Goal: Task Accomplishment & Management: Manage account settings

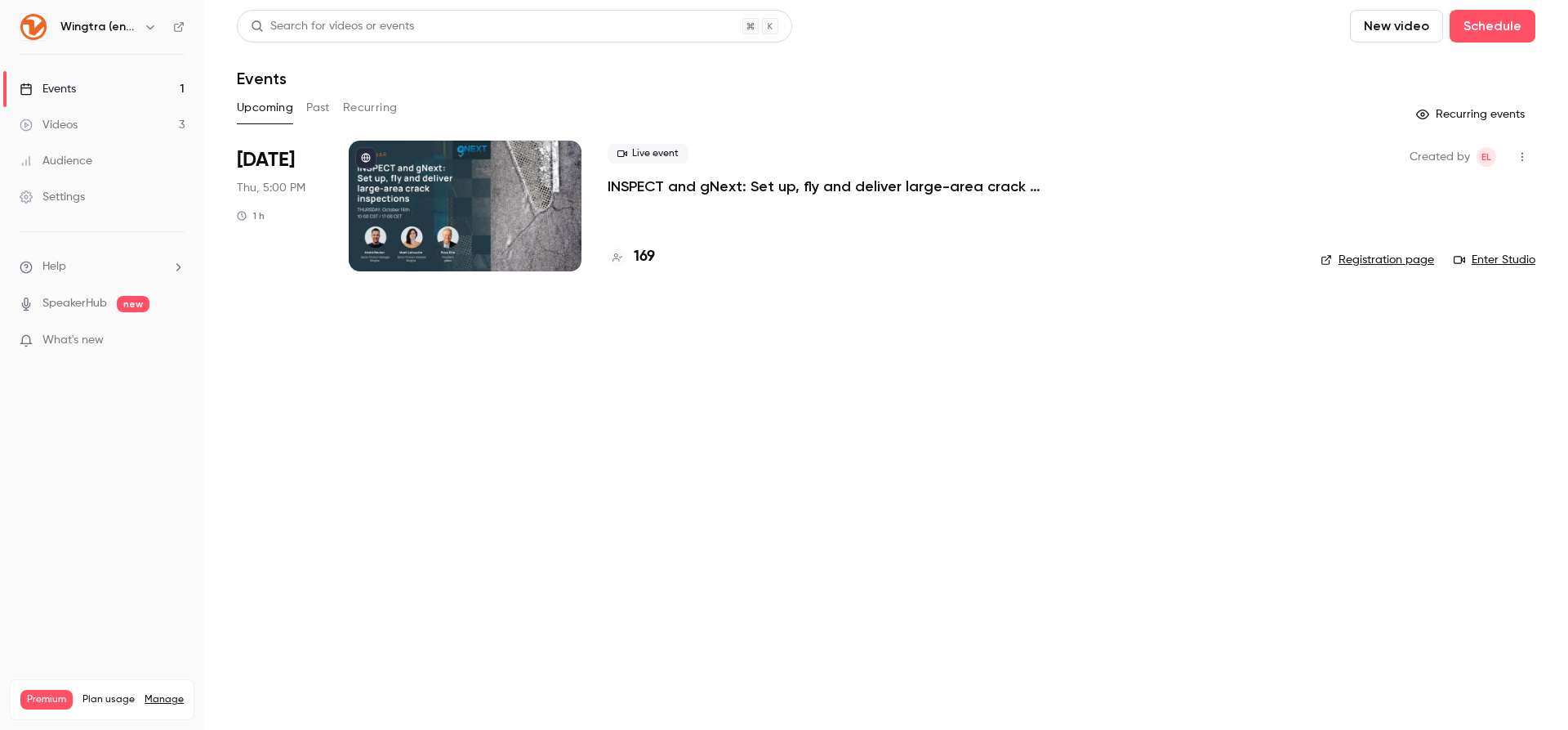
click at [144, 24] on icon "button" at bounding box center [151, 27] width 13 height 13
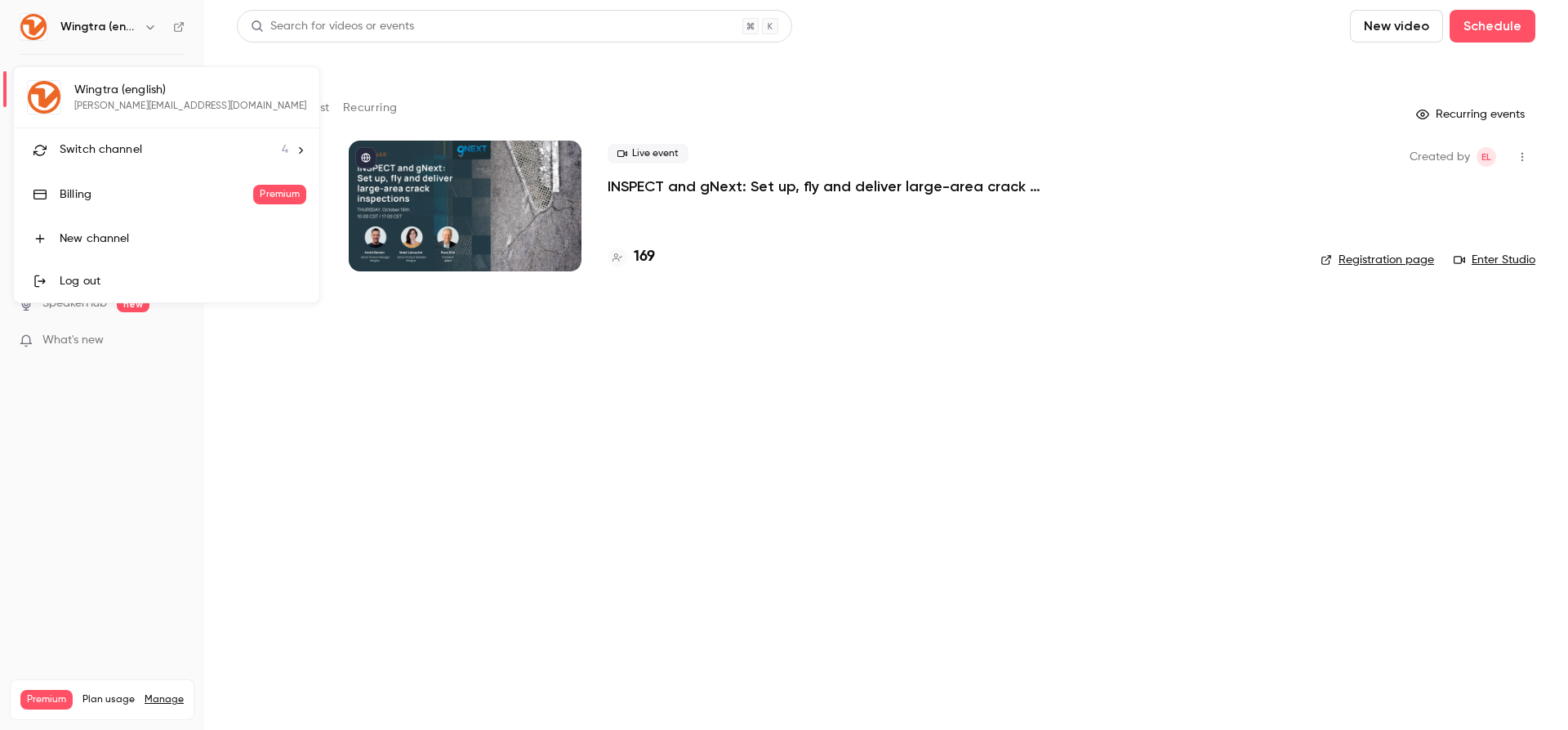
click at [144, 24] on div at bounding box center [784, 365] width 1568 height 730
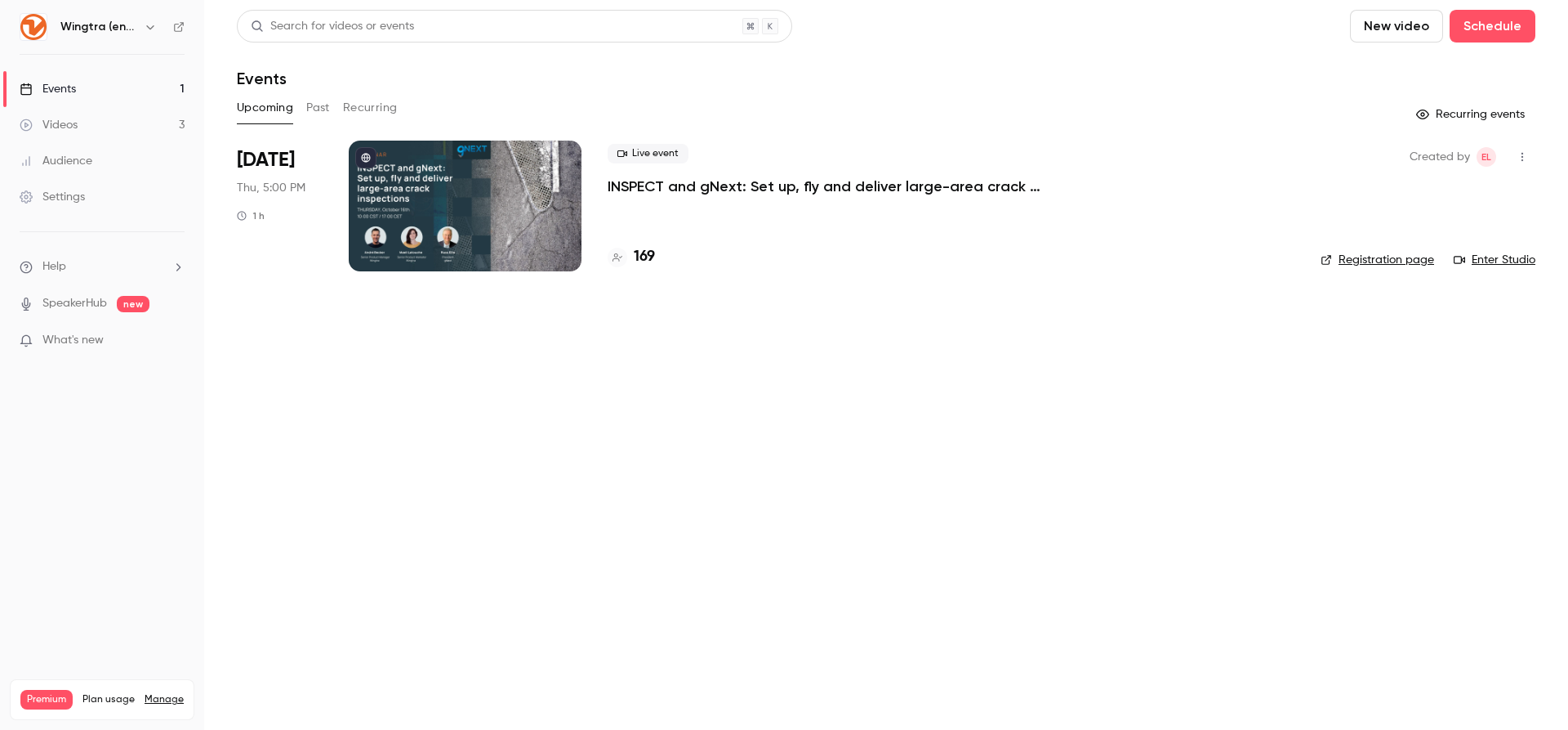
click at [145, 23] on icon "button" at bounding box center [151, 27] width 13 height 13
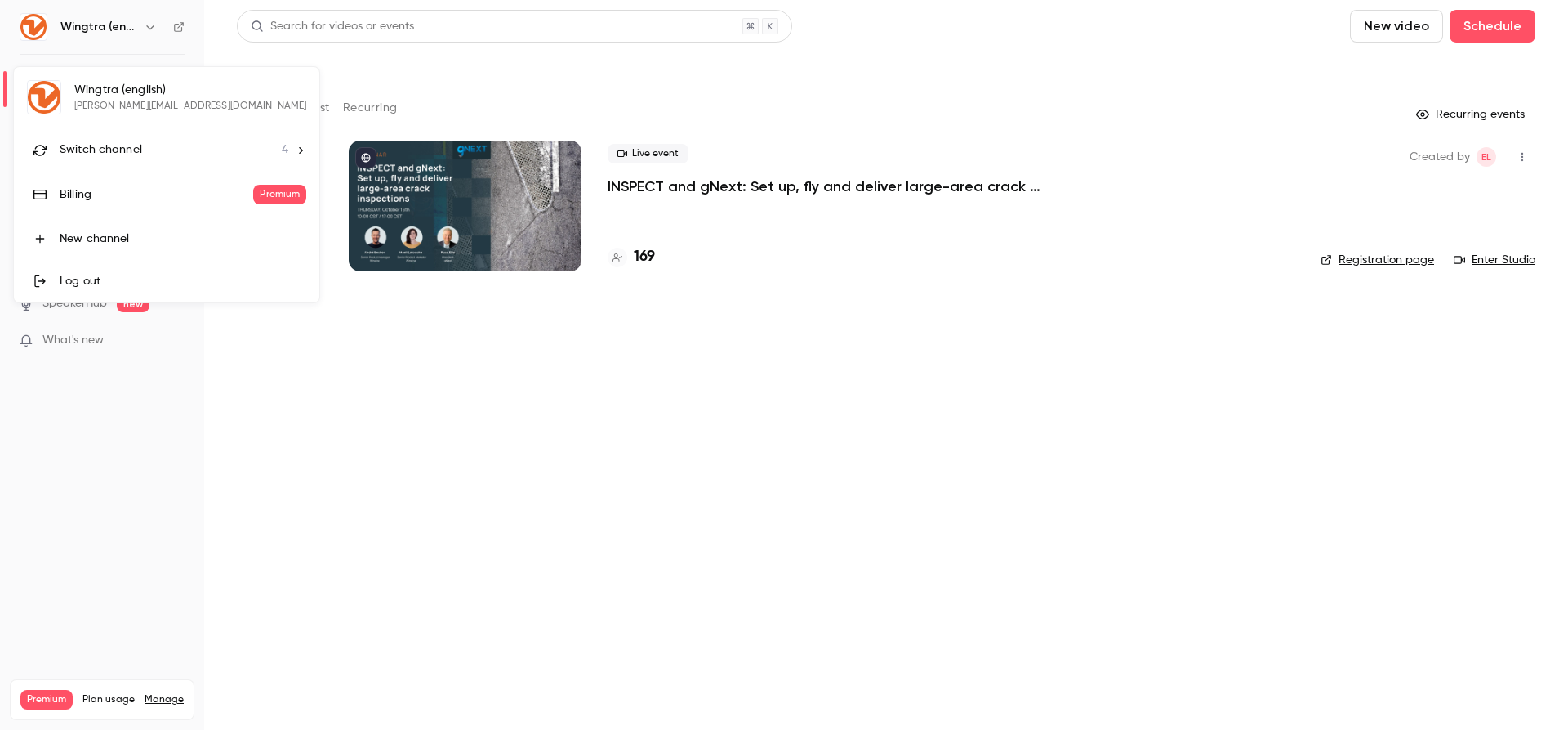
click at [162, 150] on div "Switch channel 4" at bounding box center [173, 150] width 228 height 17
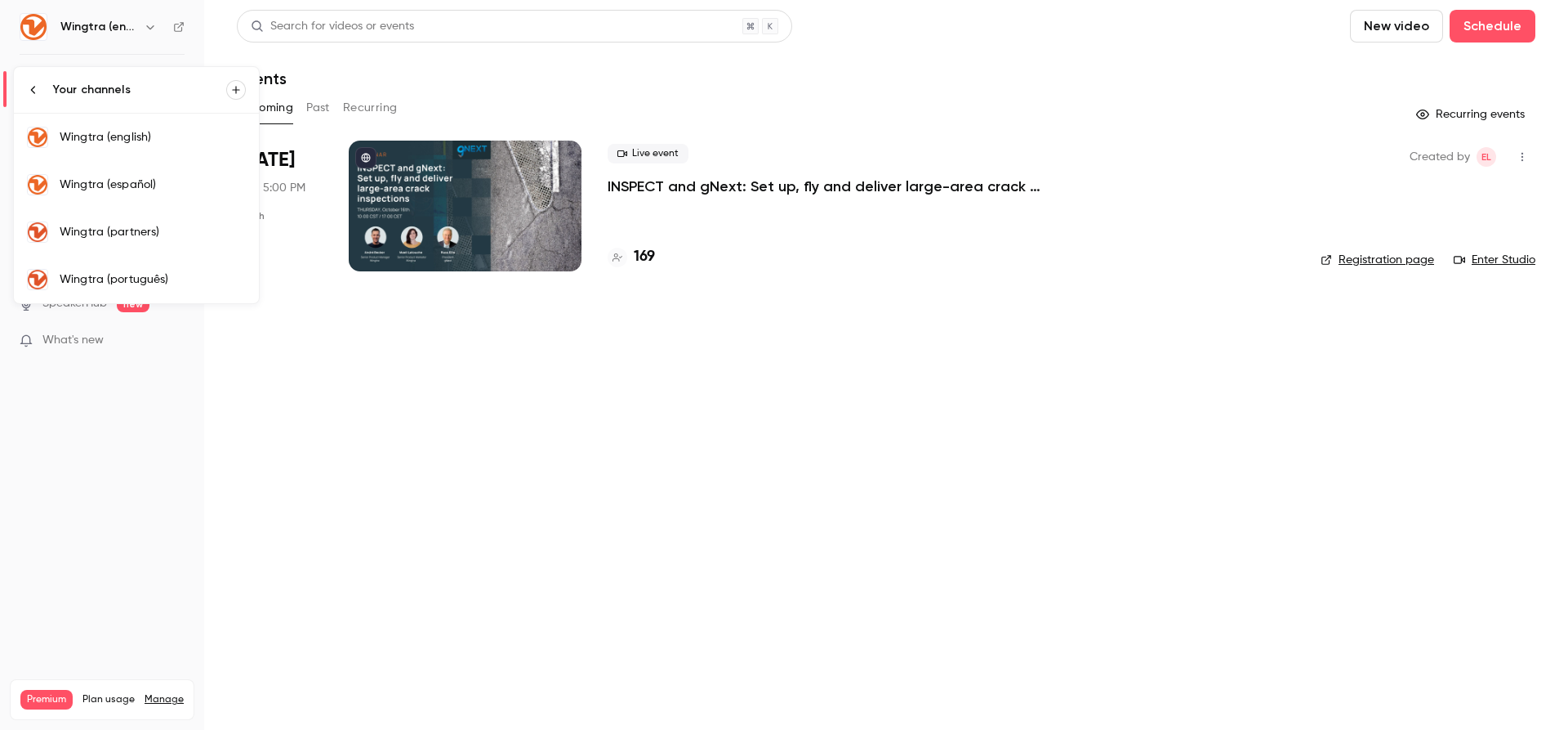
click at [151, 271] on div "Wingtra (português)" at bounding box center [152, 280] width 187 height 17
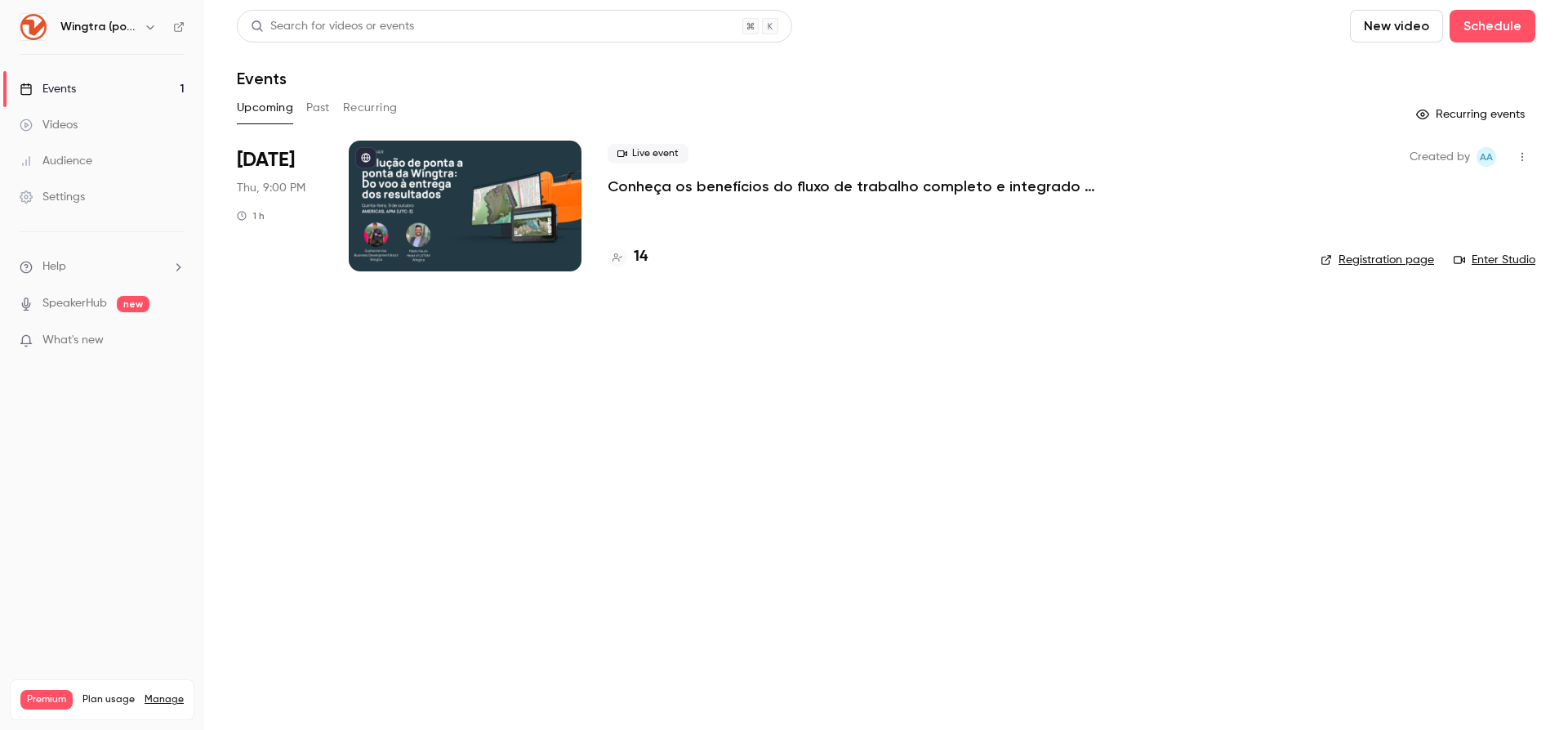
click at [708, 183] on p "Conheça os benefícios do fluxo de trabalho completo e integrado da Wingtra en […" at bounding box center [853, 186] width 490 height 19
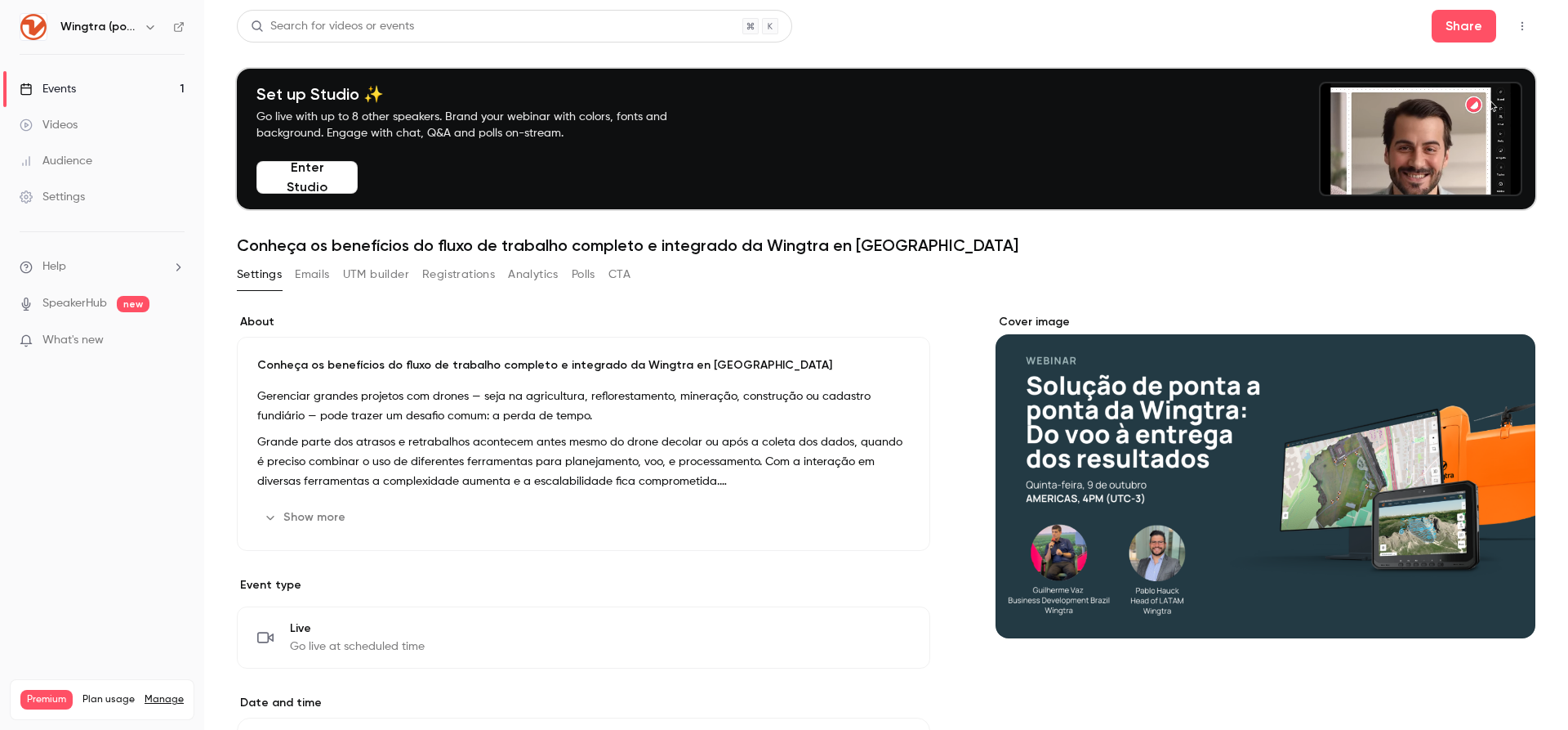
scroll to position [416, 0]
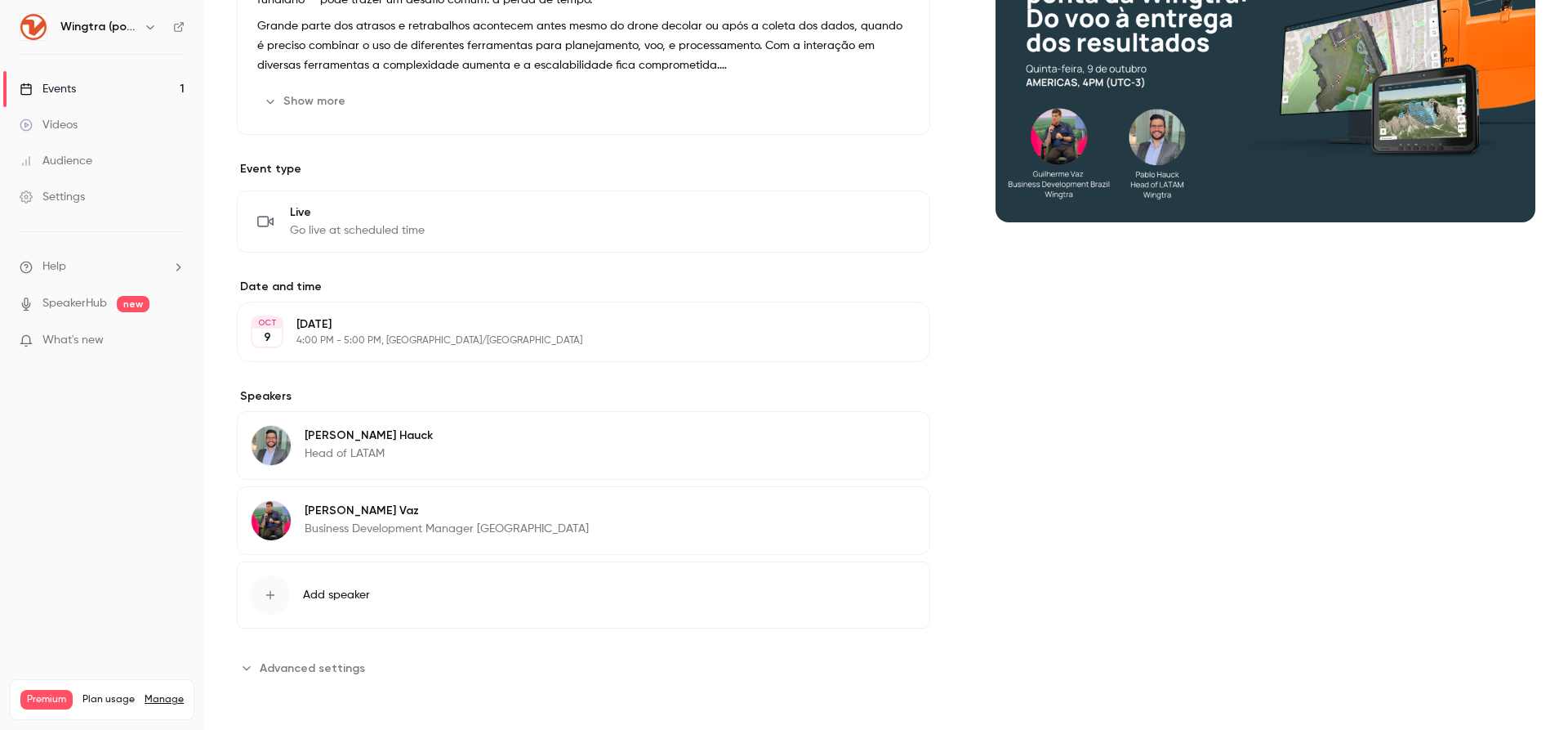
click at [874, 511] on button "Edit" at bounding box center [886, 512] width 59 height 26
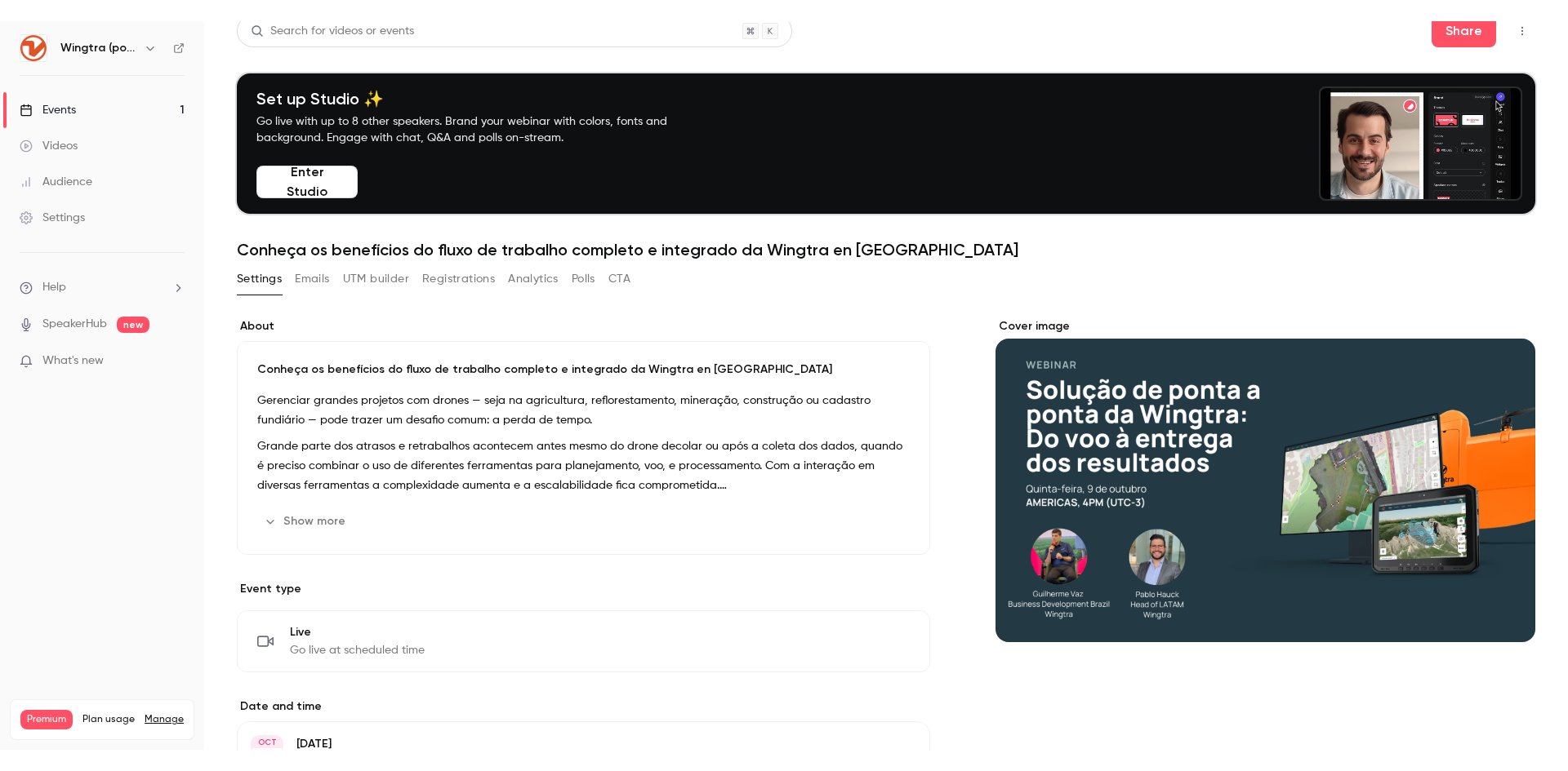
scroll to position [0, 0]
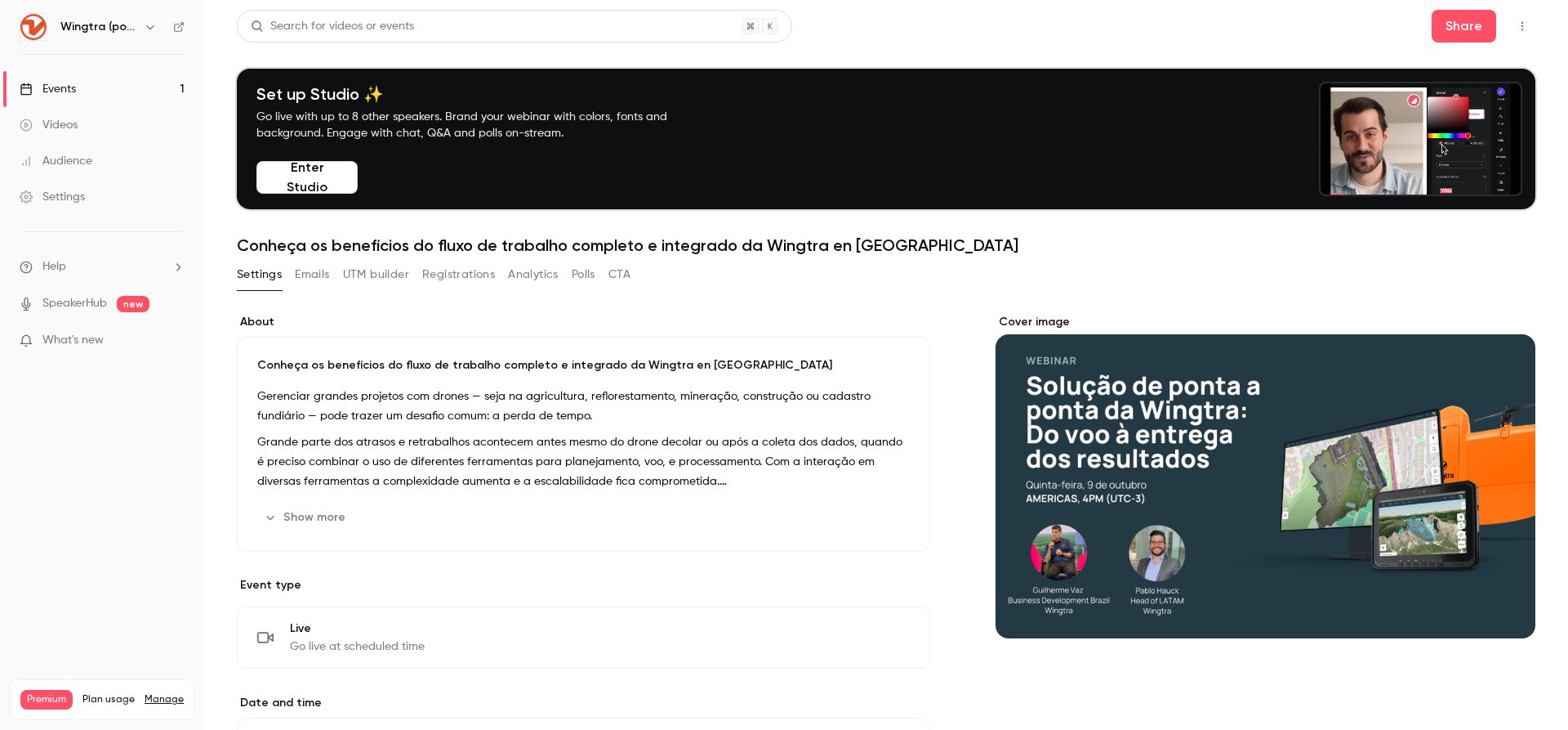
click at [325, 271] on button "Emails" at bounding box center [311, 274] width 34 height 26
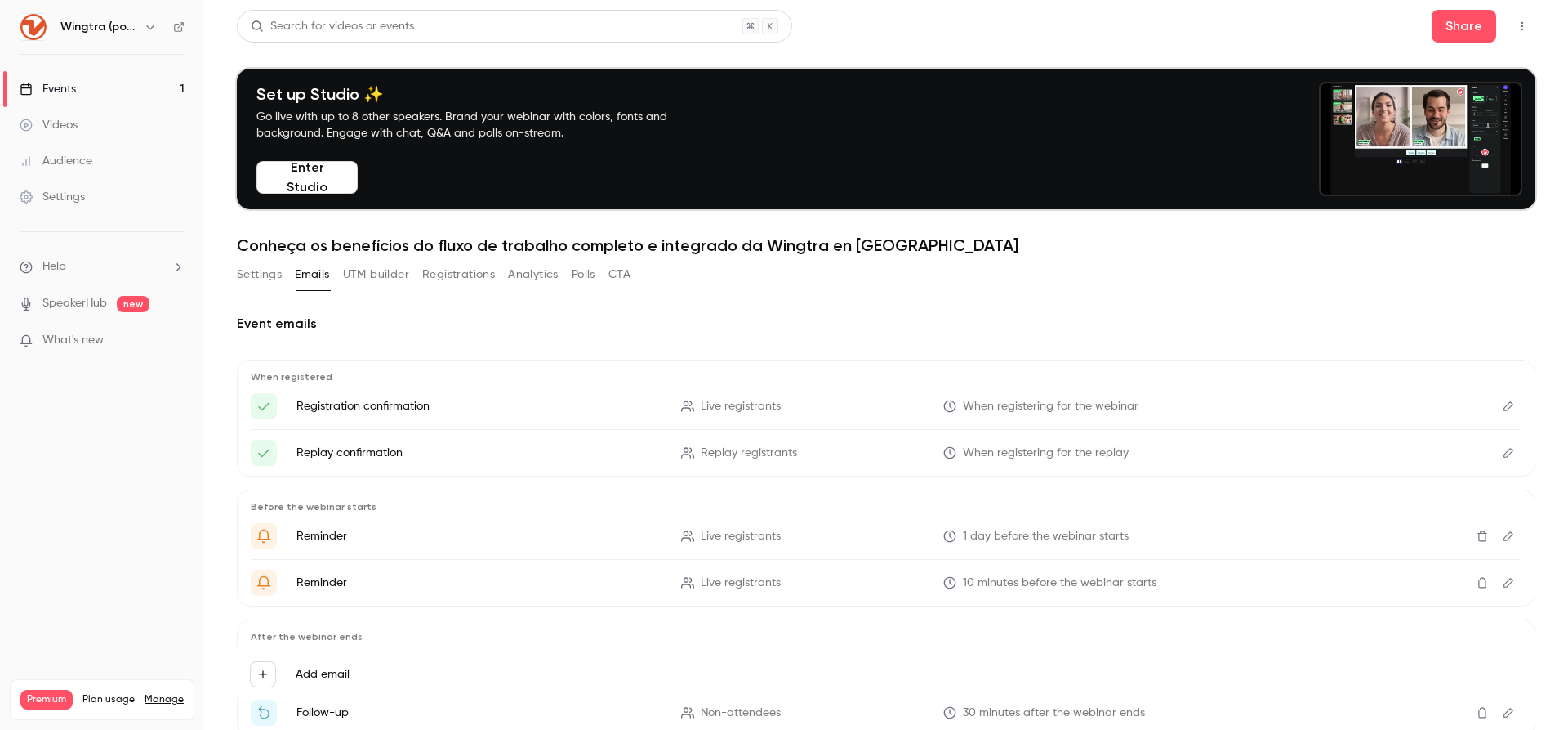
click at [381, 275] on button "UTM builder" at bounding box center [376, 274] width 66 height 26
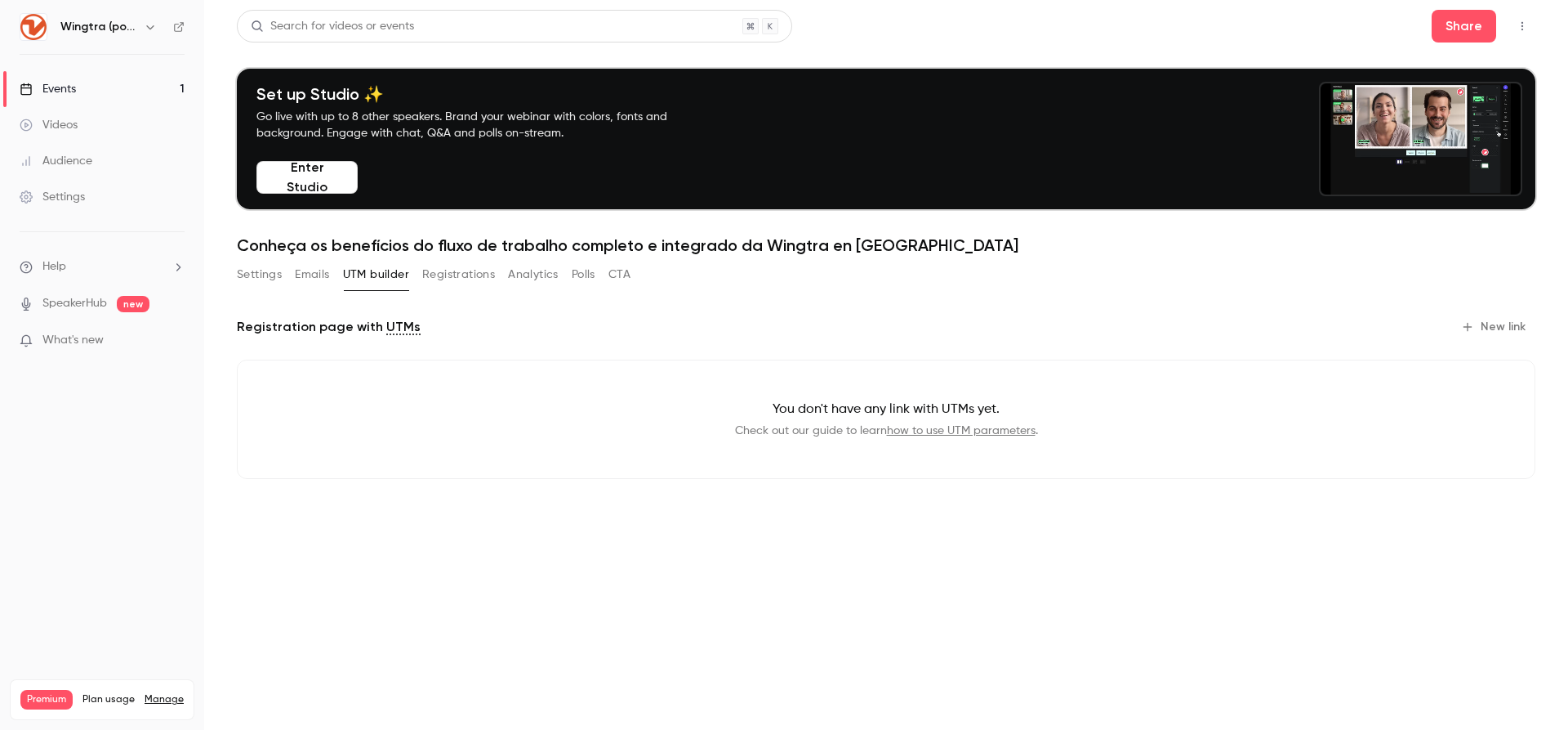
click at [481, 276] on button "Registrations" at bounding box center [459, 274] width 73 height 26
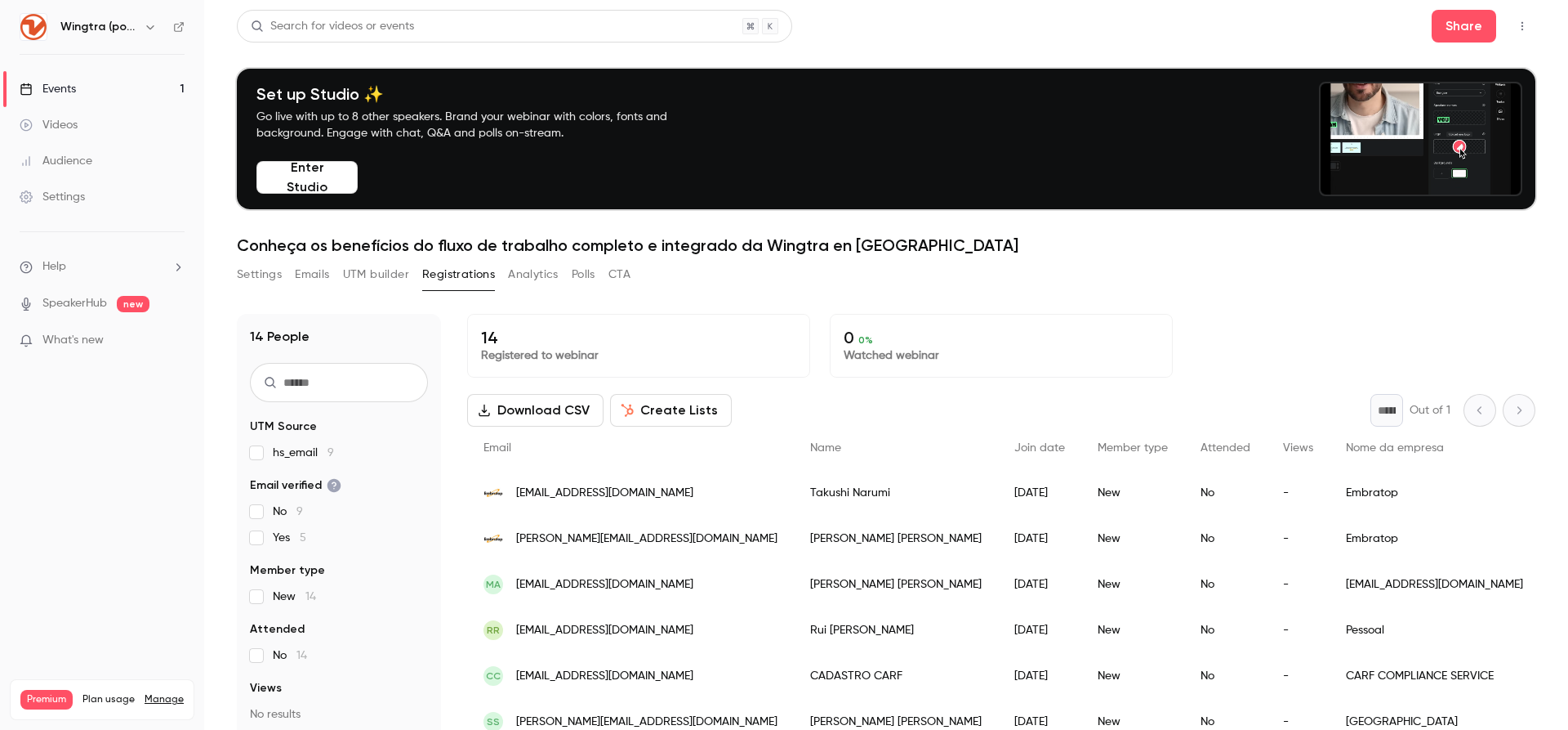
click at [530, 270] on button "Analytics" at bounding box center [533, 274] width 51 height 26
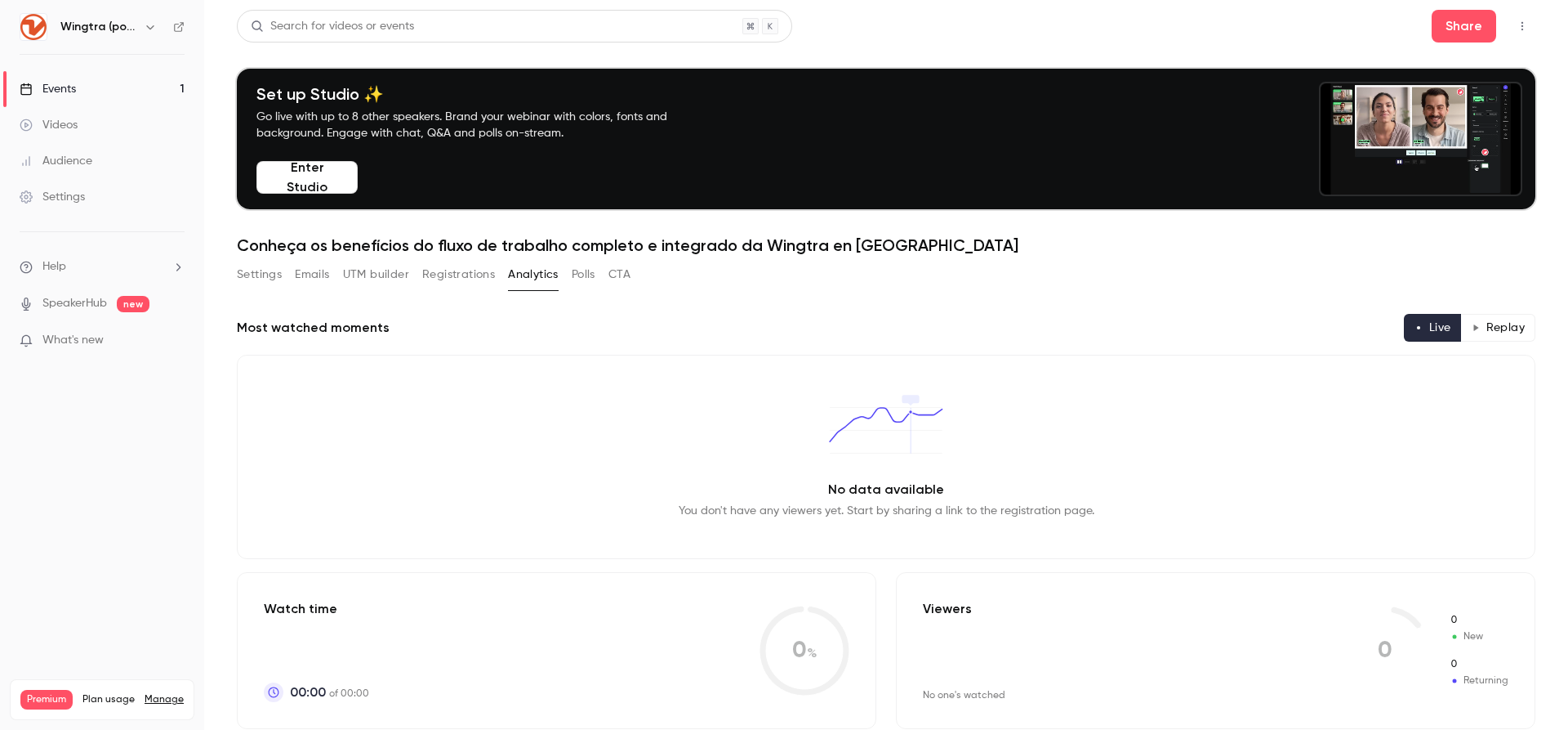
click at [600, 274] on div "Settings Emails UTM builder Registrations Analytics Polls CTA" at bounding box center [433, 274] width 393 height 26
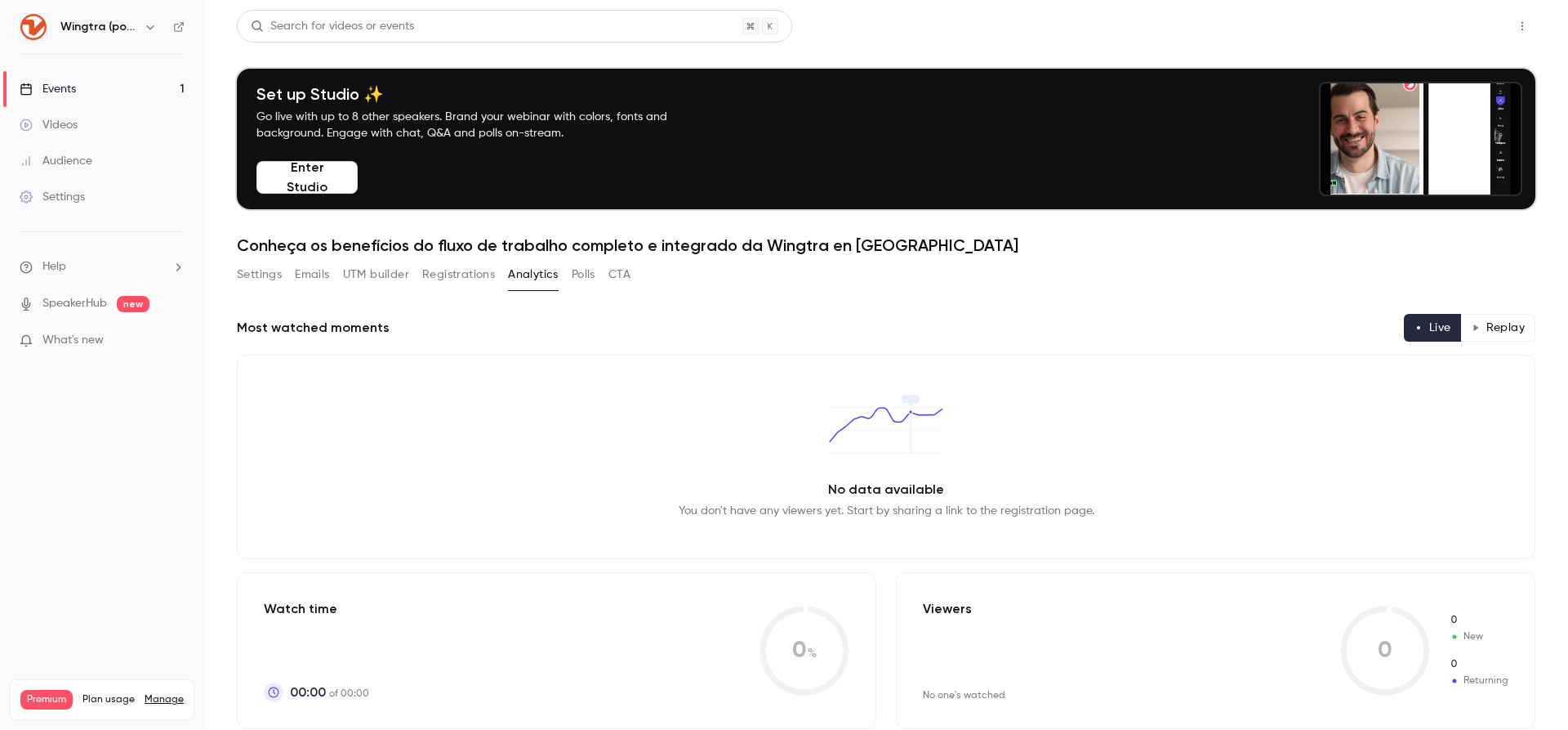
click at [1338, 40] on button "Share" at bounding box center [1463, 26] width 64 height 33
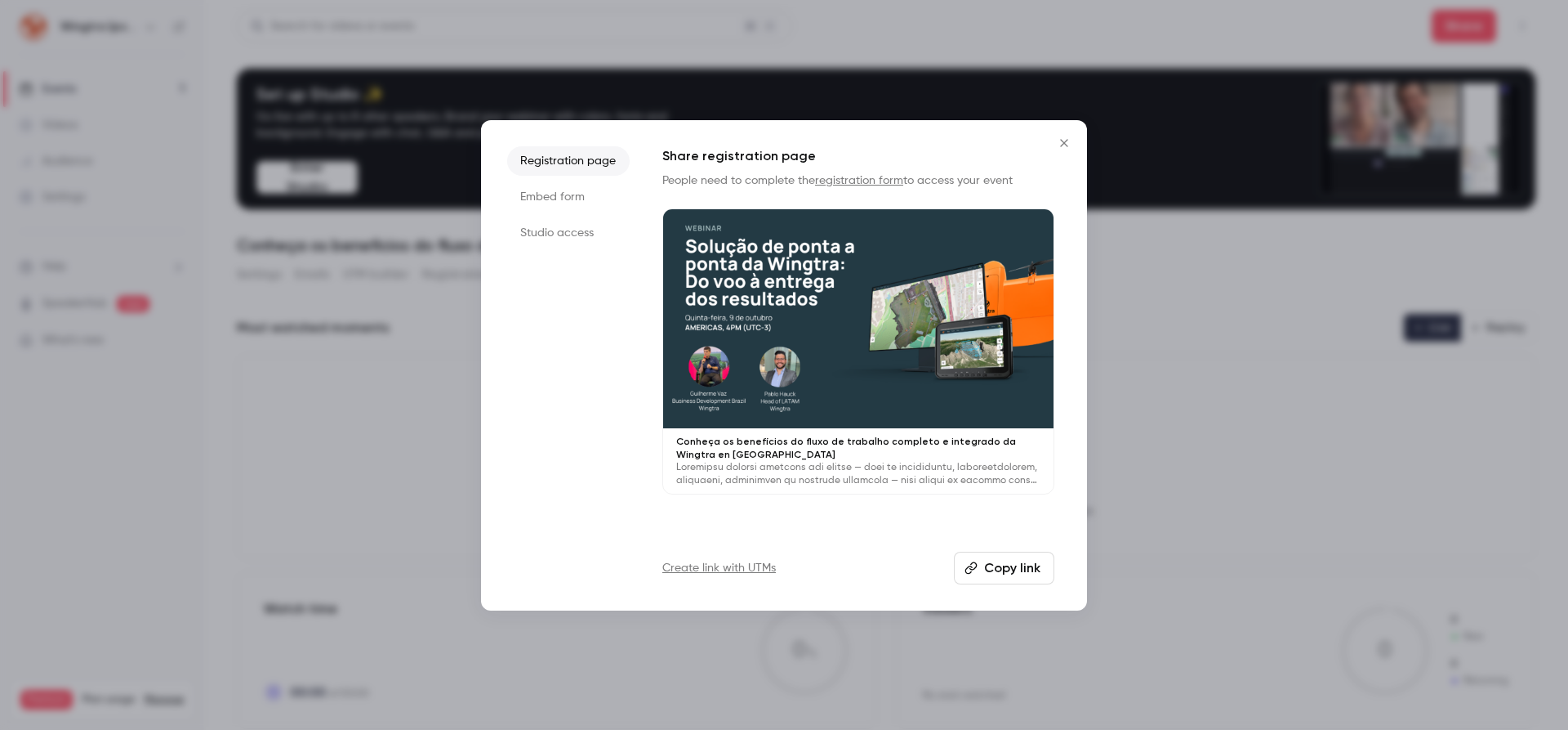
click at [567, 232] on li "Studio access" at bounding box center [568, 233] width 122 height 29
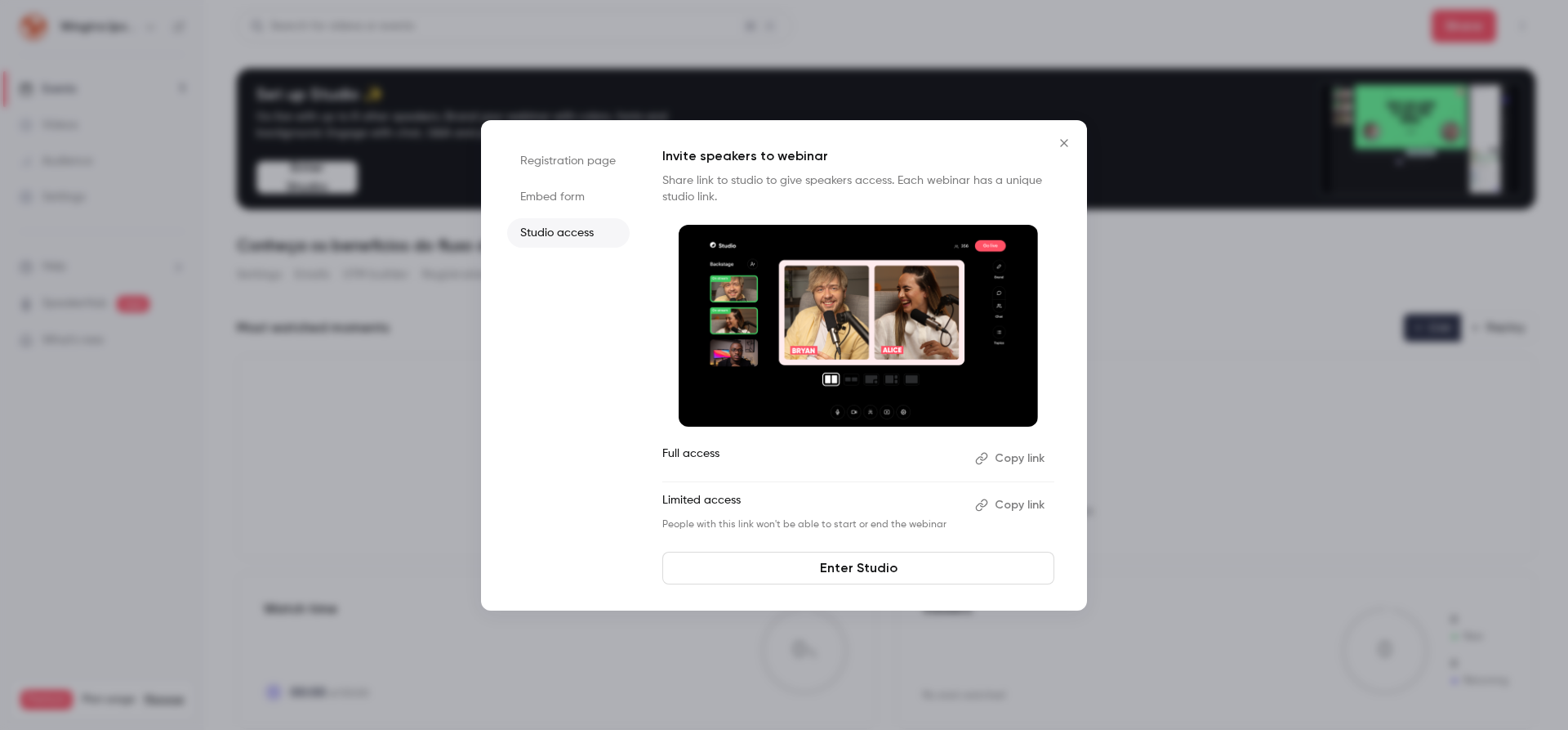
click at [1017, 454] on button "Copy link" at bounding box center [1012, 458] width 85 height 26
click at [1062, 149] on icon "Close" at bounding box center [1063, 143] width 19 height 13
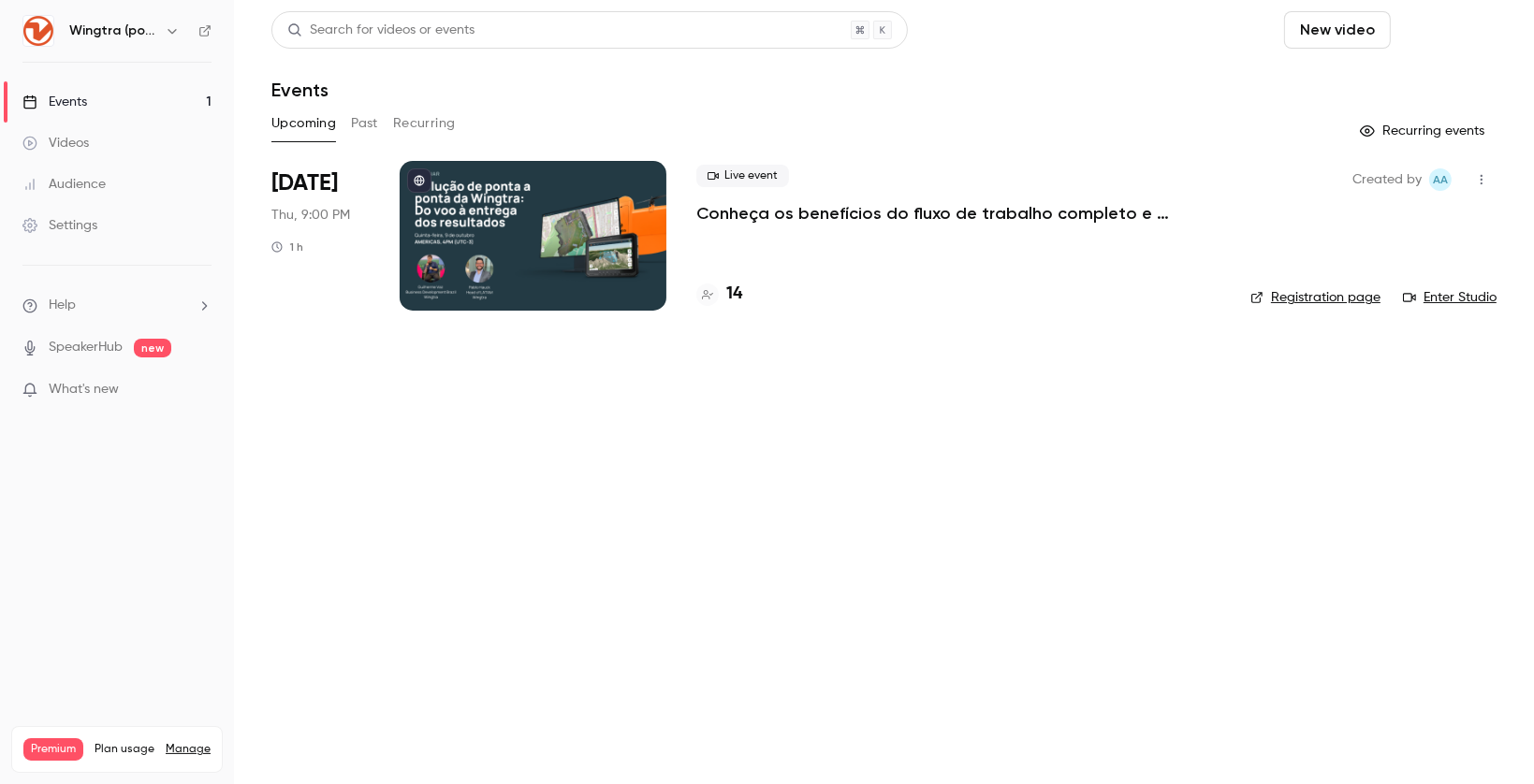
click at [1450, 31] on button "Schedule" at bounding box center [1447, 30] width 98 height 37
click at [1370, 84] on div "One time event" at bounding box center [1409, 81] width 142 height 19
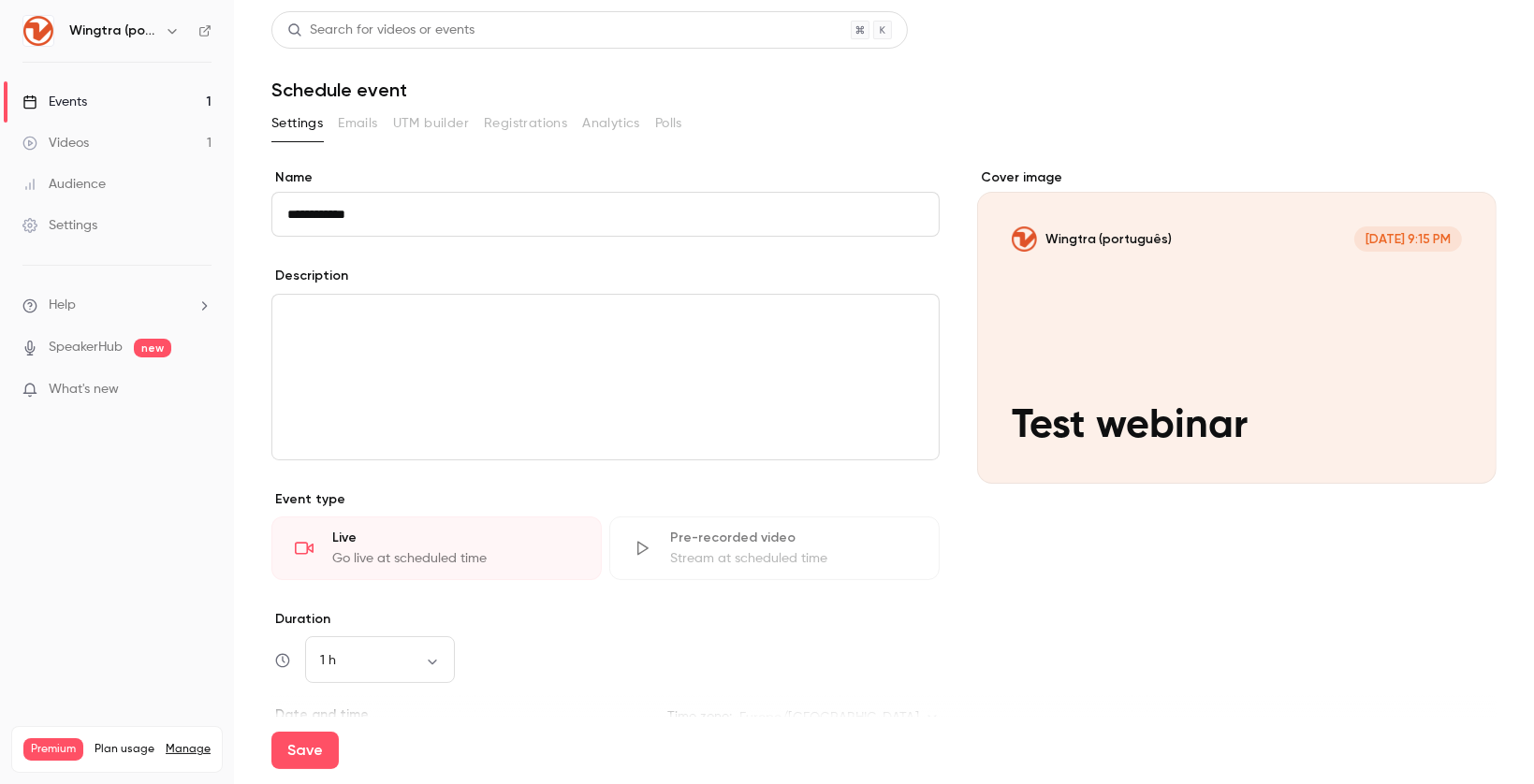
scroll to position [278, 0]
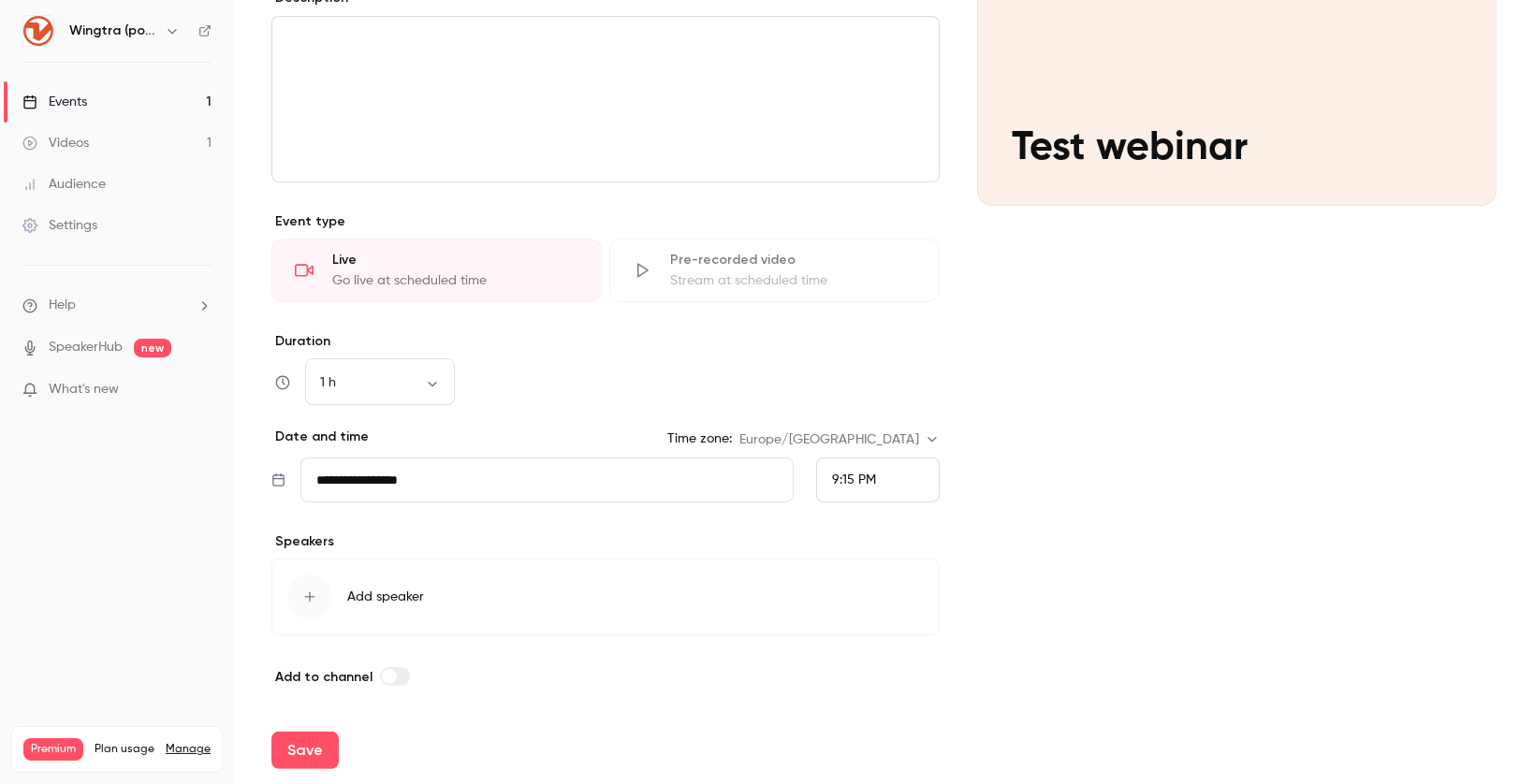
type input "**********"
click at [429, 488] on input "**********" at bounding box center [546, 479] width 493 height 45
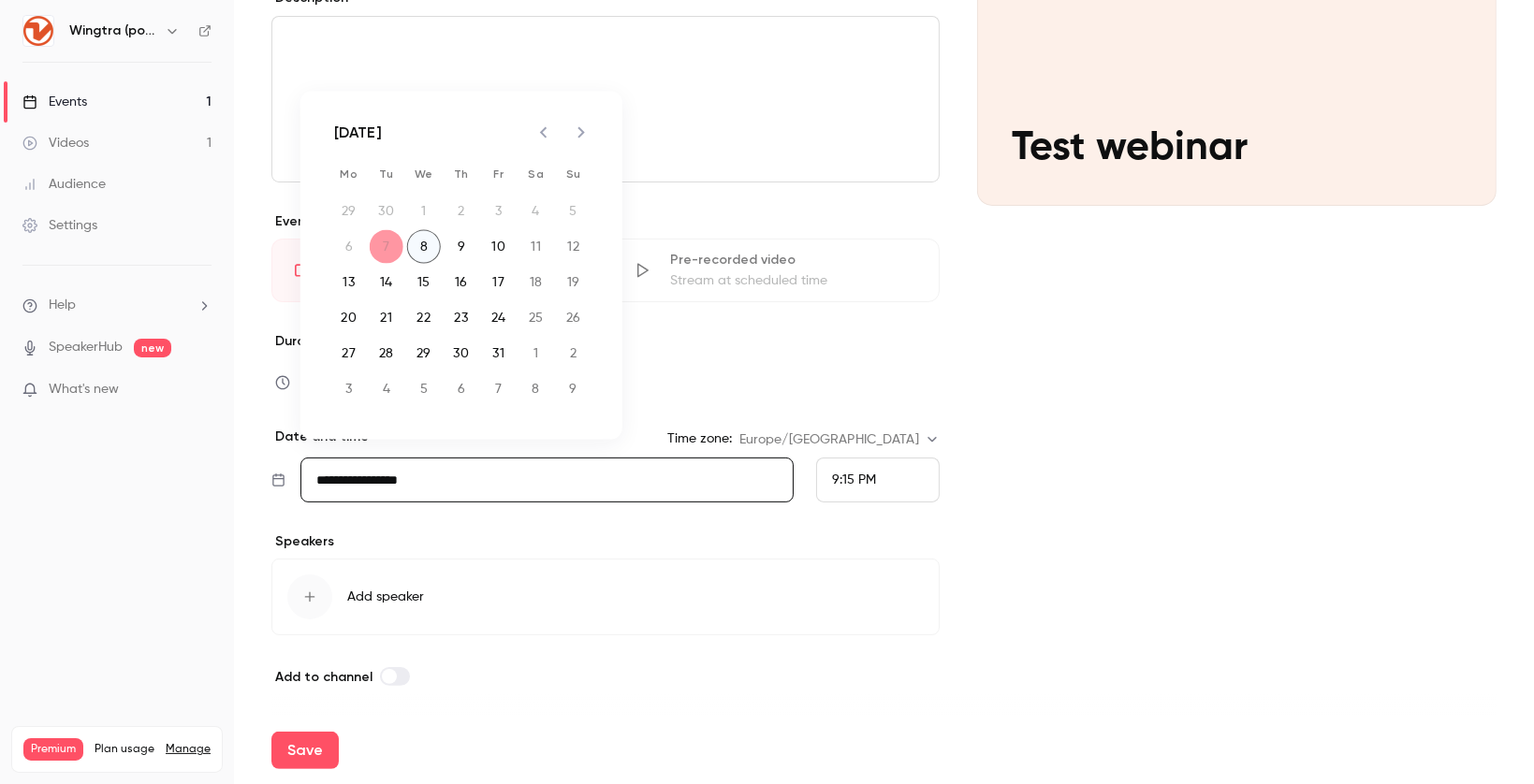
click at [423, 235] on button "8" at bounding box center [424, 246] width 34 height 34
type input "**********"
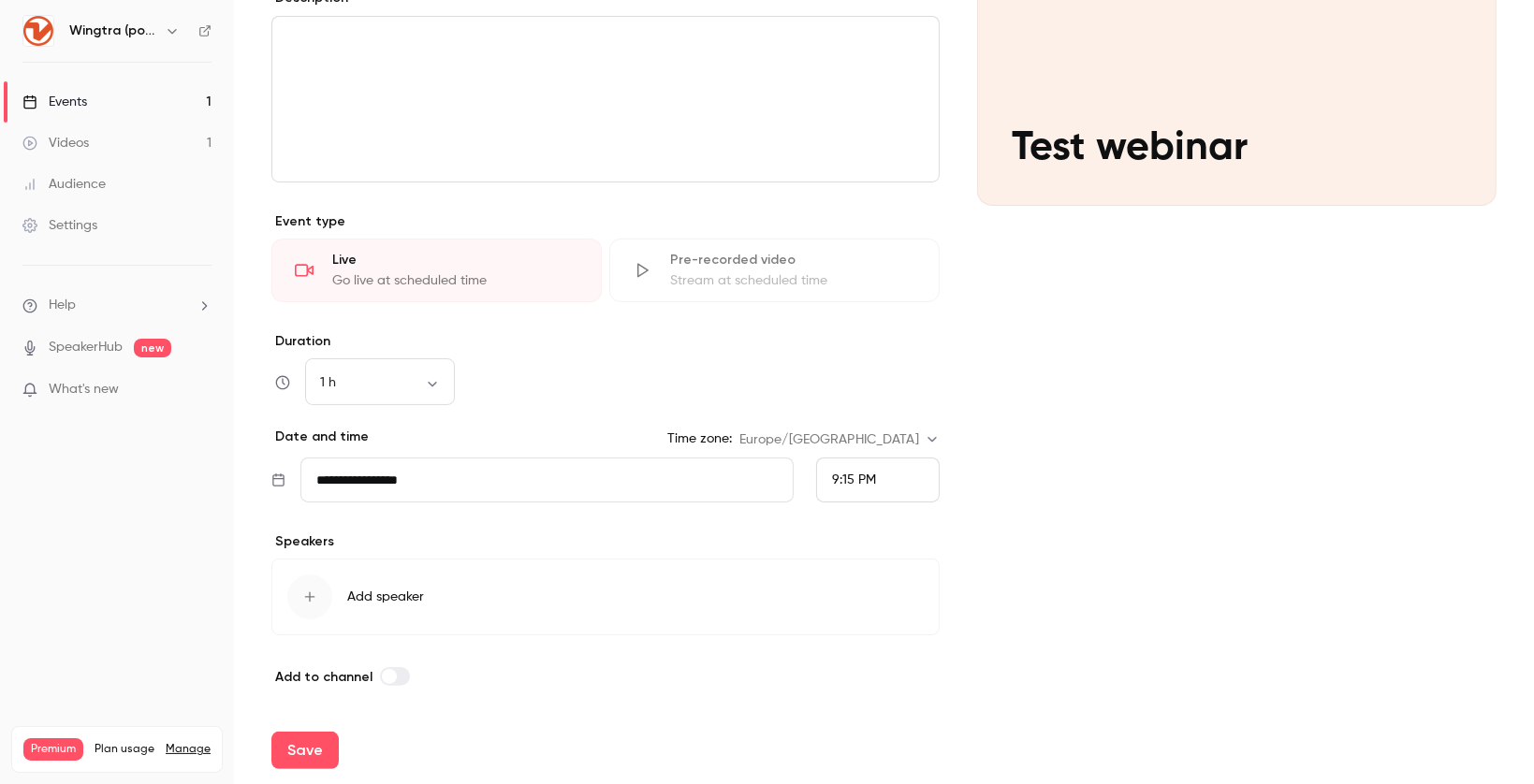
click at [399, 597] on span "Add speaker" at bounding box center [385, 597] width 77 height 19
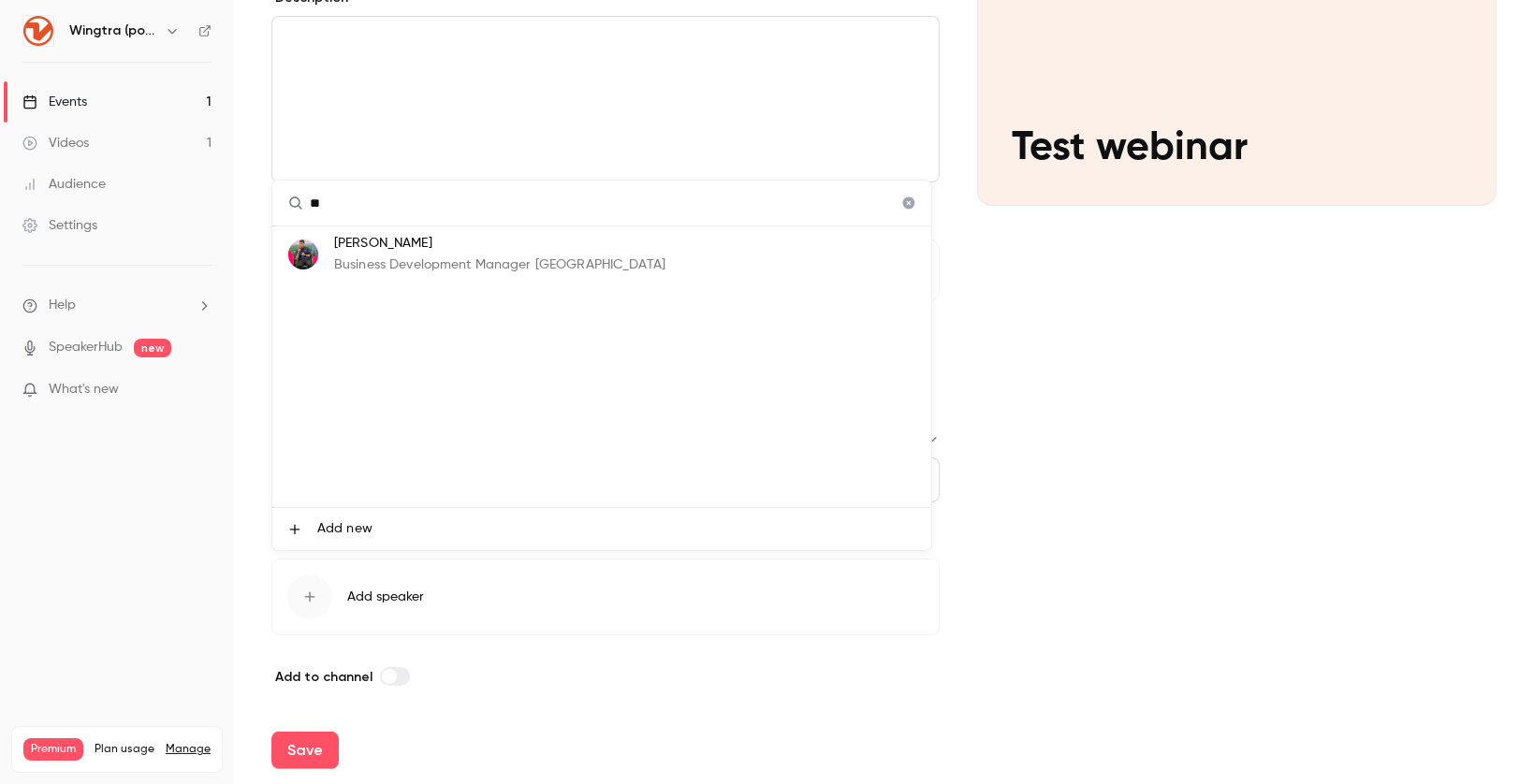
type input "**"
click at [434, 273] on p "Business Development Manager [GEOGRAPHIC_DATA]" at bounding box center [500, 265] width 332 height 19
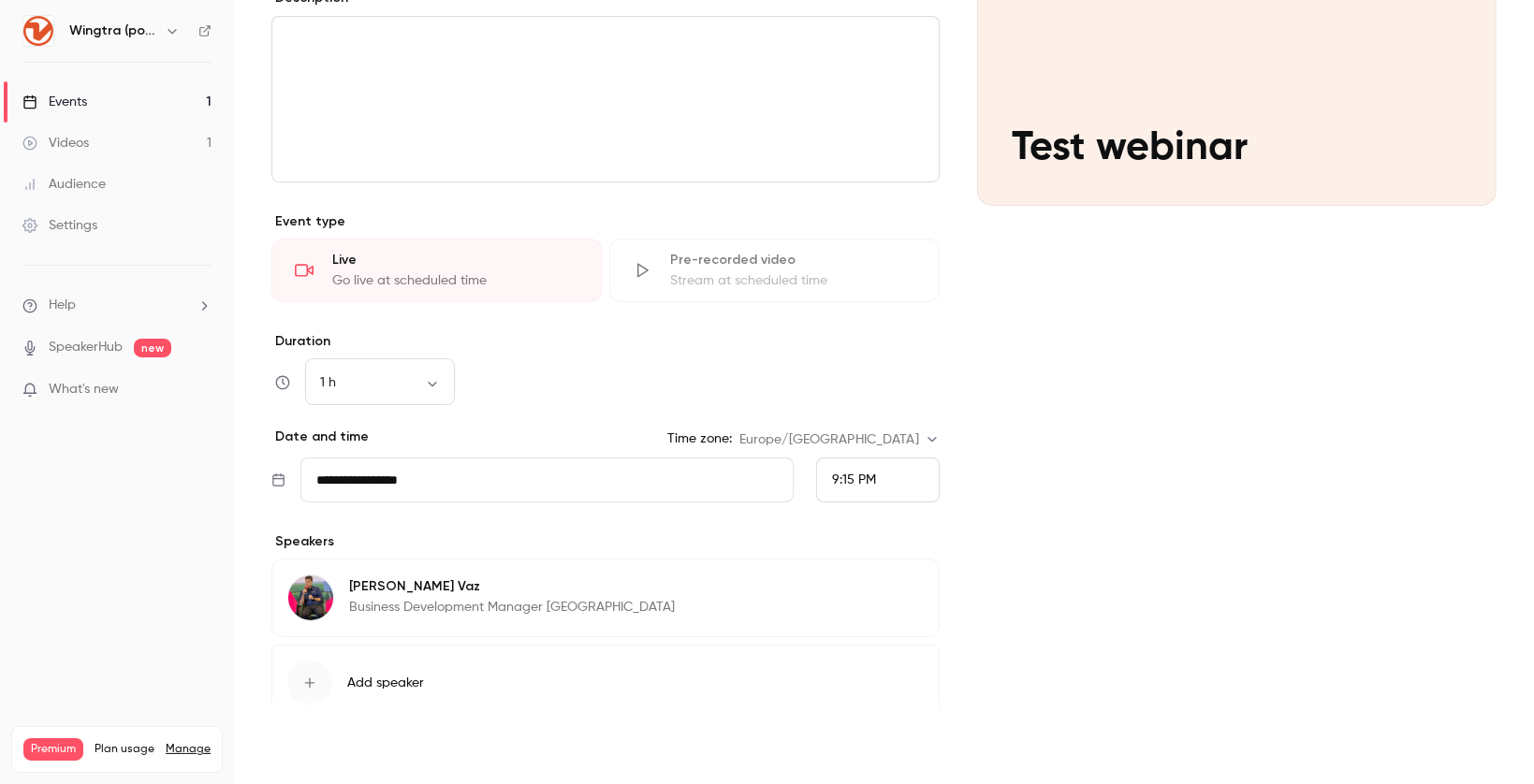
click at [301, 749] on button "Save" at bounding box center [305, 749] width 67 height 37
type input "**********"
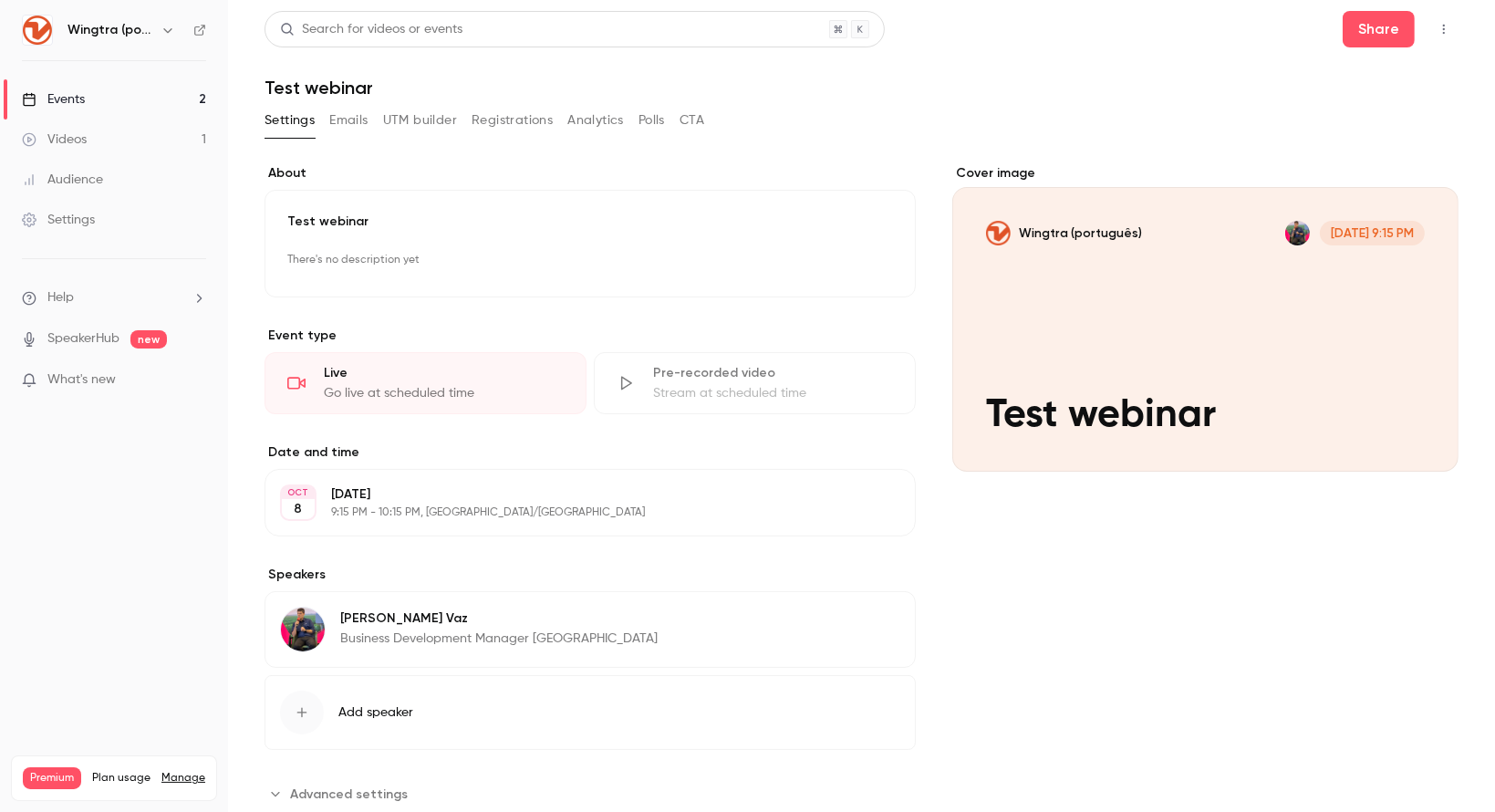
click at [102, 96] on link "Events 2" at bounding box center [114, 99] width 228 height 40
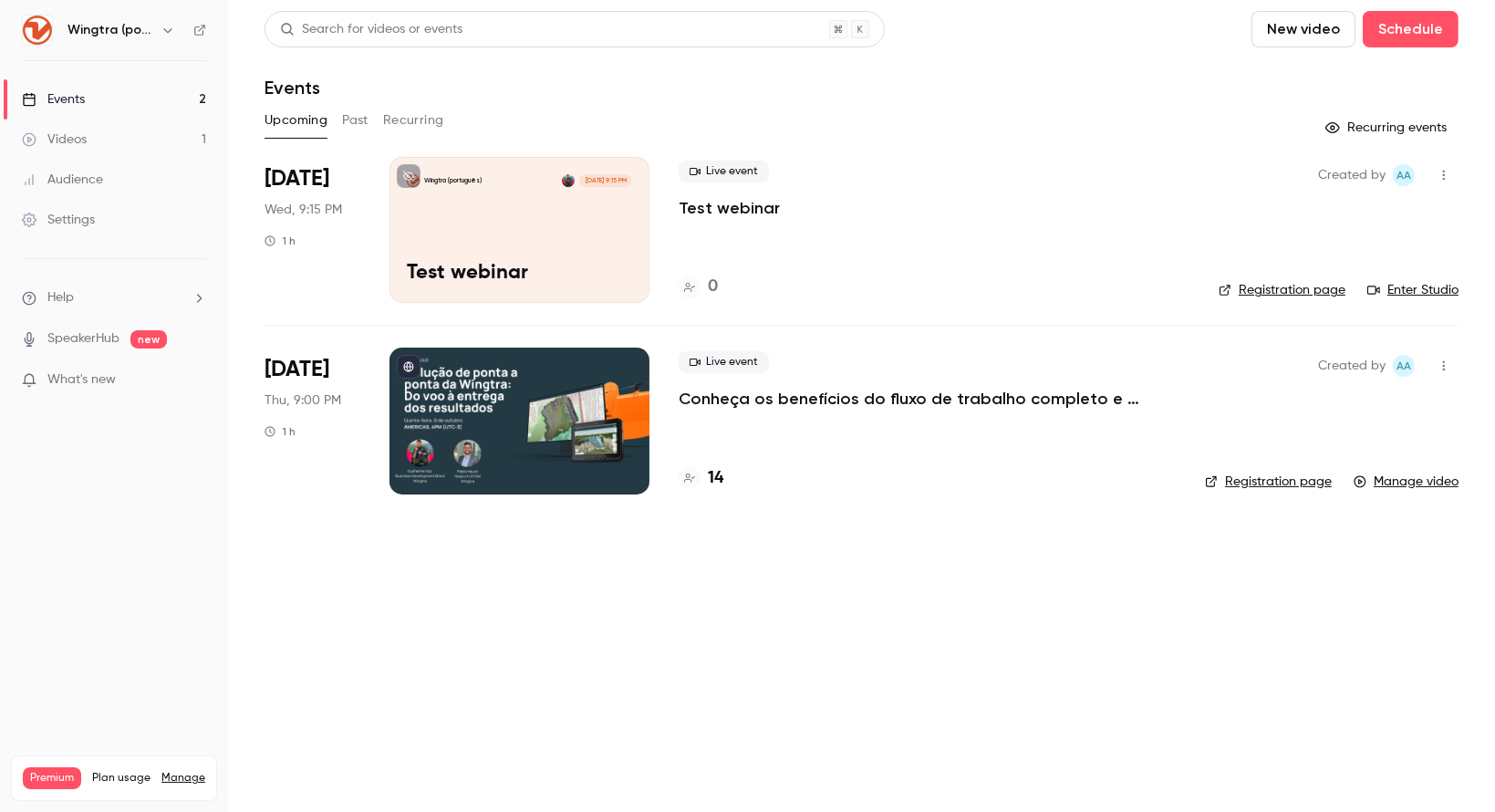
click at [1295, 475] on link "Registration page" at bounding box center [1268, 482] width 127 height 19
click at [1384, 483] on link "Manage video" at bounding box center [1406, 482] width 105 height 19
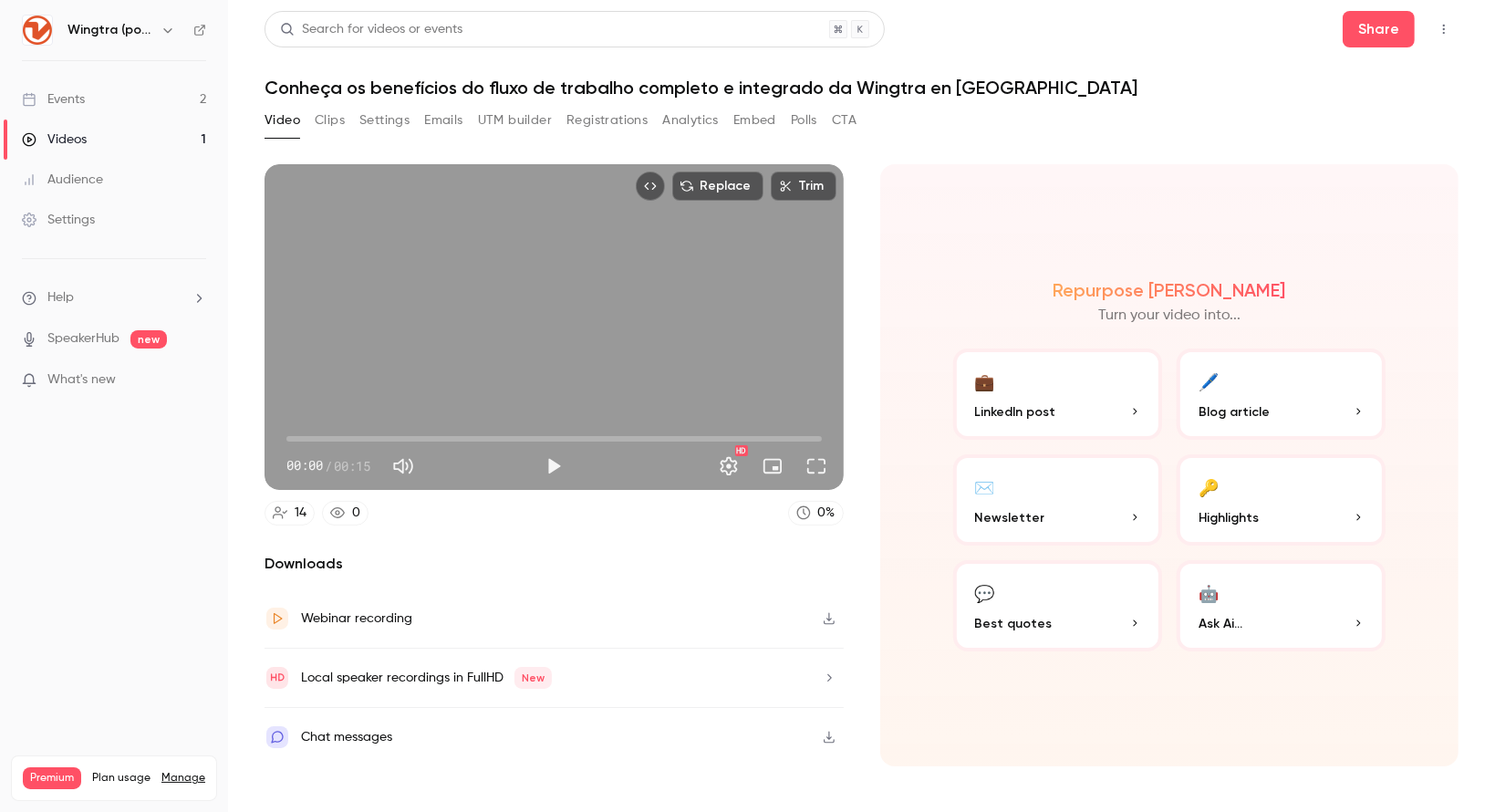
click at [1443, 35] on icon "Top Bar Actions" at bounding box center [1444, 29] width 15 height 13
click at [1306, 78] on div "Unpublish from Channel" at bounding box center [1373, 76] width 144 height 19
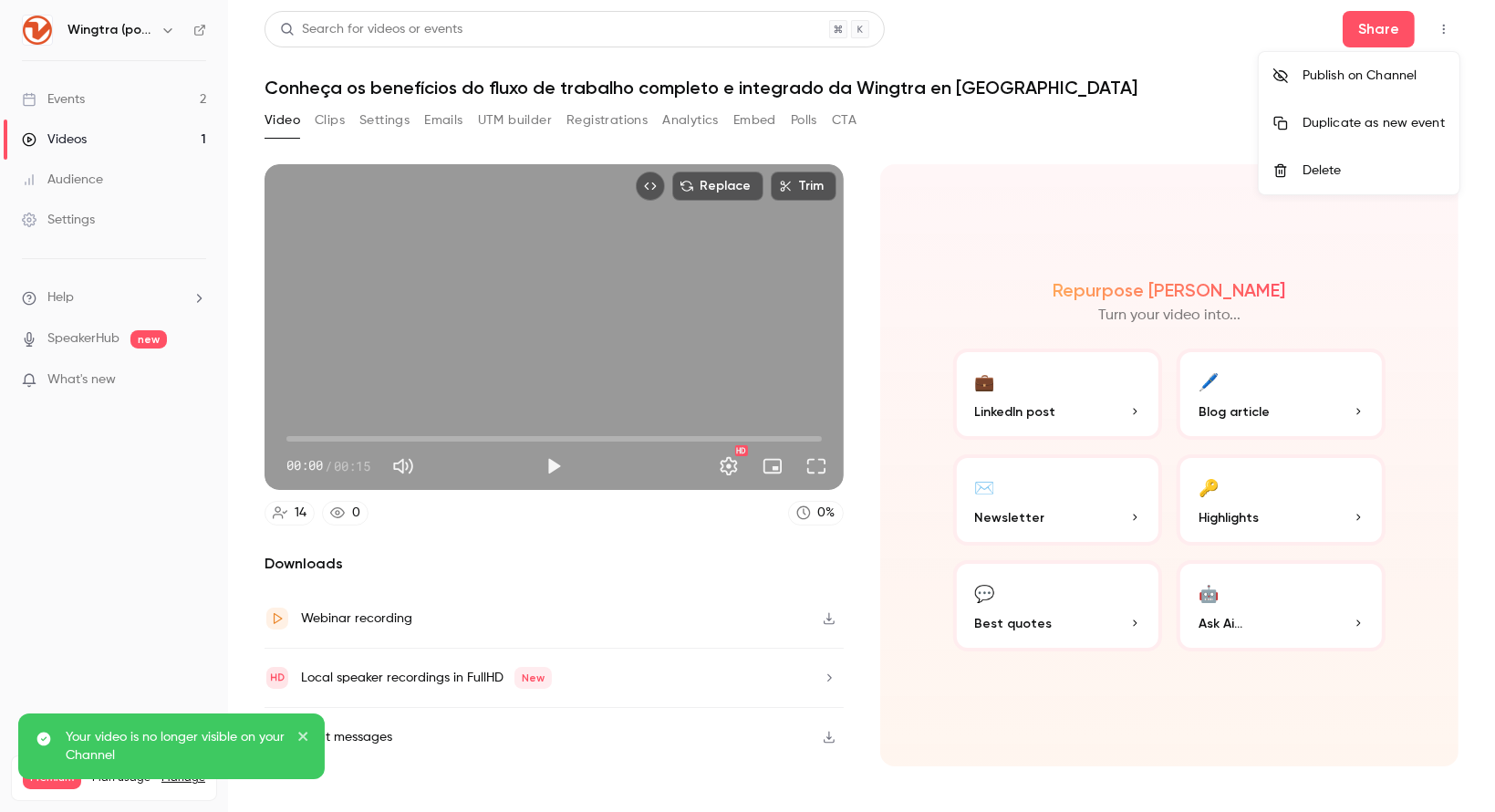
click at [73, 101] on div at bounding box center [748, 406] width 1495 height 812
click at [73, 97] on div "Events" at bounding box center [52, 100] width 63 height 19
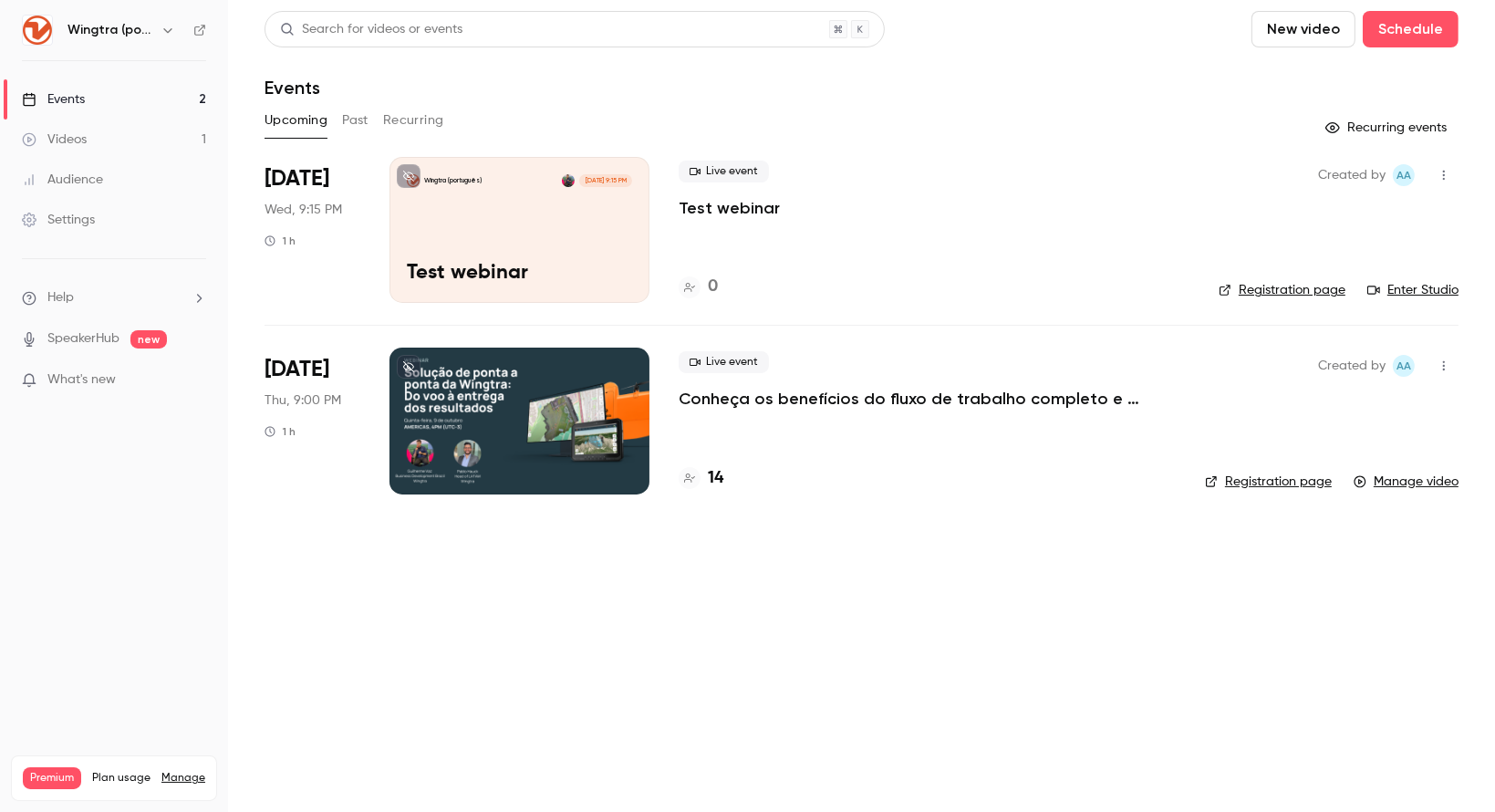
click at [1266, 485] on link "Registration page" at bounding box center [1268, 482] width 127 height 19
click at [1438, 363] on icon "button" at bounding box center [1444, 366] width 15 height 13
click at [807, 392] on div at bounding box center [748, 406] width 1495 height 812
click at [808, 405] on p "Conheça os benefícios do fluxo de trabalho completo e integrado da Wingtra en […" at bounding box center [927, 398] width 497 height 21
click at [1442, 365] on icon "button" at bounding box center [1444, 366] width 15 height 13
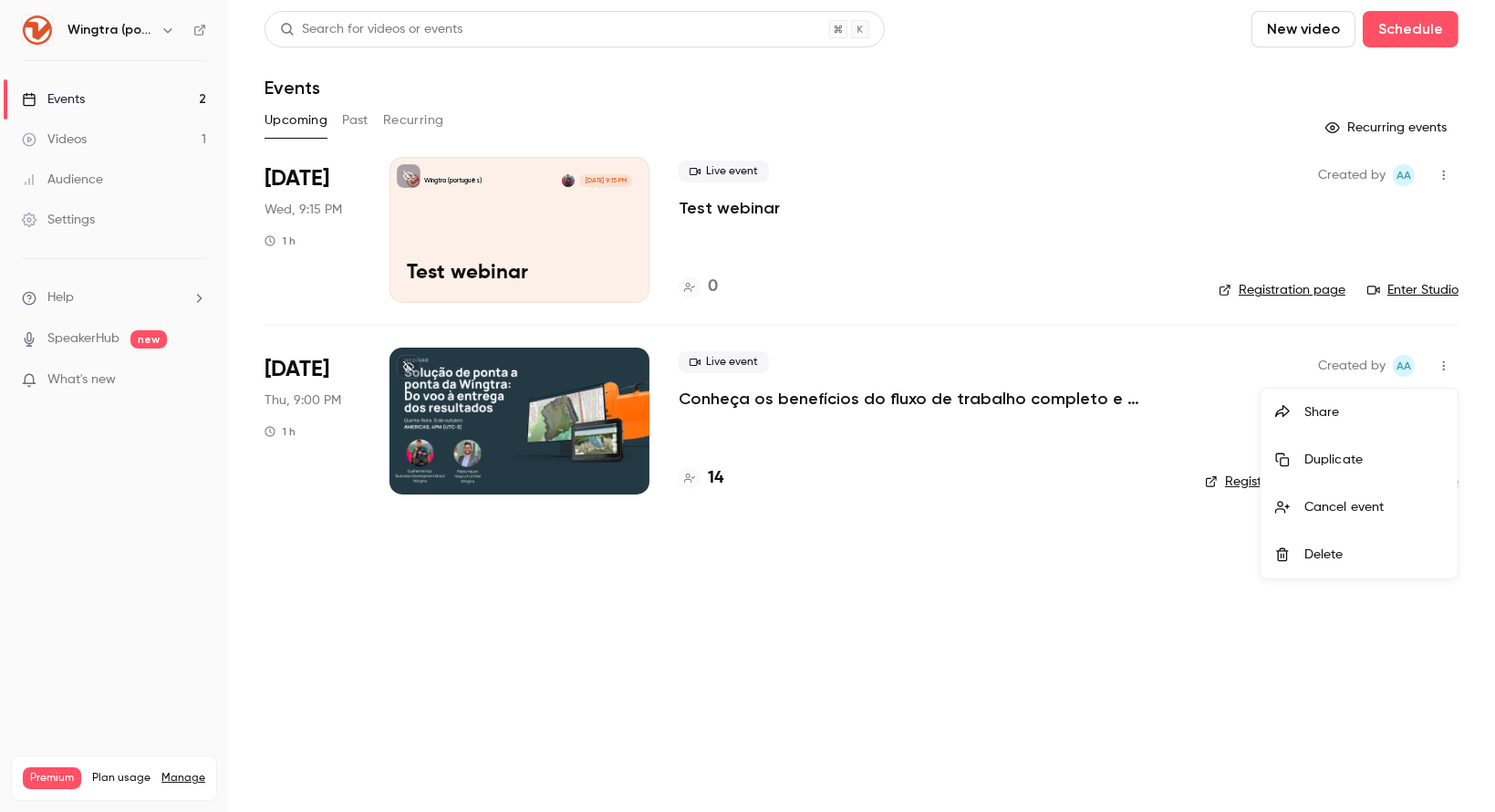
click at [827, 406] on div at bounding box center [748, 406] width 1495 height 812
click at [1287, 483] on link "Registration page" at bounding box center [1268, 482] width 127 height 19
click at [1424, 485] on link "Manage video" at bounding box center [1406, 482] width 105 height 19
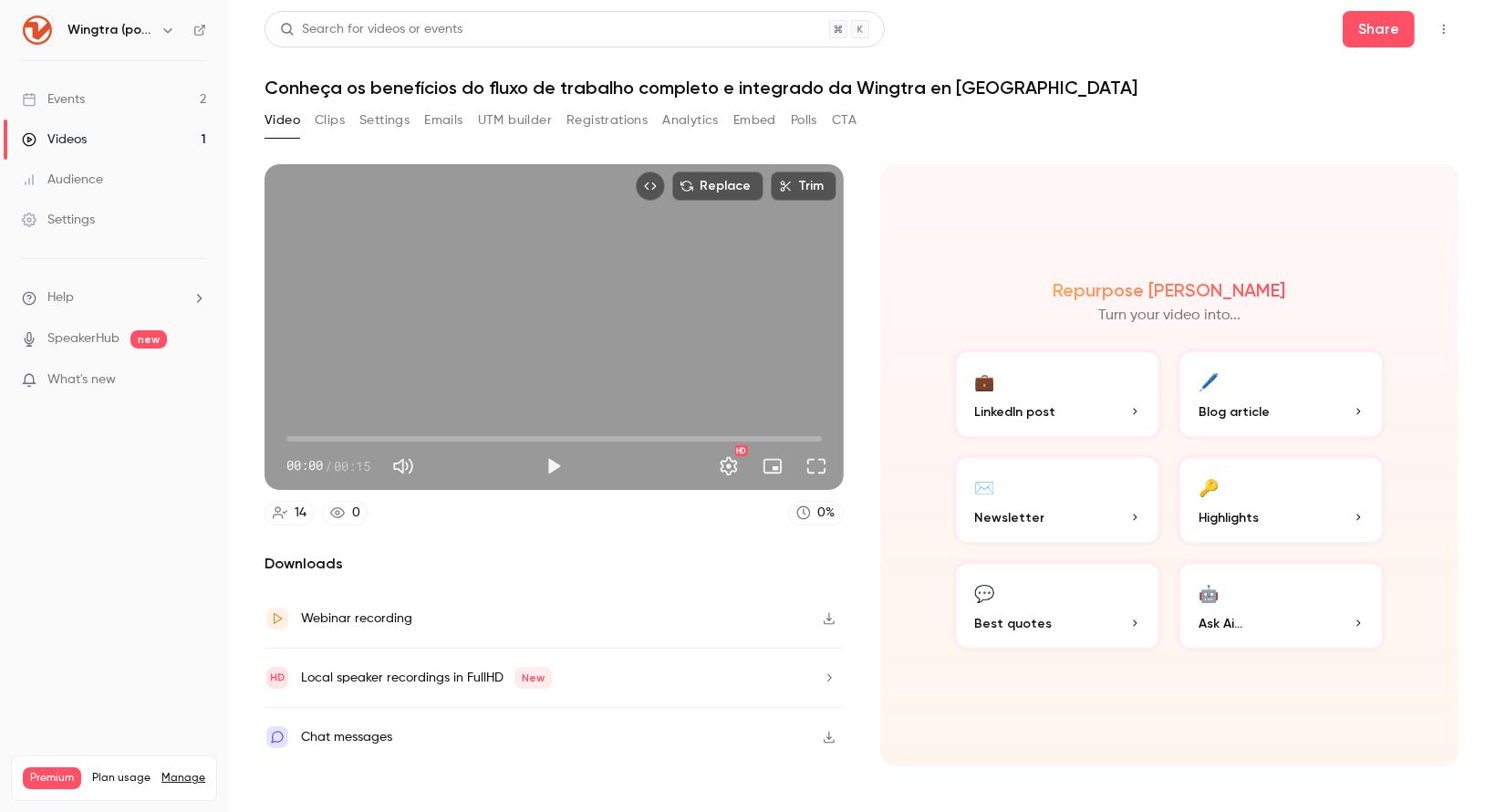
click at [1442, 30] on icon "Top Bar Actions" at bounding box center [1444, 29] width 15 height 13
click at [1442, 30] on div at bounding box center [748, 406] width 1495 height 812
click at [1445, 31] on icon "Top Bar Actions" at bounding box center [1444, 29] width 15 height 13
click at [1105, 207] on div at bounding box center [748, 406] width 1495 height 812
click at [135, 380] on p "What's new" at bounding box center [99, 379] width 155 height 19
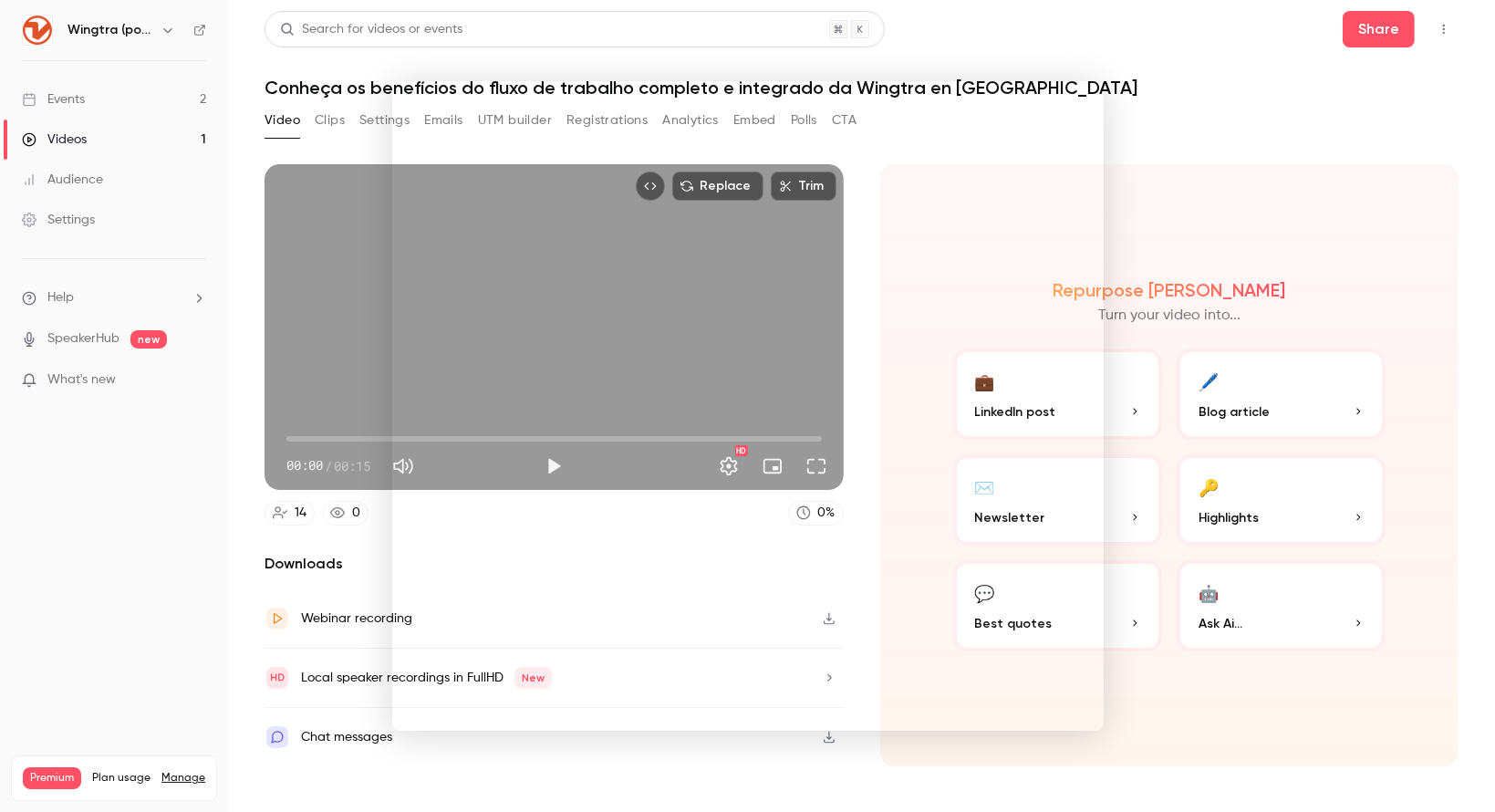
click at [1290, 208] on div at bounding box center [748, 406] width 1495 height 812
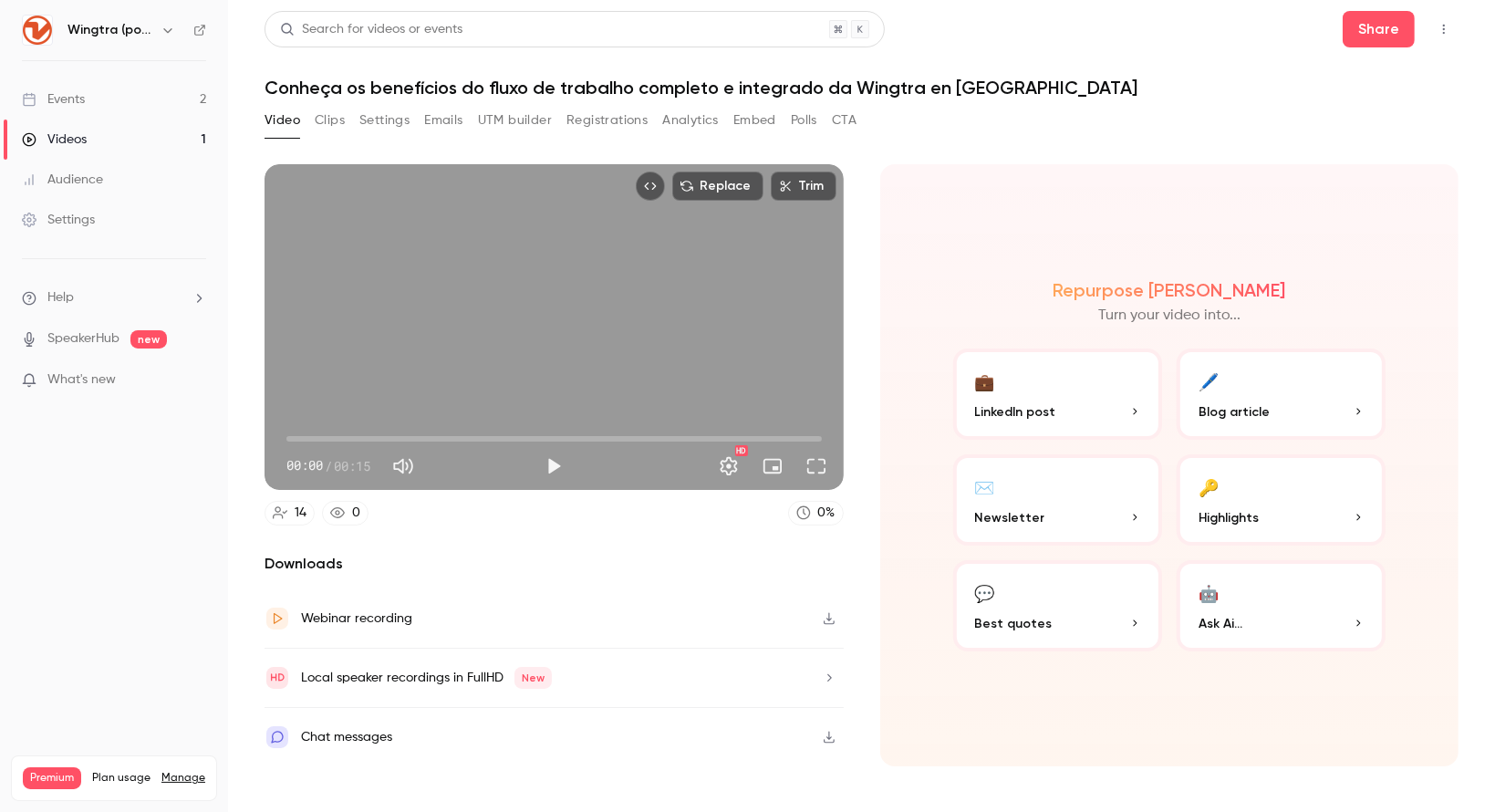
click at [97, 87] on link "Events 2" at bounding box center [114, 99] width 228 height 40
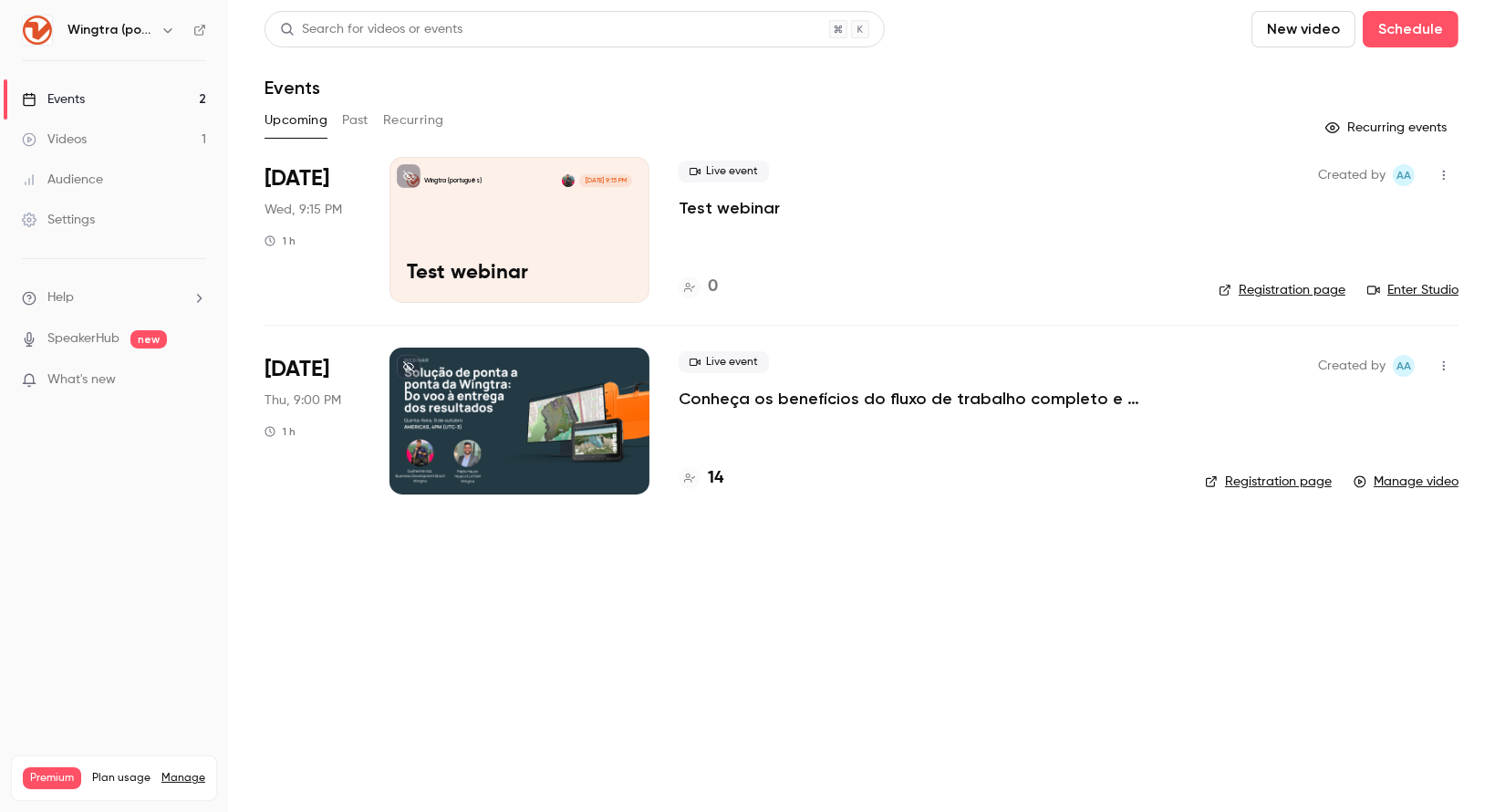
click at [591, 434] on div at bounding box center [520, 420] width 260 height 146
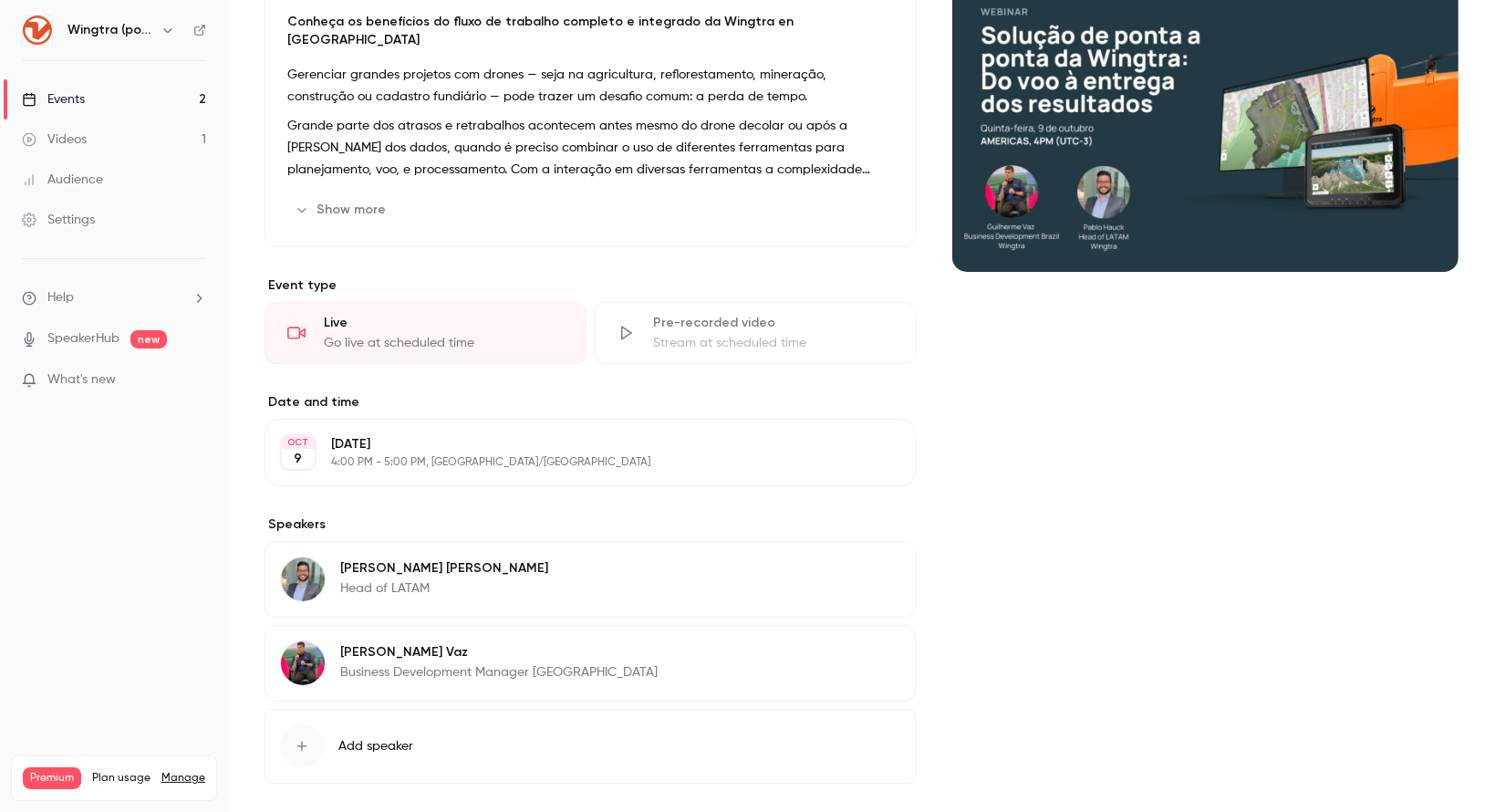
scroll to position [264, 0]
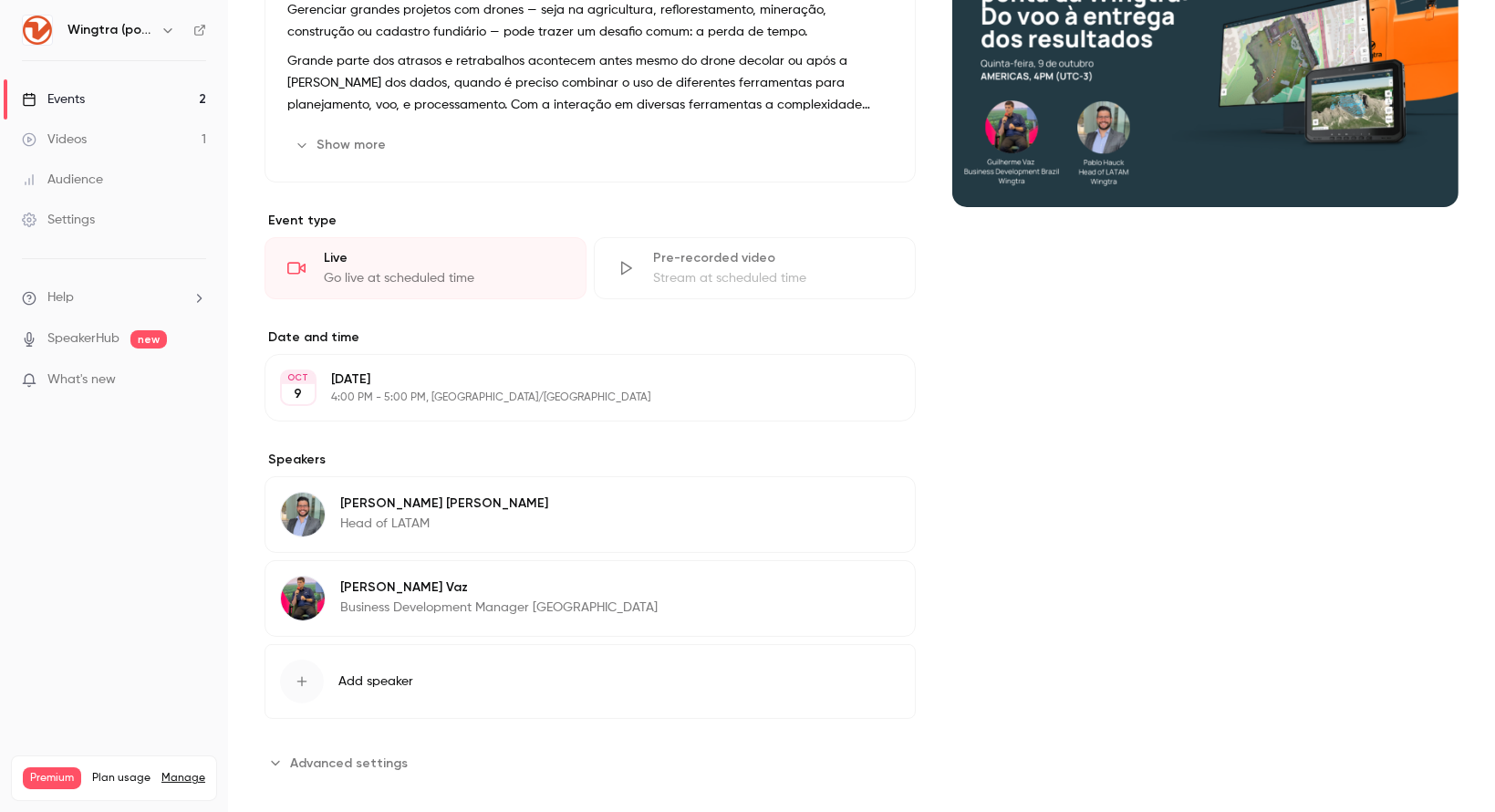
click at [368, 754] on button "Advanced settings" at bounding box center [341, 762] width 154 height 29
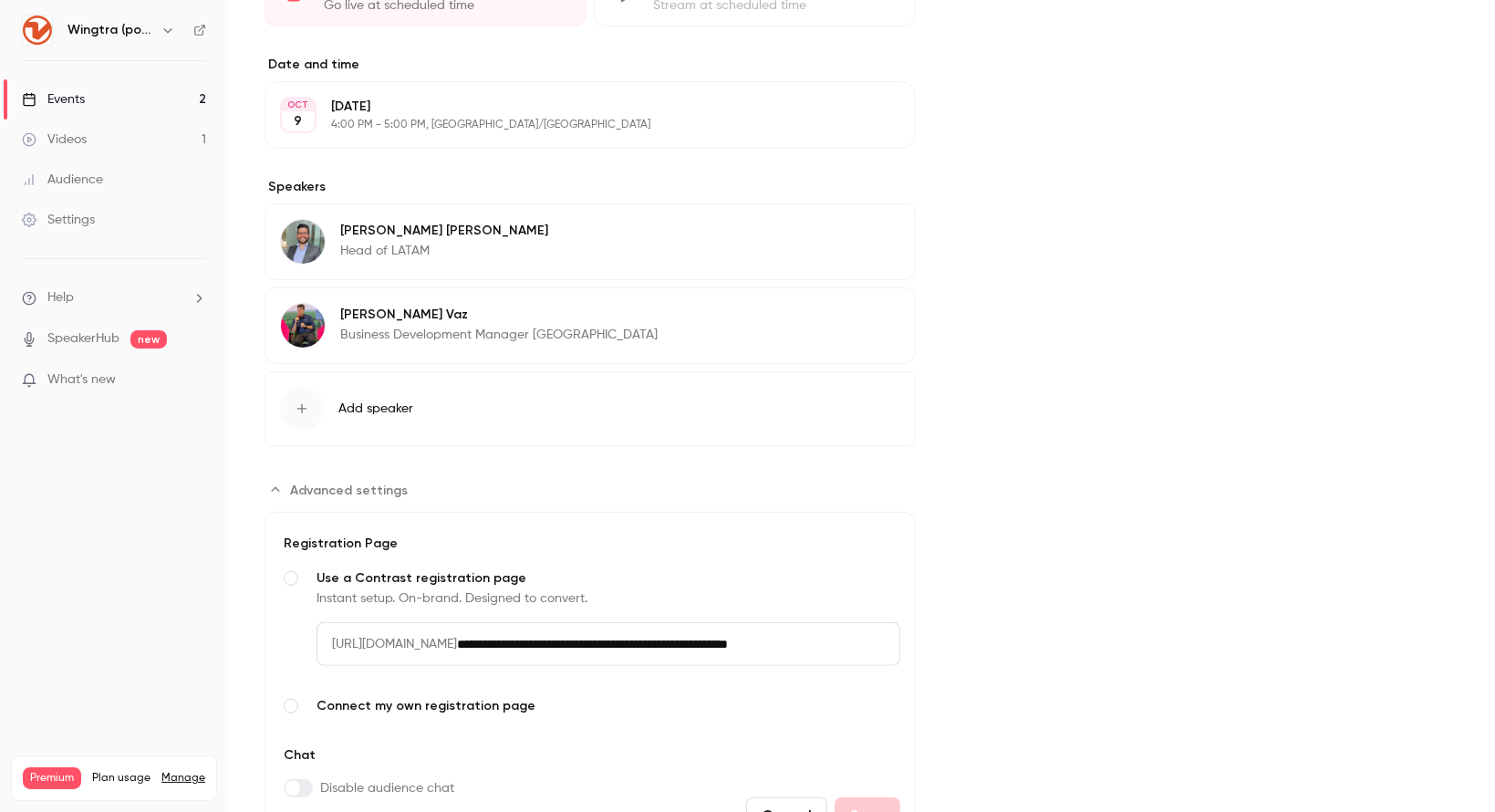
scroll to position [617, 0]
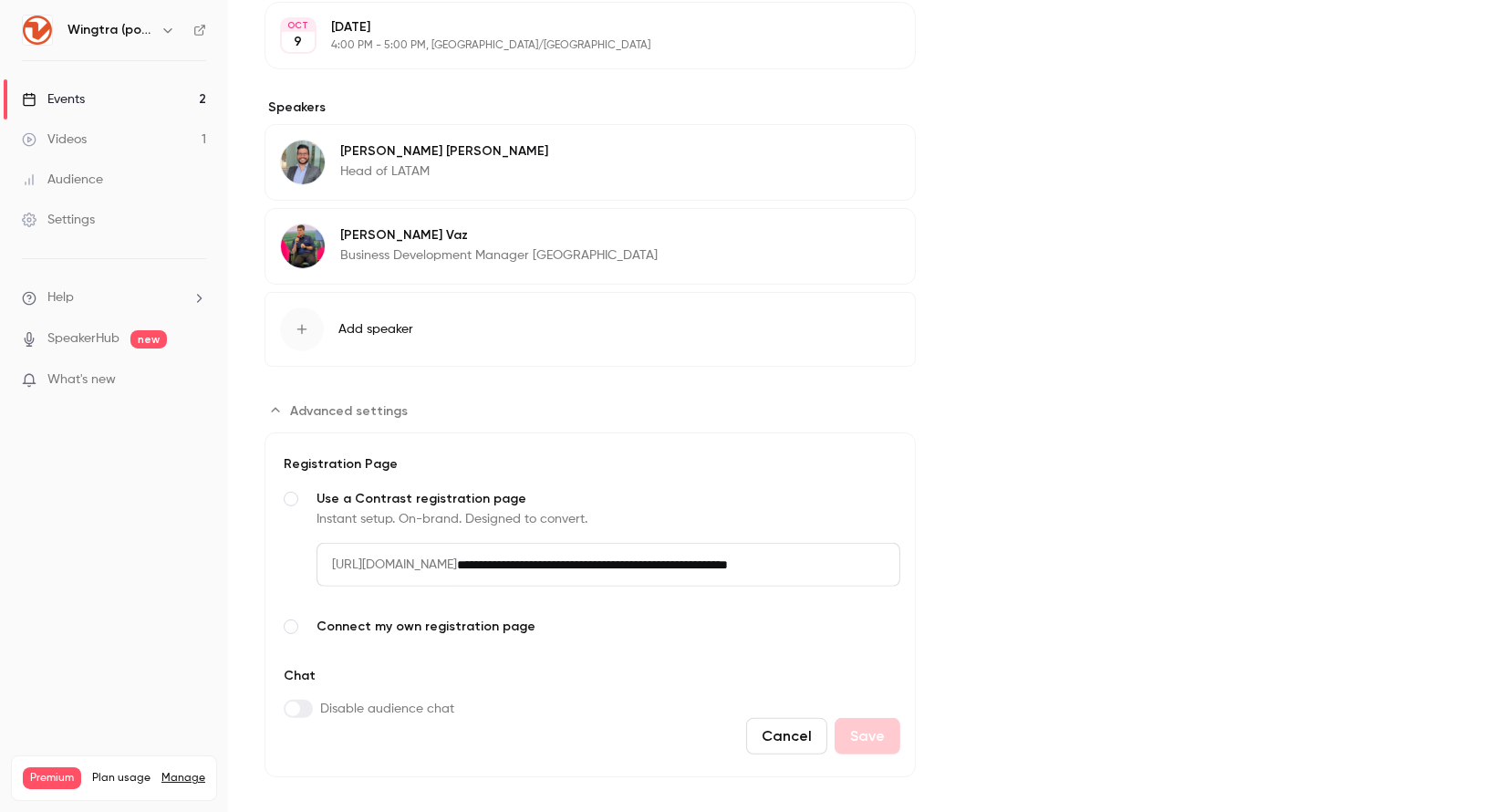
click at [737, 547] on input "**********" at bounding box center [678, 564] width 443 height 44
click at [405, 543] on span "[URL][DOMAIN_NAME]" at bounding box center [387, 564] width 140 height 44
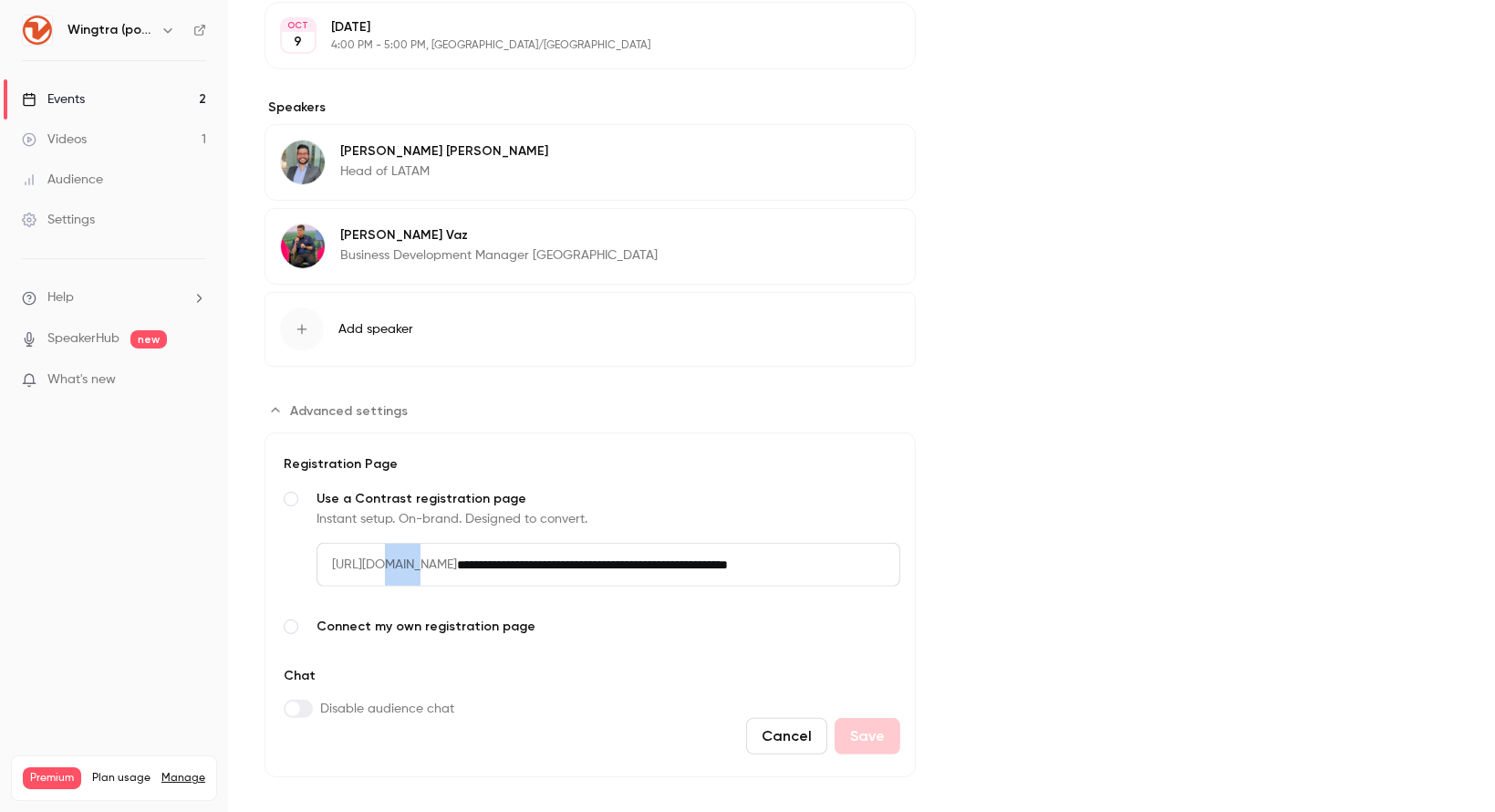
click at [405, 543] on span "[URL][DOMAIN_NAME]" at bounding box center [387, 564] width 140 height 44
click at [730, 549] on input "**********" at bounding box center [678, 564] width 443 height 44
click at [342, 543] on span "[URL][DOMAIN_NAME]" at bounding box center [387, 564] width 140 height 44
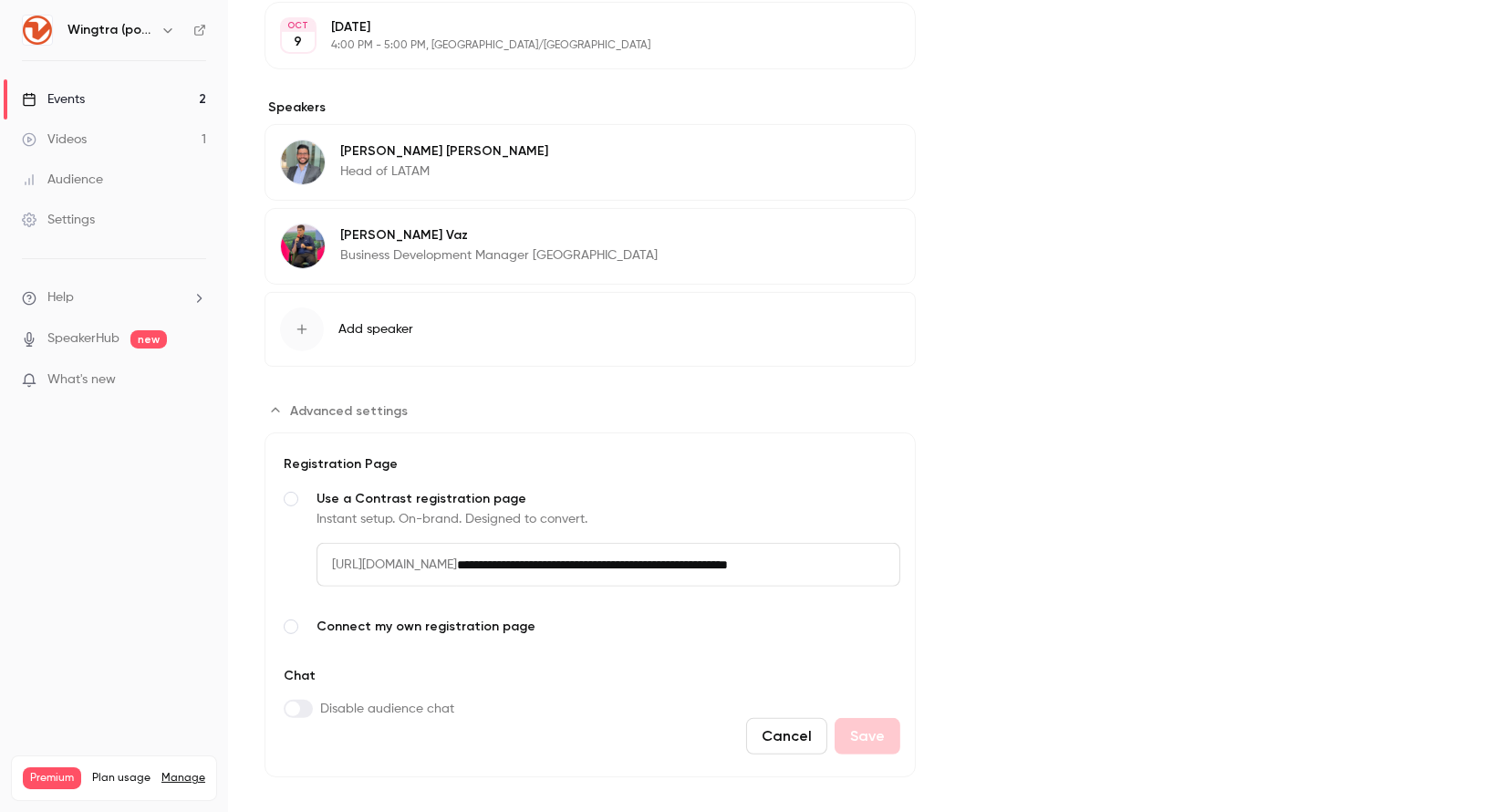
drag, startPoint x: 324, startPoint y: 537, endPoint x: 859, endPoint y: 548, distance: 535.1
click at [859, 548] on div "**********" at bounding box center [608, 564] width 584 height 44
click at [859, 548] on input "**********" at bounding box center [678, 564] width 443 height 44
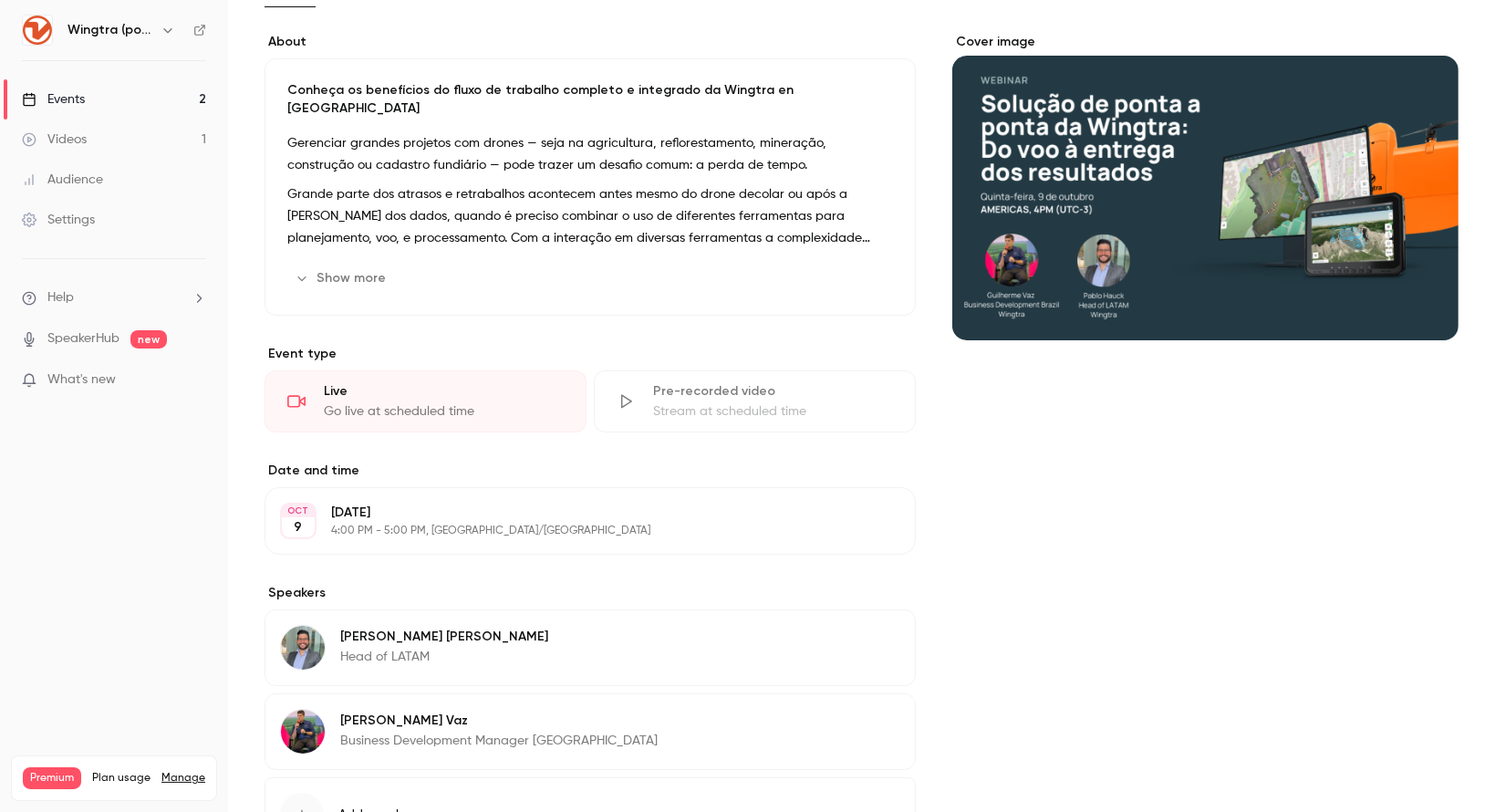
scroll to position [0, 0]
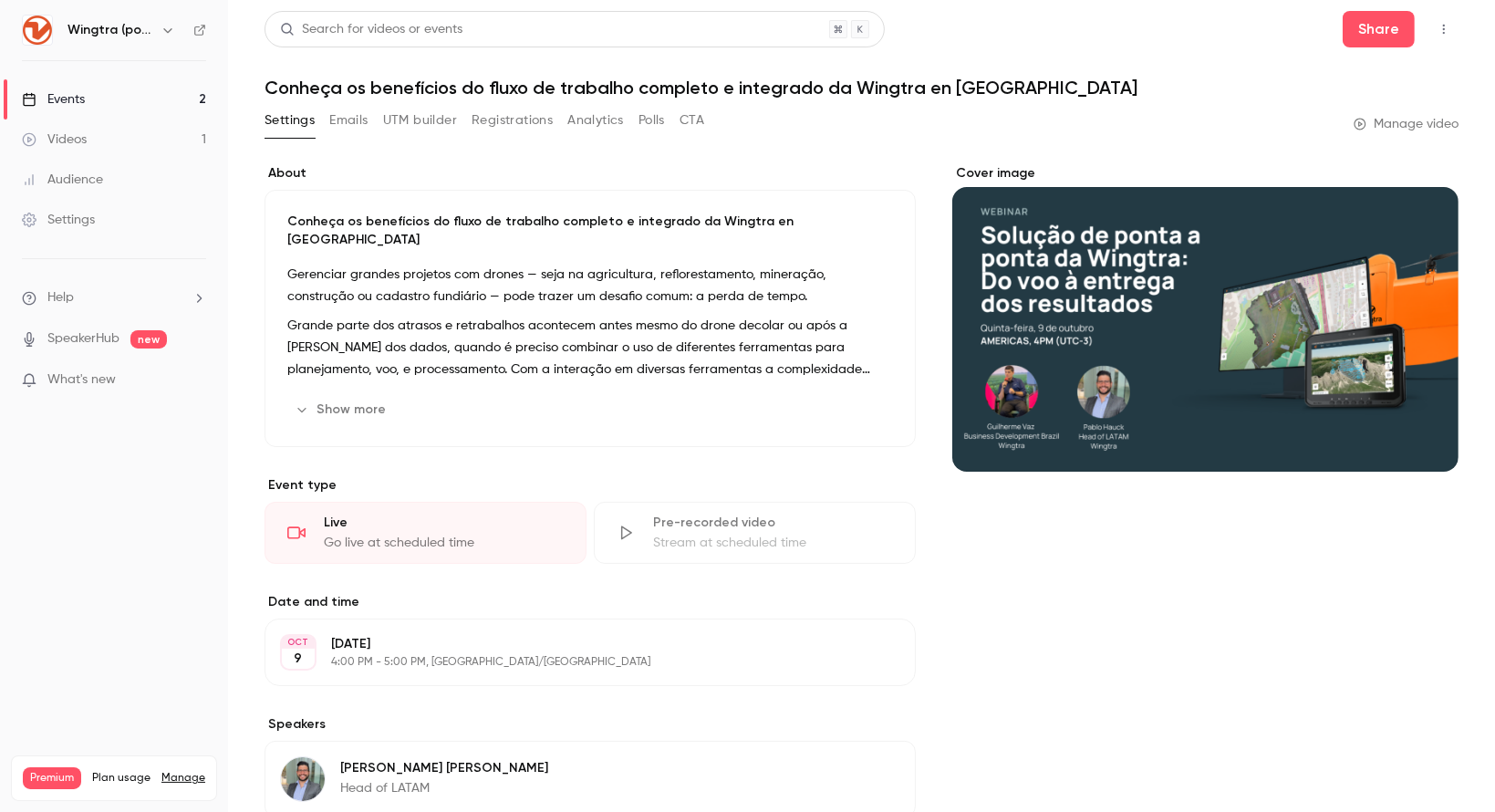
click at [347, 402] on button "Show more" at bounding box center [341, 409] width 109 height 29
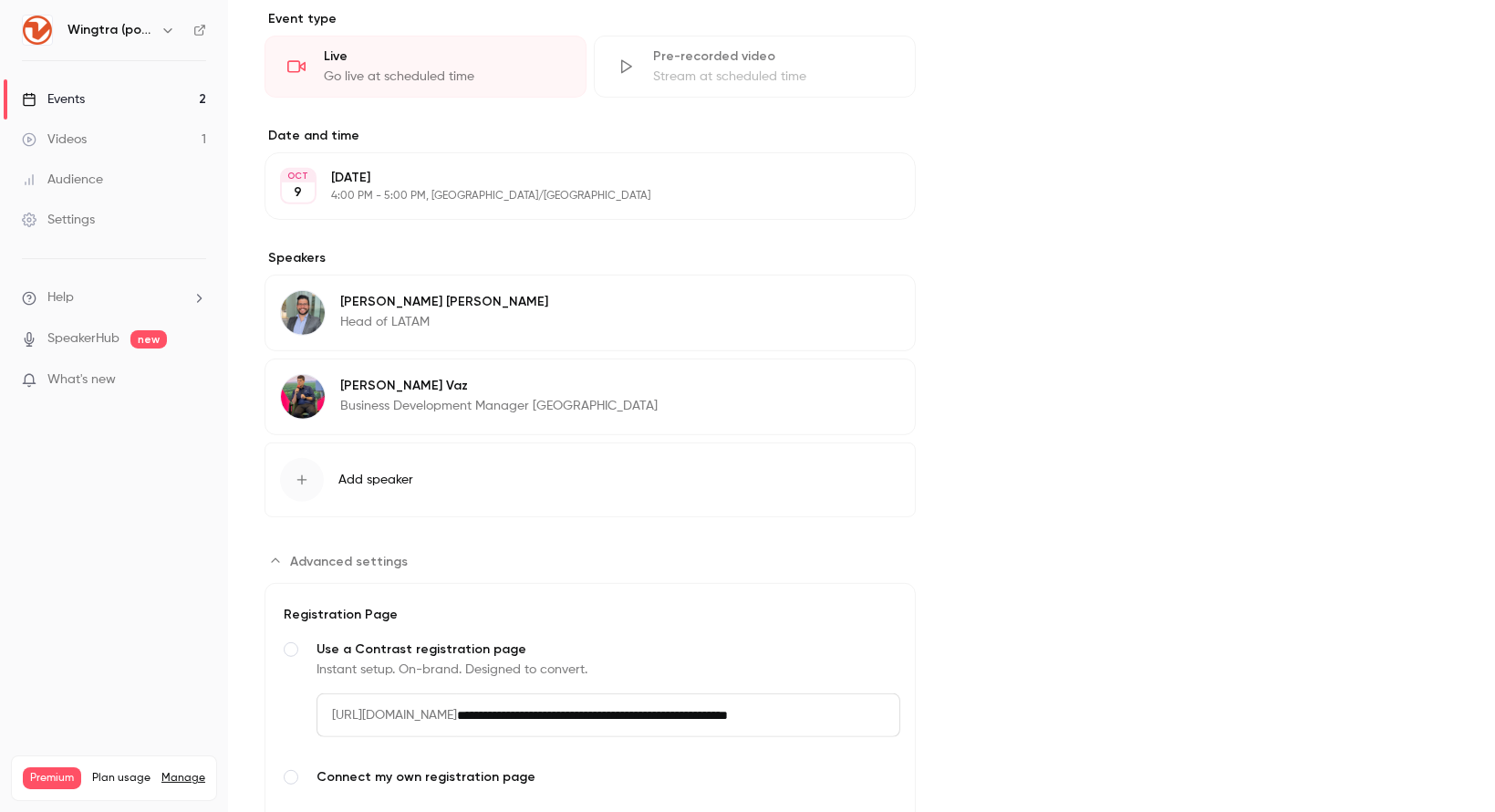
scroll to position [967, 0]
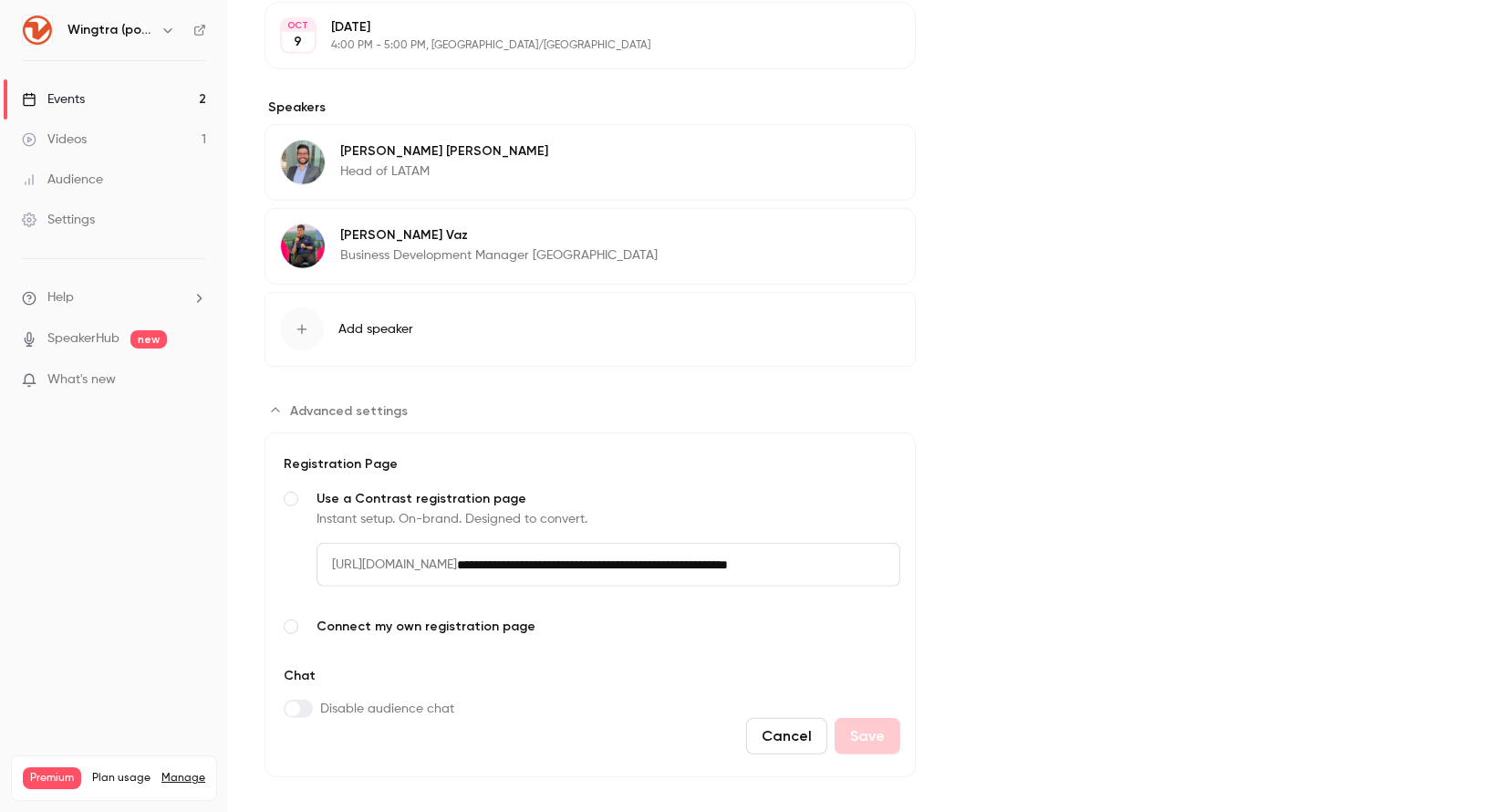
click at [862, 556] on input "**********" at bounding box center [678, 564] width 443 height 44
drag, startPoint x: 878, startPoint y: 548, endPoint x: 601, endPoint y: 542, distance: 277.1
click at [601, 543] on input "**********" at bounding box center [624, 564] width 335 height 44
type input "**********"
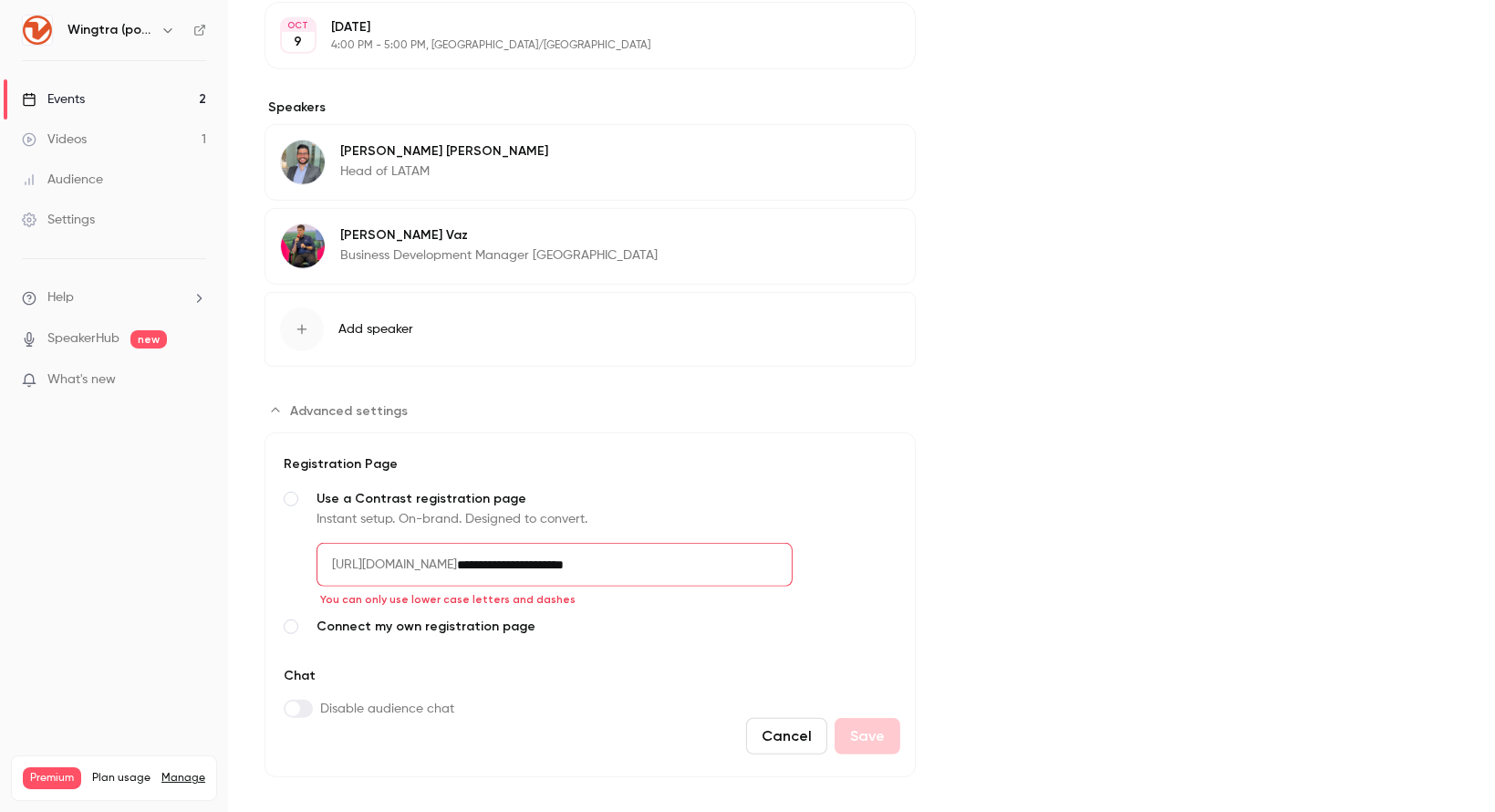
click at [785, 639] on div "**********" at bounding box center [591, 561] width 620 height 211
click at [706, 545] on input "**********" at bounding box center [624, 564] width 335 height 44
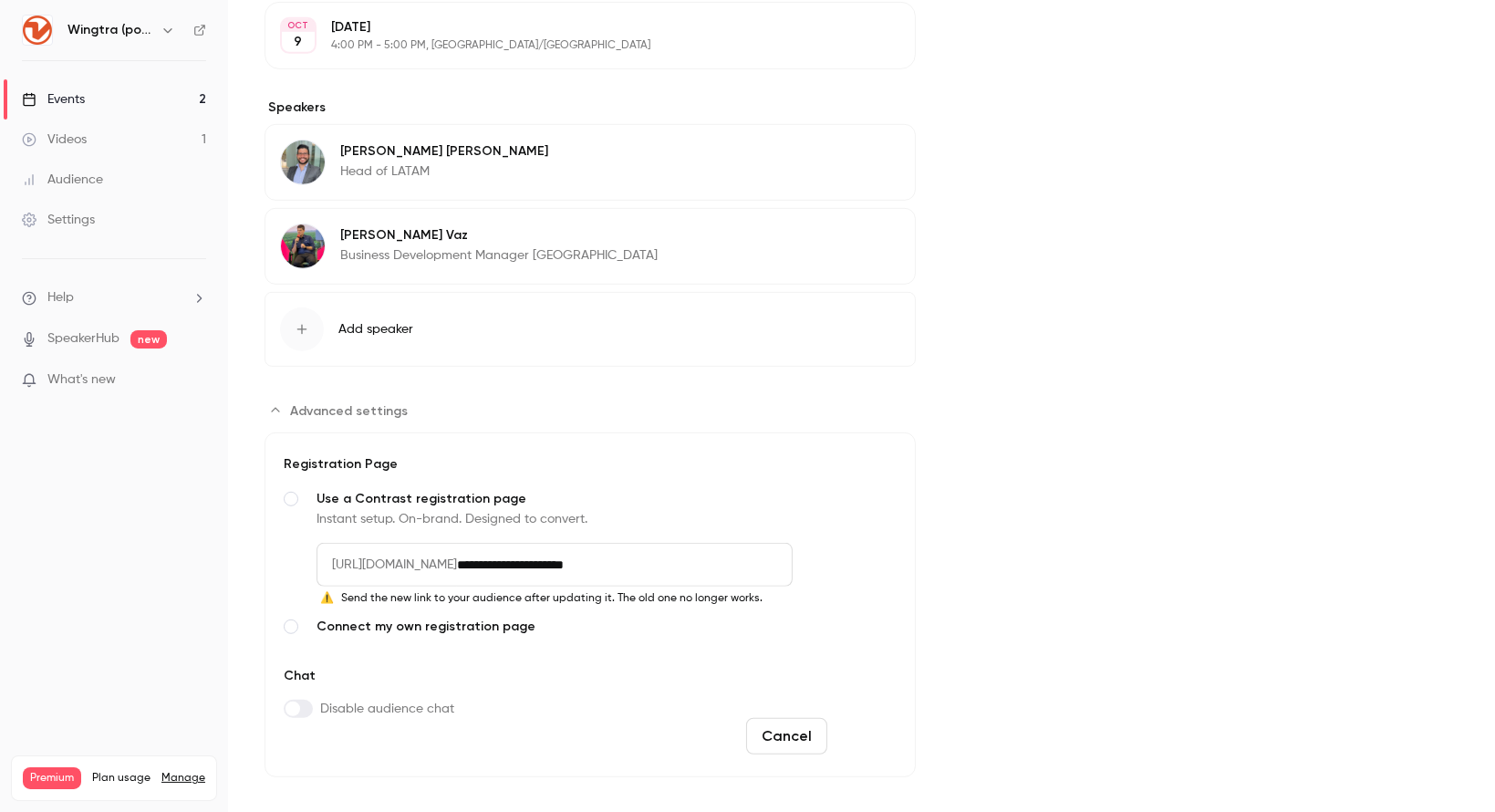
click at [878, 718] on button "Save" at bounding box center [867, 735] width 65 height 36
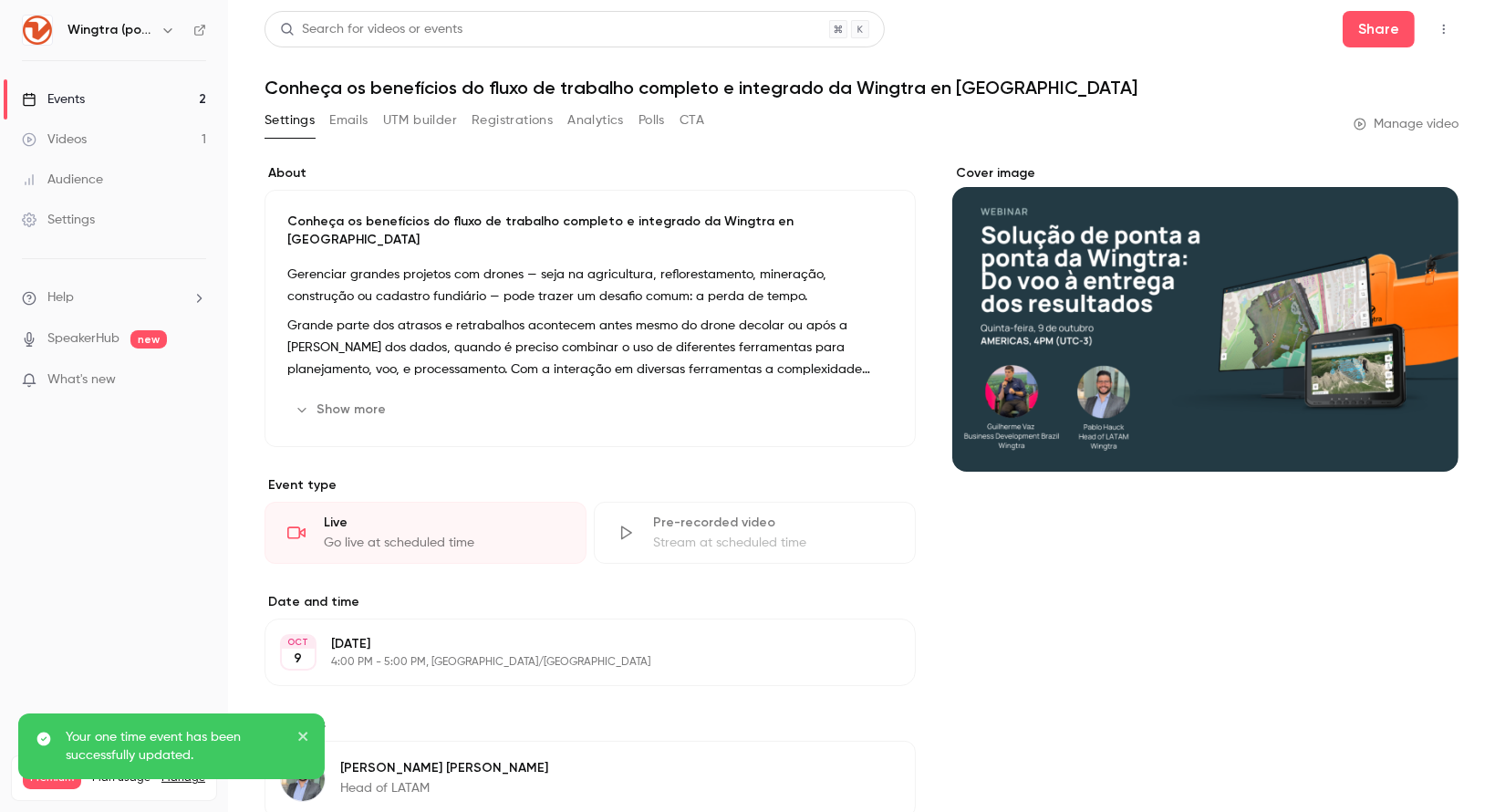
scroll to position [264, 0]
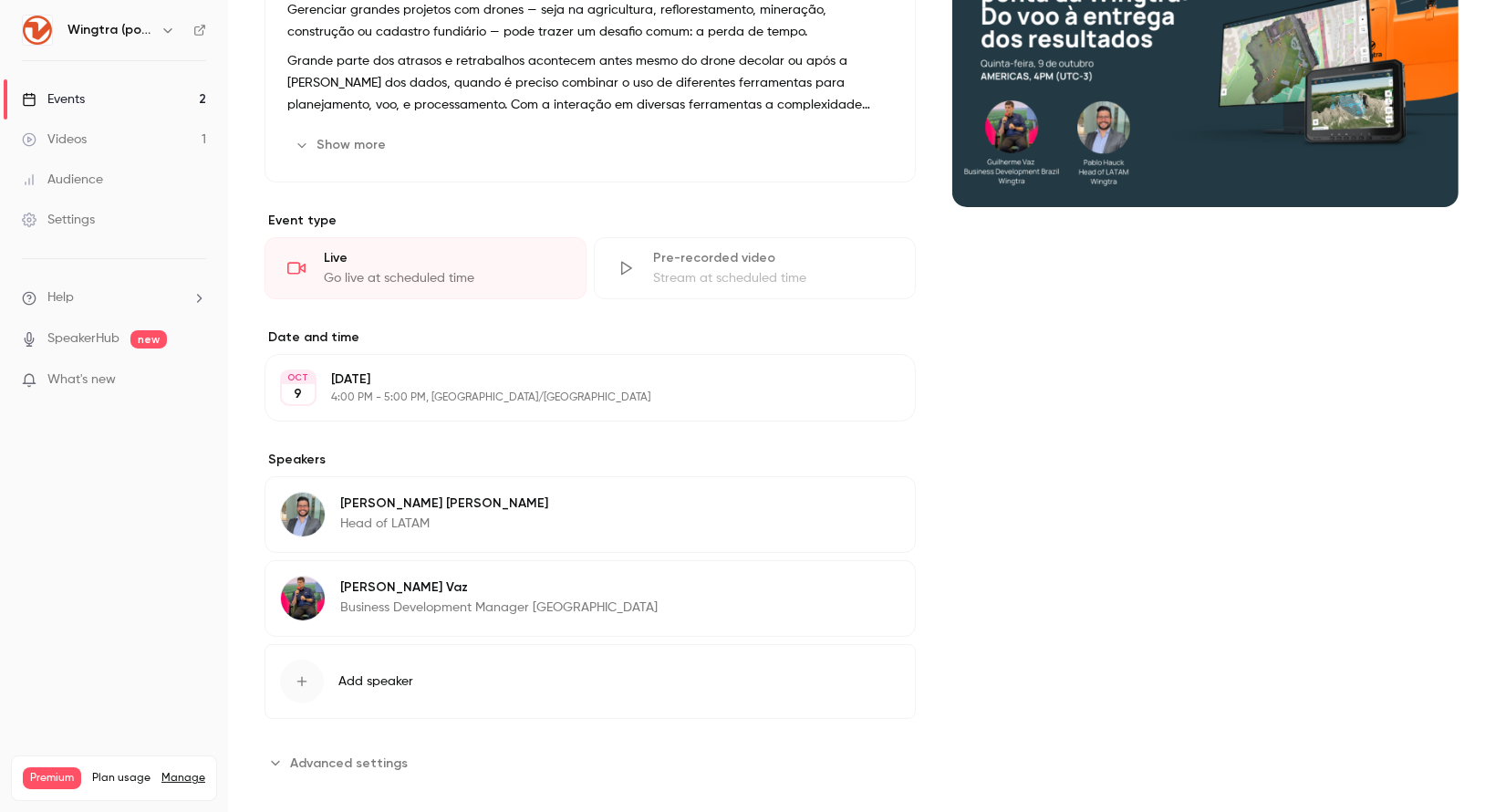
click at [414, 748] on section "**********" at bounding box center [590, 762] width 651 height 29
click at [387, 753] on span "Advanced settings" at bounding box center [349, 762] width 118 height 19
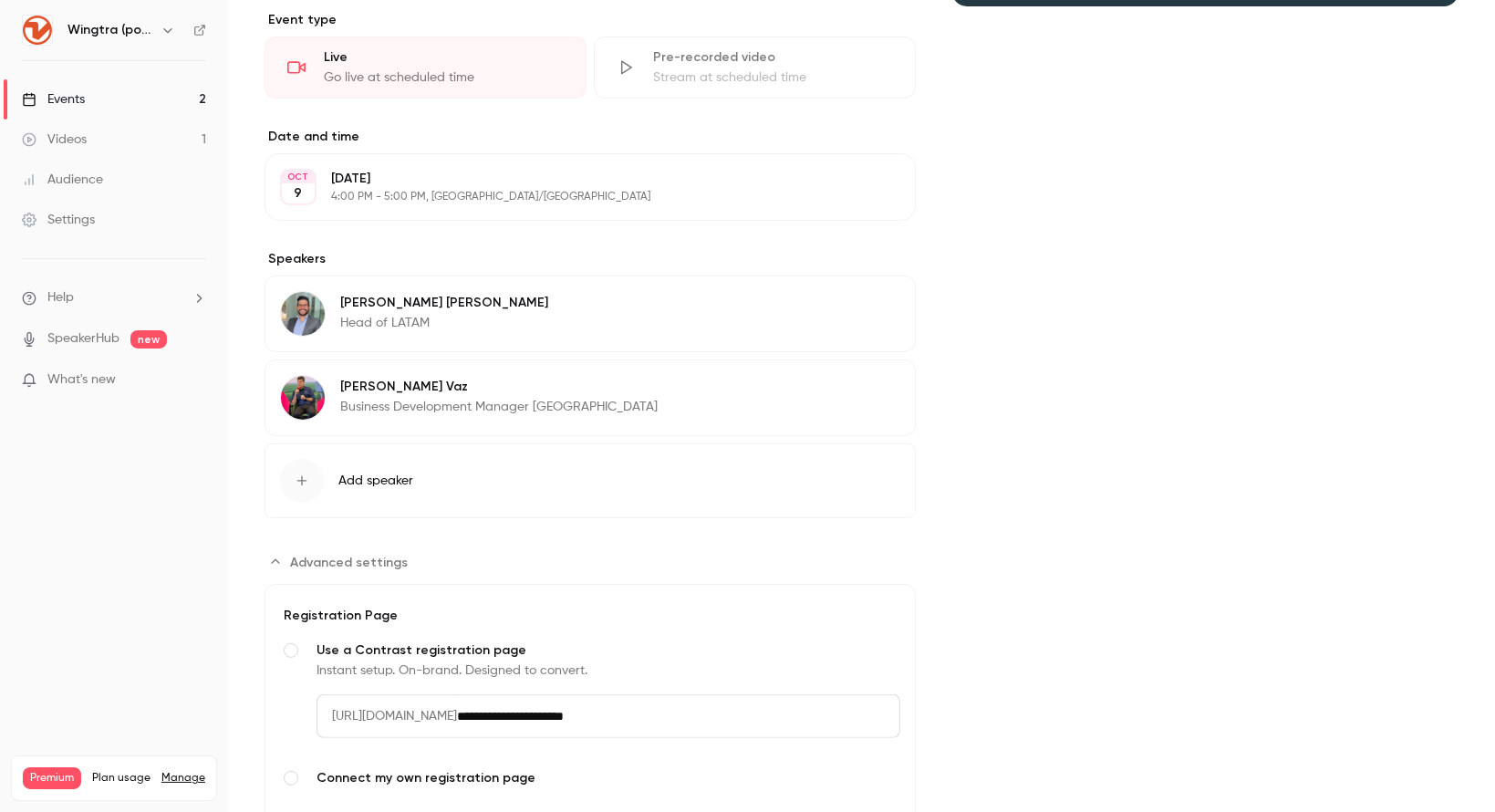
scroll to position [617, 0]
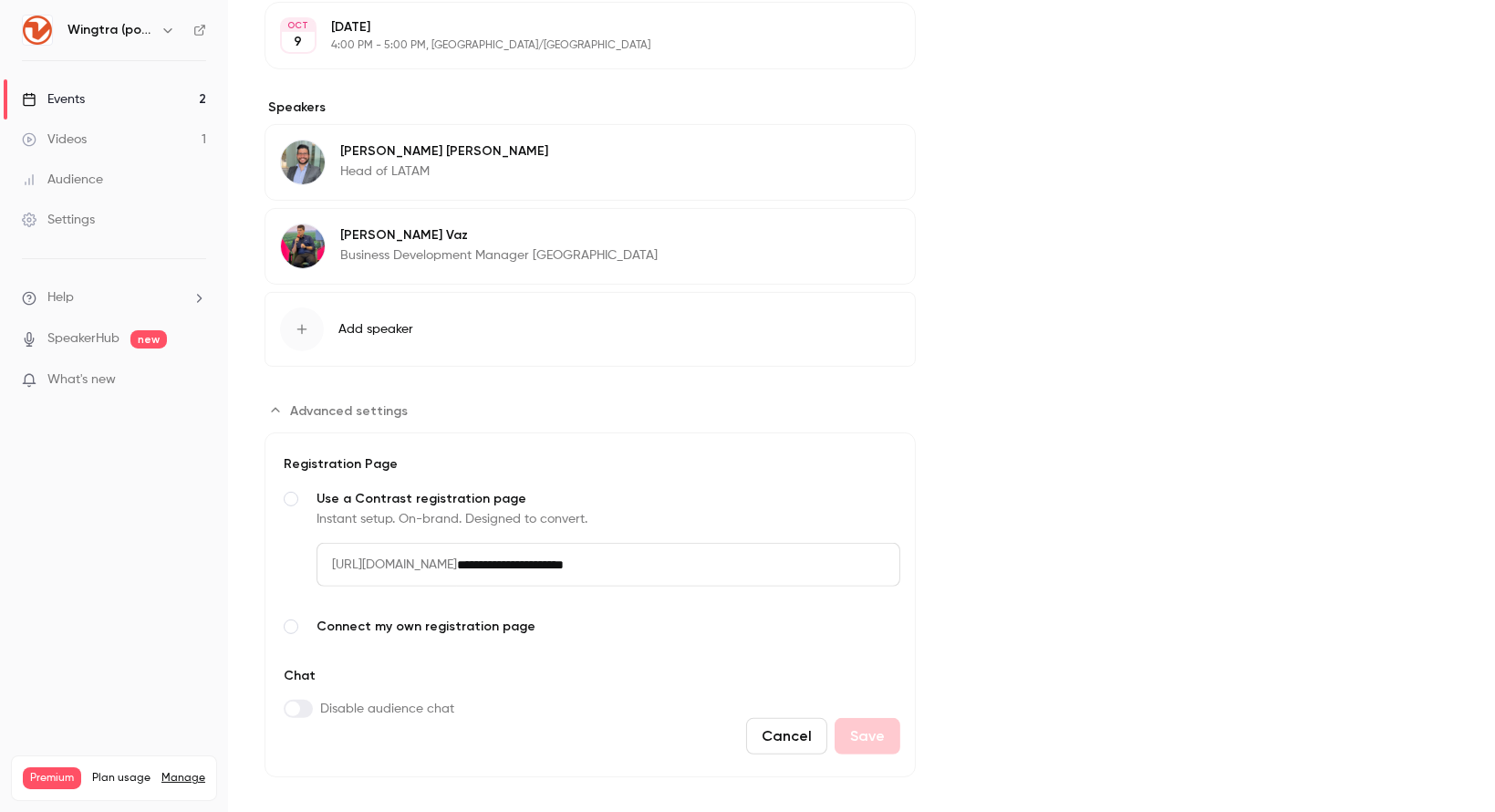
click at [457, 544] on span "[URL][DOMAIN_NAME]" at bounding box center [387, 564] width 140 height 44
click at [457, 543] on span "[URL][DOMAIN_NAME]" at bounding box center [387, 564] width 140 height 44
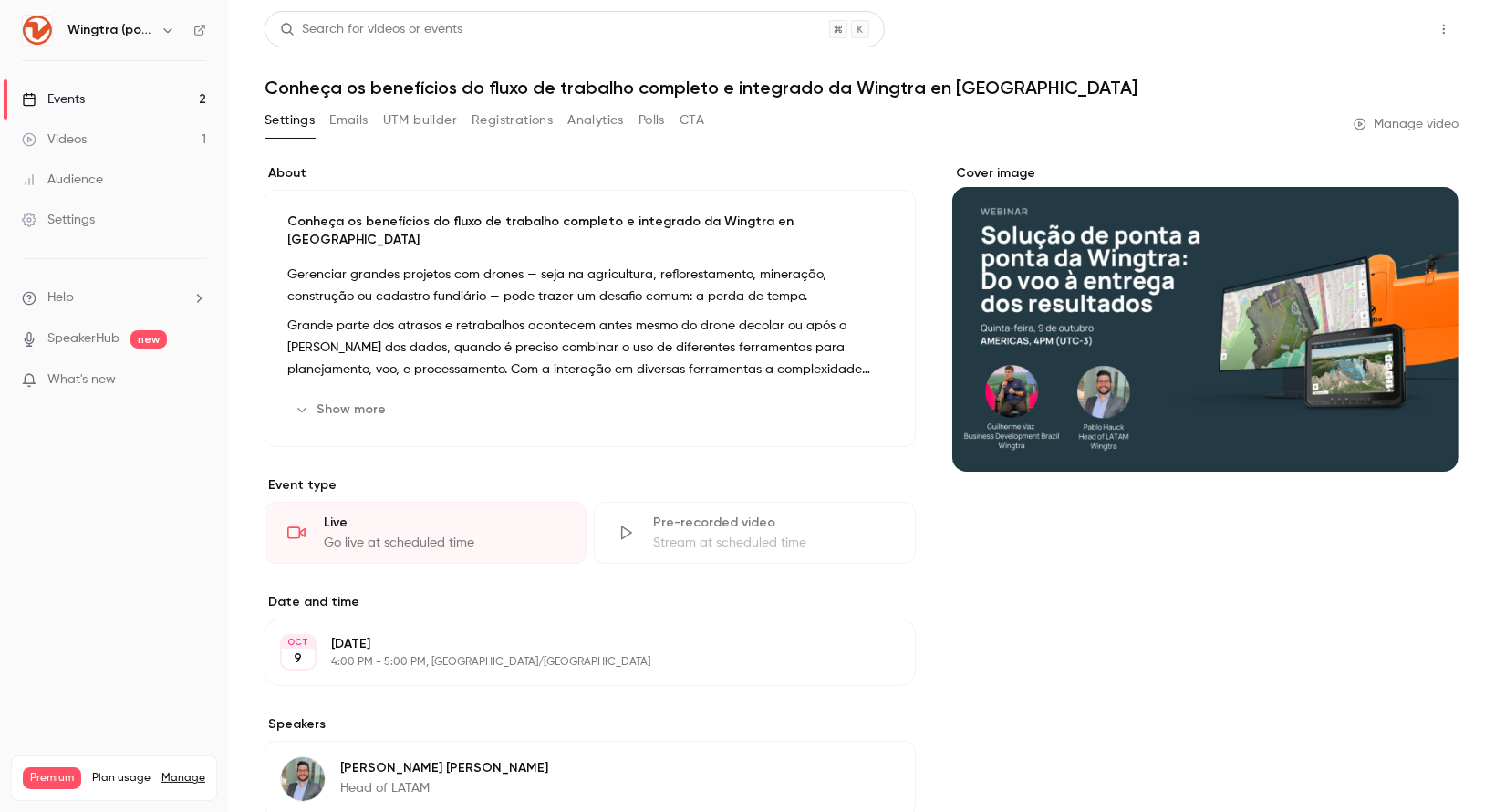
click at [1388, 34] on button "Share" at bounding box center [1378, 29] width 72 height 36
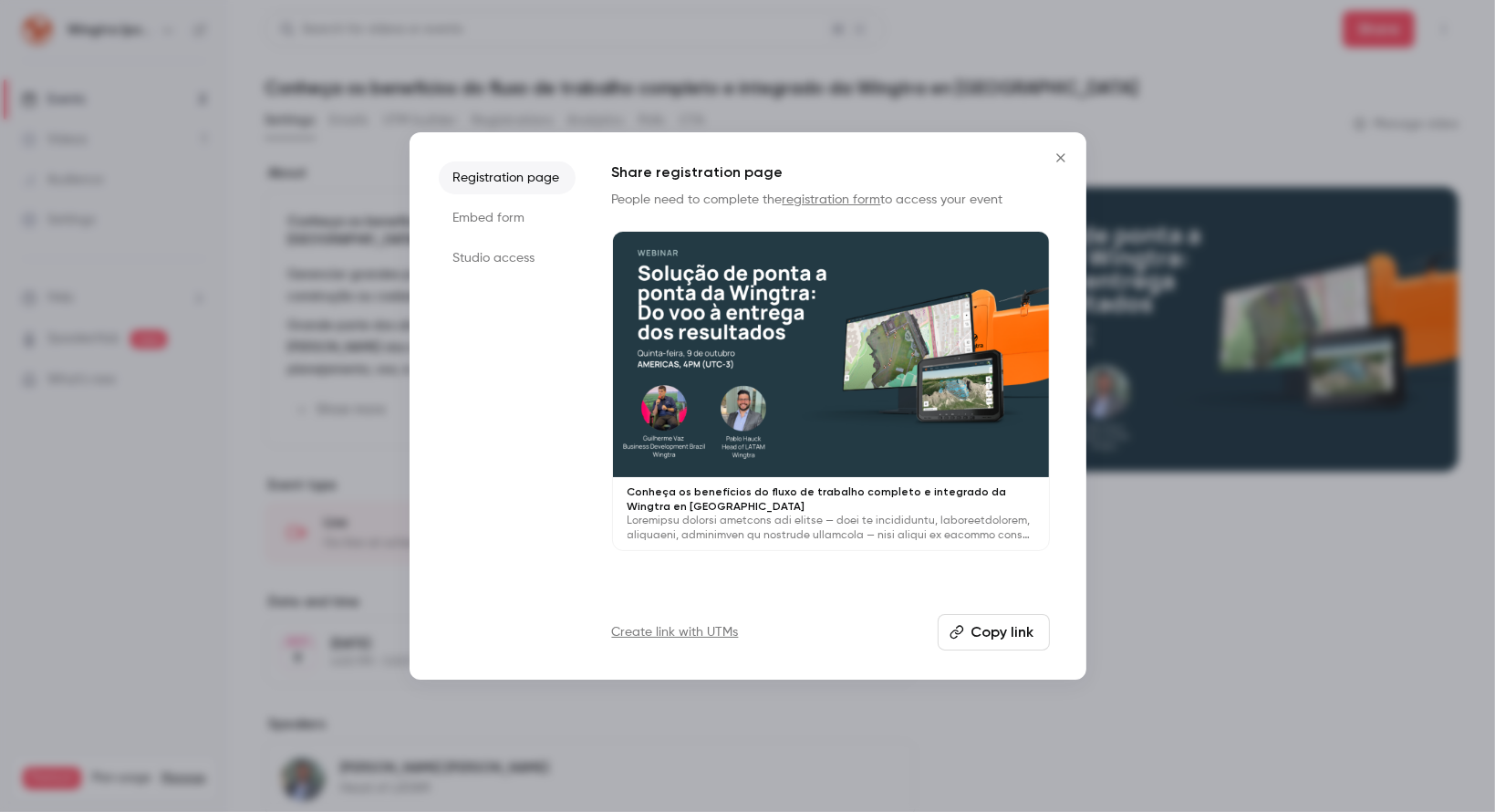
click at [989, 635] on button "Copy link" at bounding box center [993, 632] width 112 height 36
click at [1059, 151] on icon "Close" at bounding box center [1060, 158] width 21 height 15
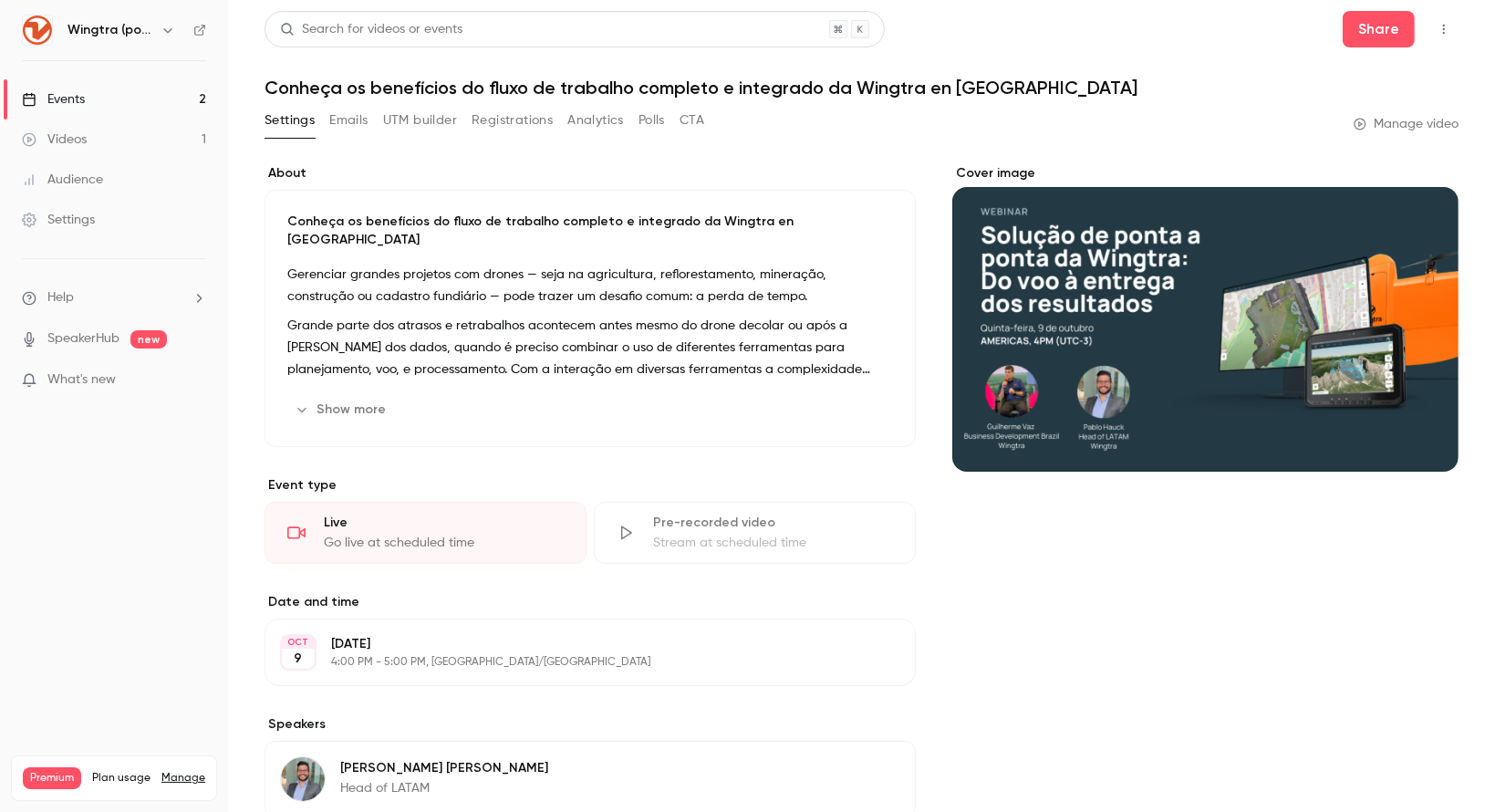
click at [1436, 27] on icon "button" at bounding box center [1444, 29] width 15 height 13
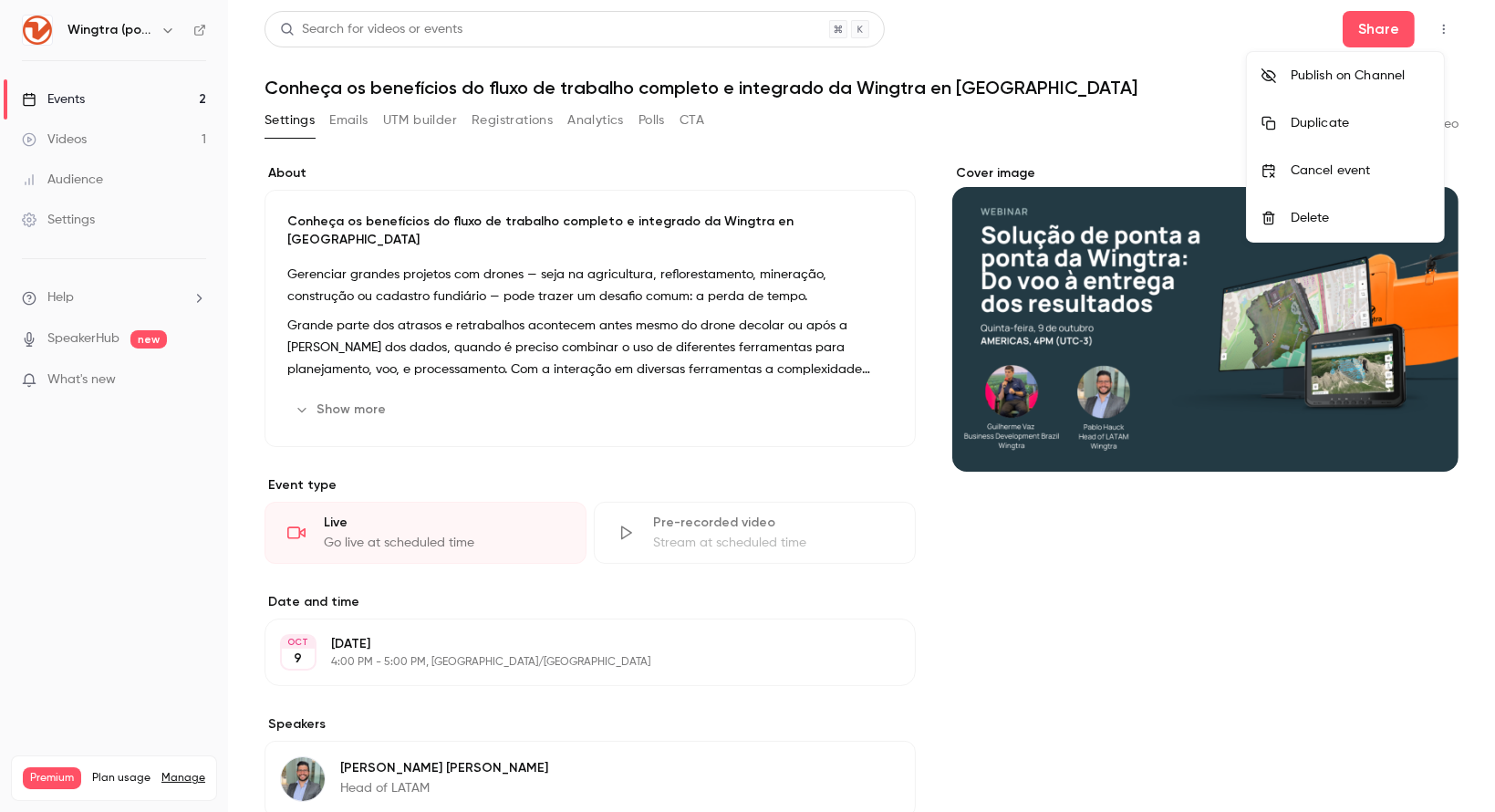
click at [682, 249] on div at bounding box center [748, 406] width 1495 height 812
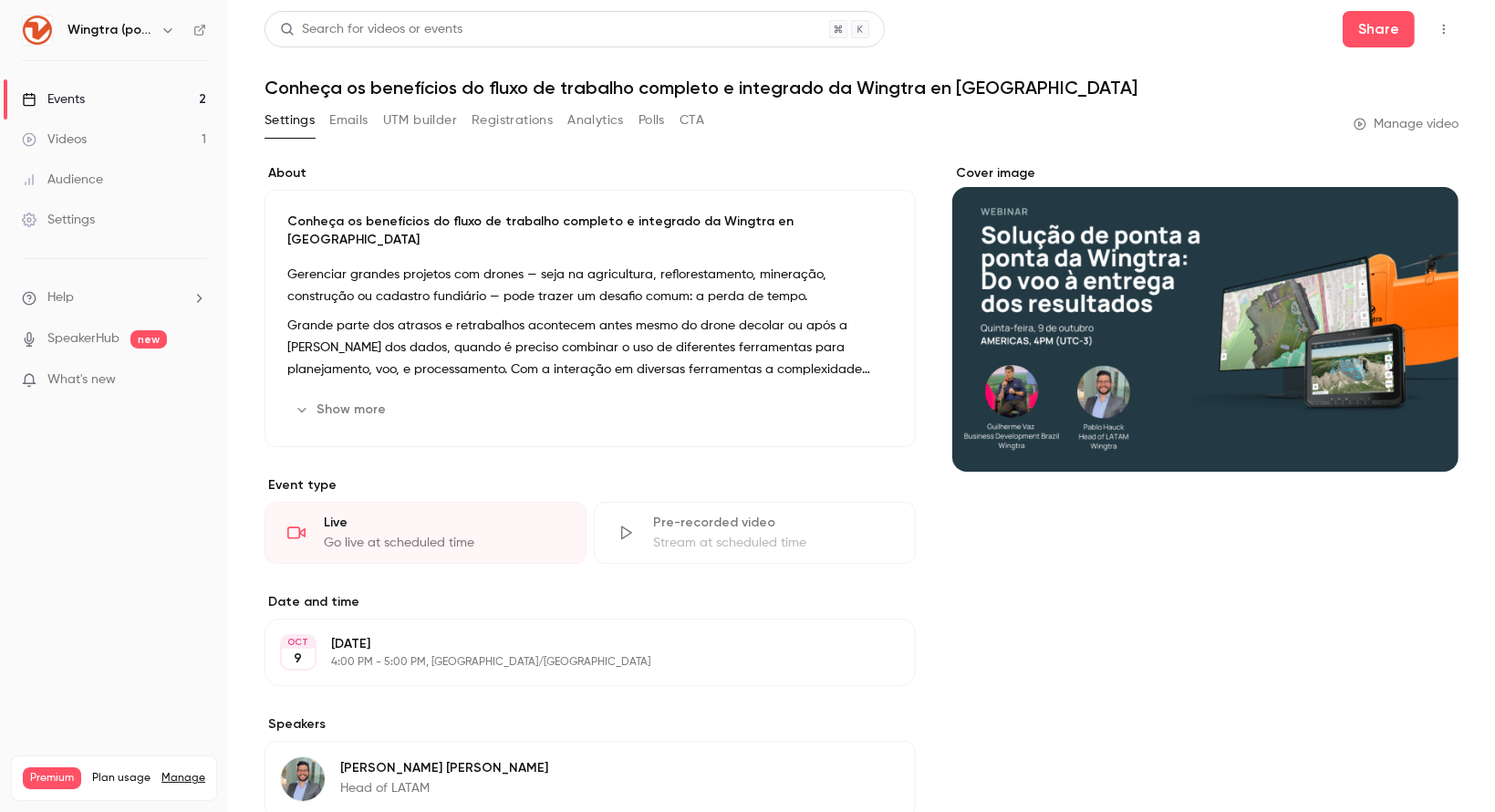
click at [107, 93] on link "Events 2" at bounding box center [114, 99] width 228 height 40
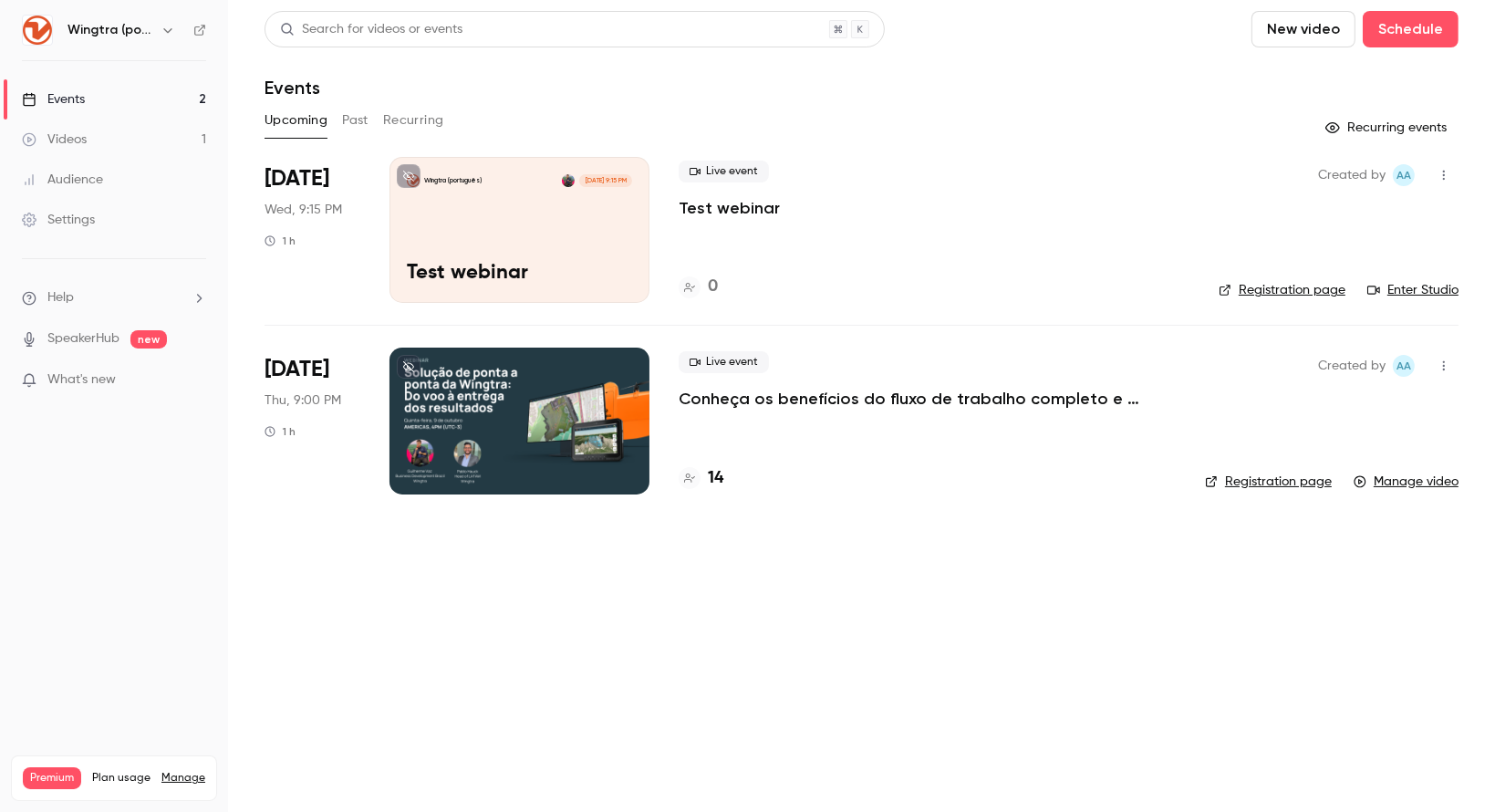
click at [740, 400] on p "Conheça os benefícios do fluxo de trabalho completo e integrado da Wingtra en […" at bounding box center [927, 398] width 497 height 21
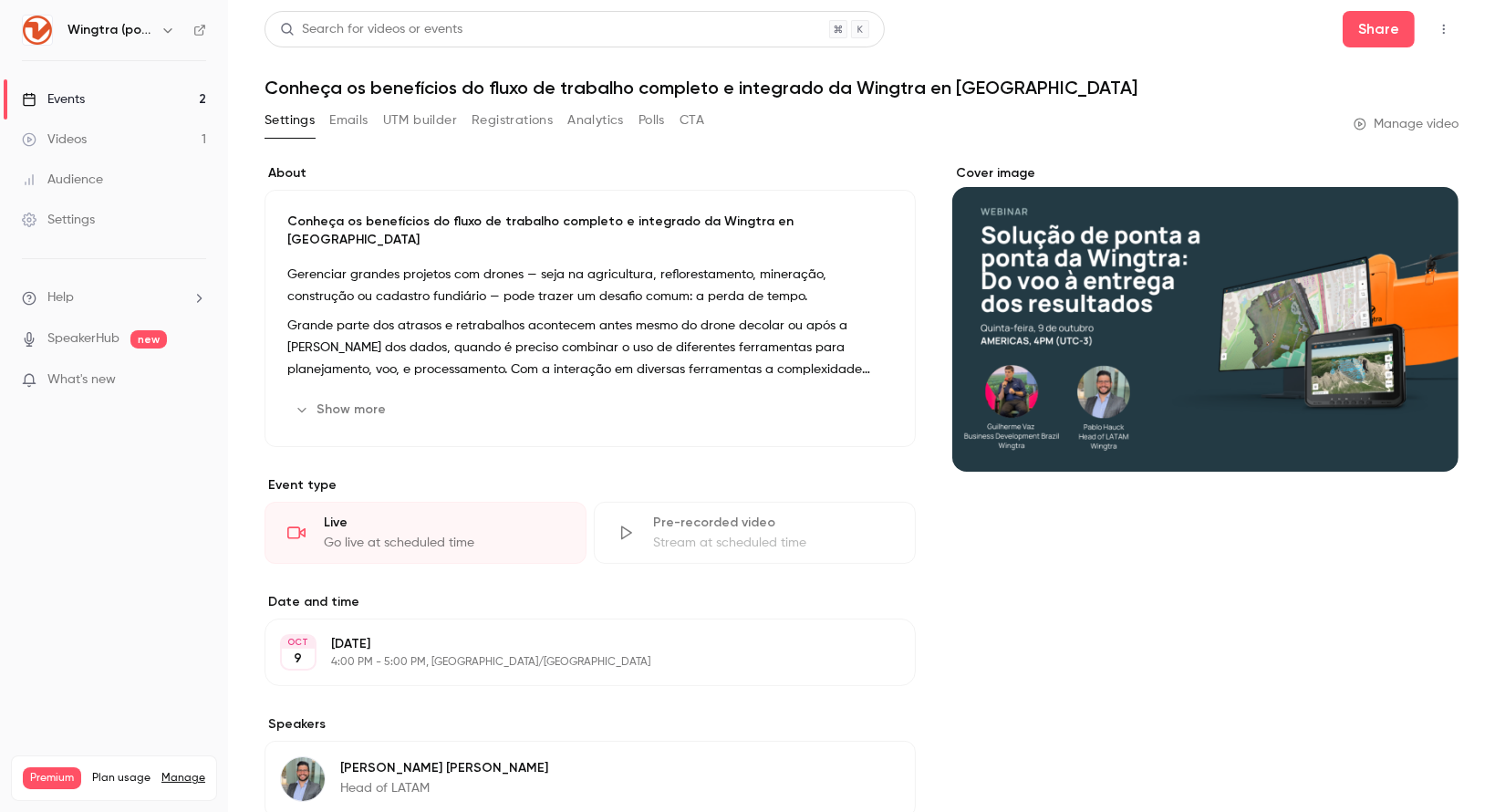
click at [386, 395] on button "Show more" at bounding box center [341, 409] width 109 height 29
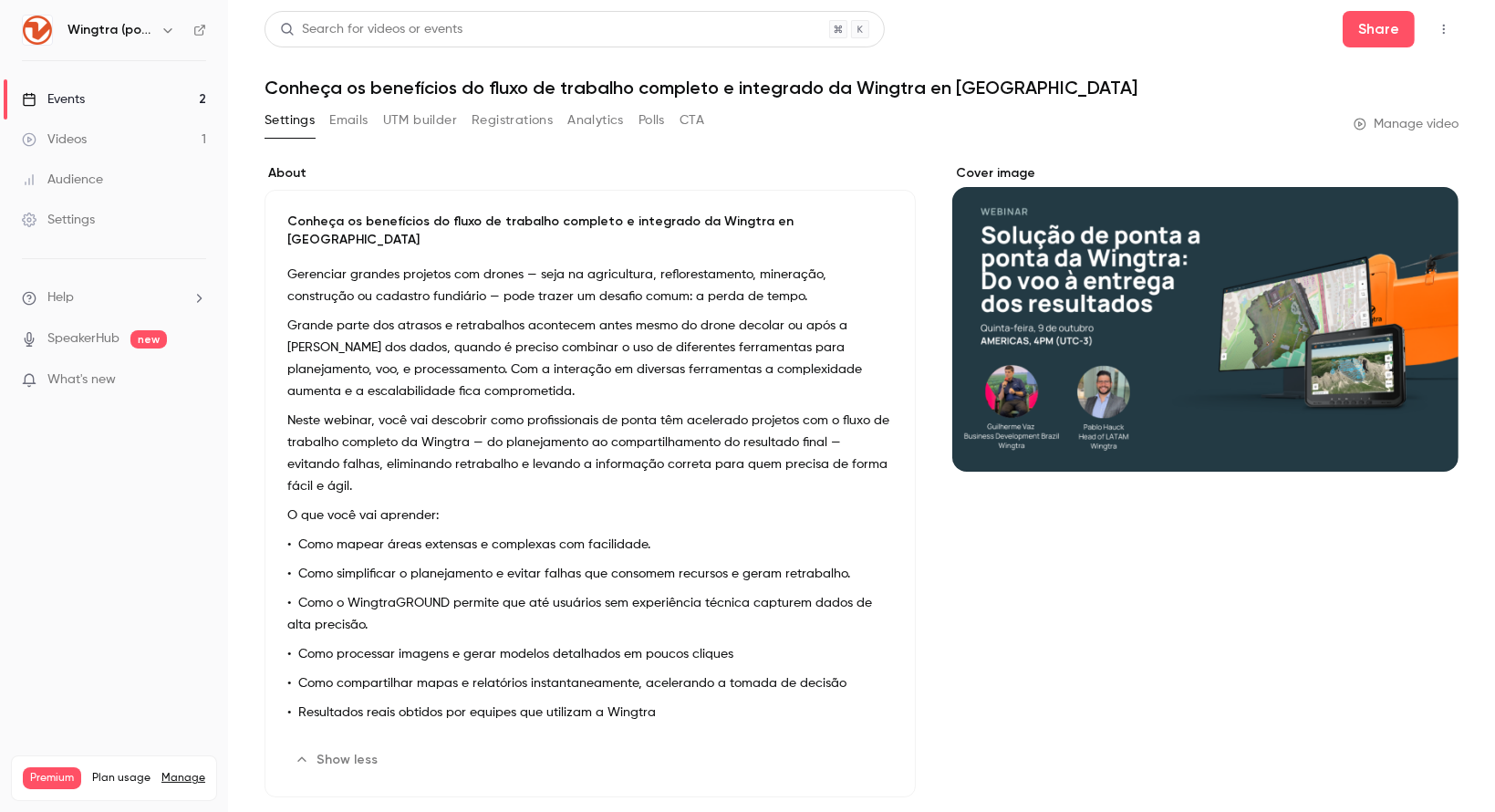
click at [677, 702] on p "• Resultados reais obtidos por equipes que utilizam a Wingtra" at bounding box center [590, 712] width 605 height 21
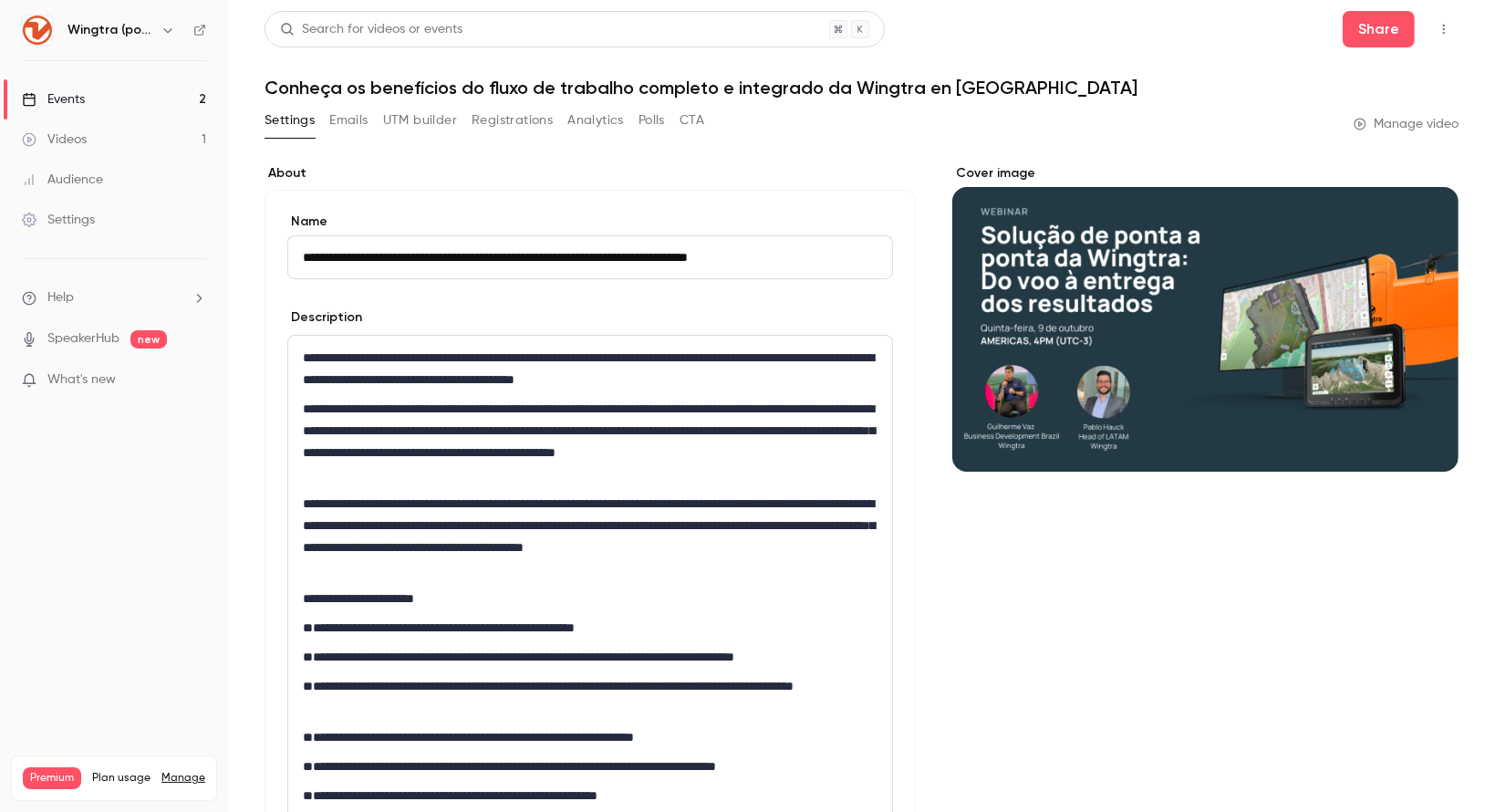
click at [311, 356] on p "**********" at bounding box center [586, 368] width 567 height 44
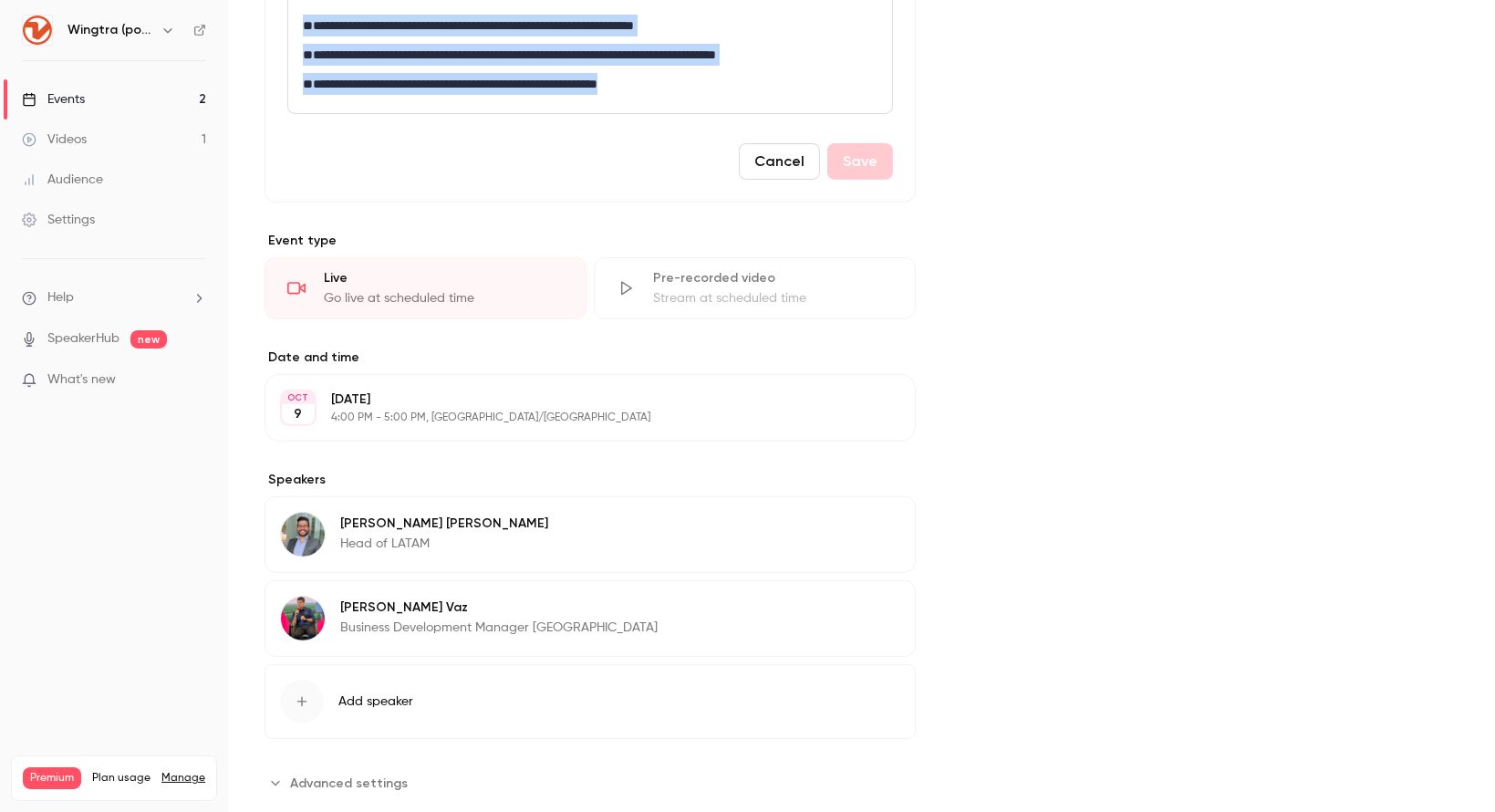
scroll to position [748, 0]
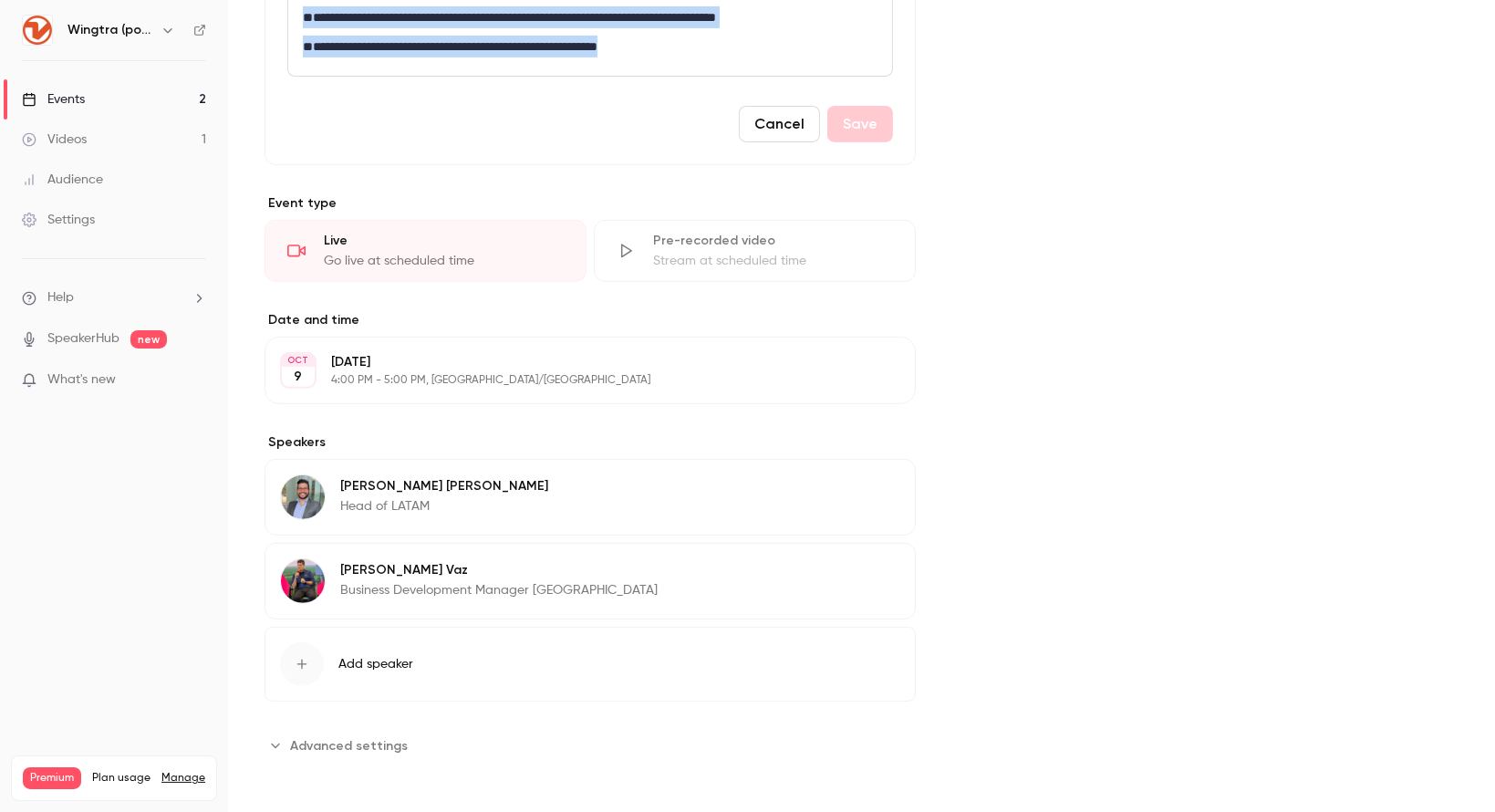
drag, startPoint x: 305, startPoint y: 356, endPoint x: 711, endPoint y: 124, distance: 467.6
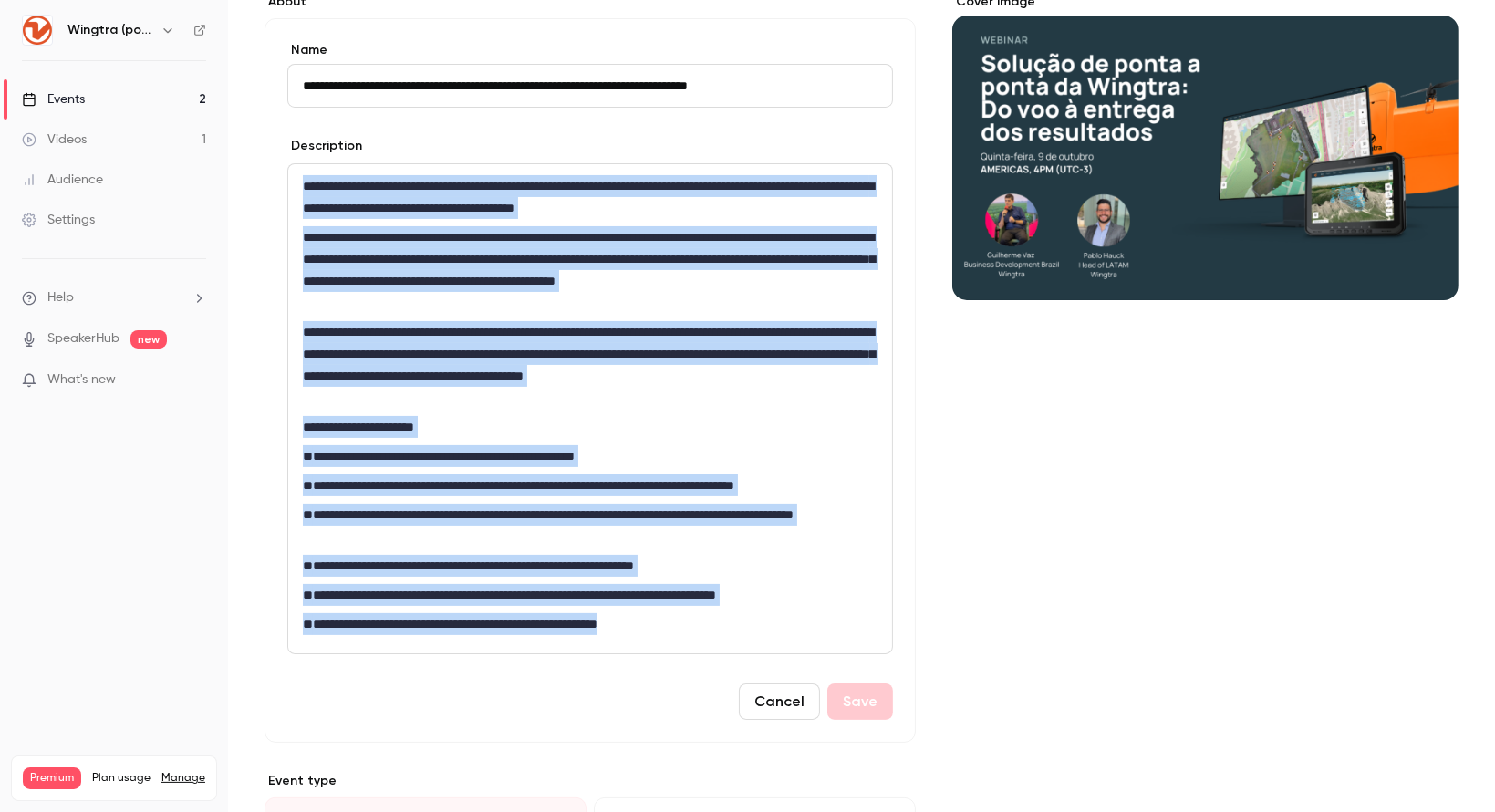
scroll to position [166, 0]
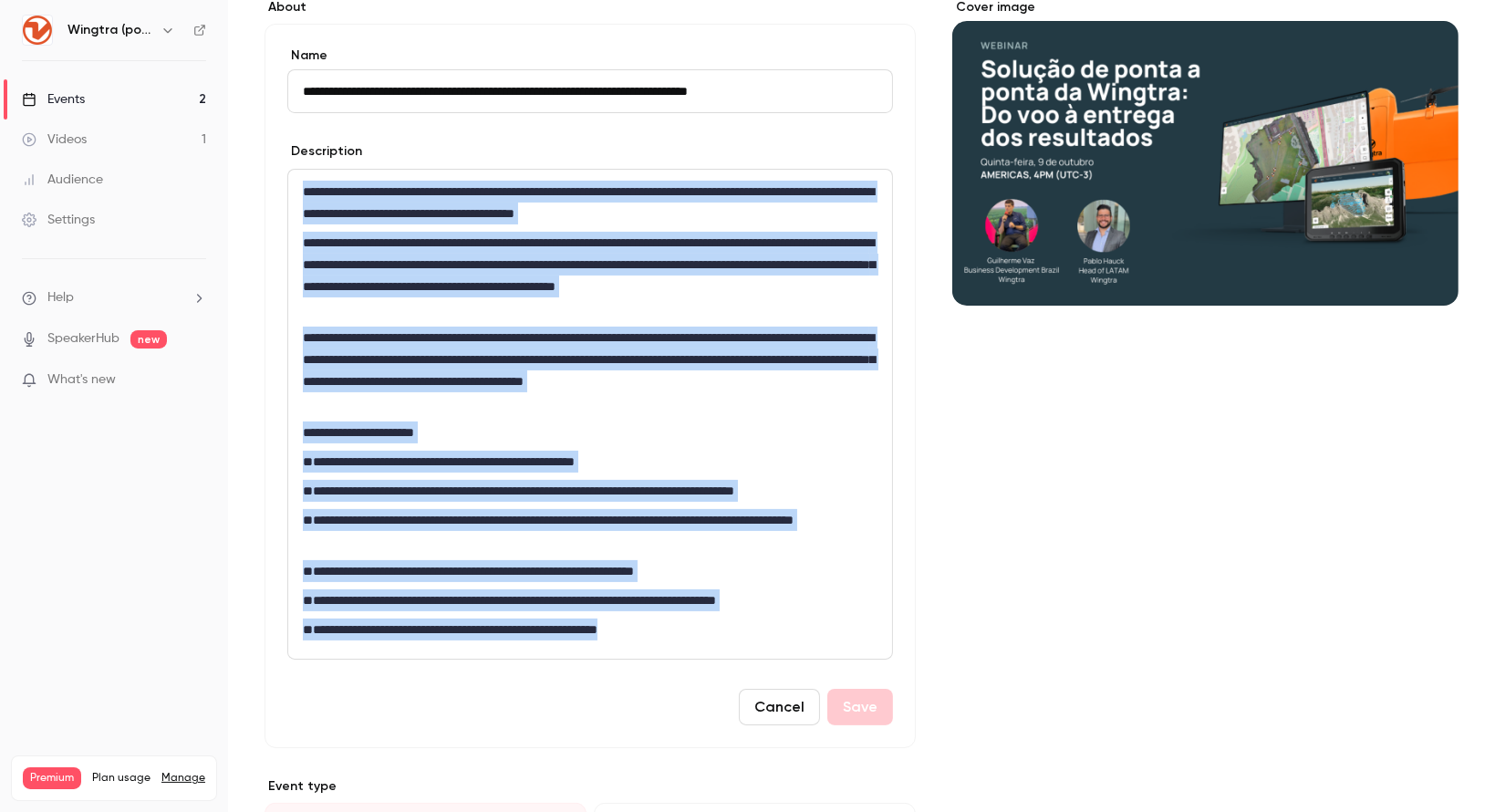
copy div "**********"
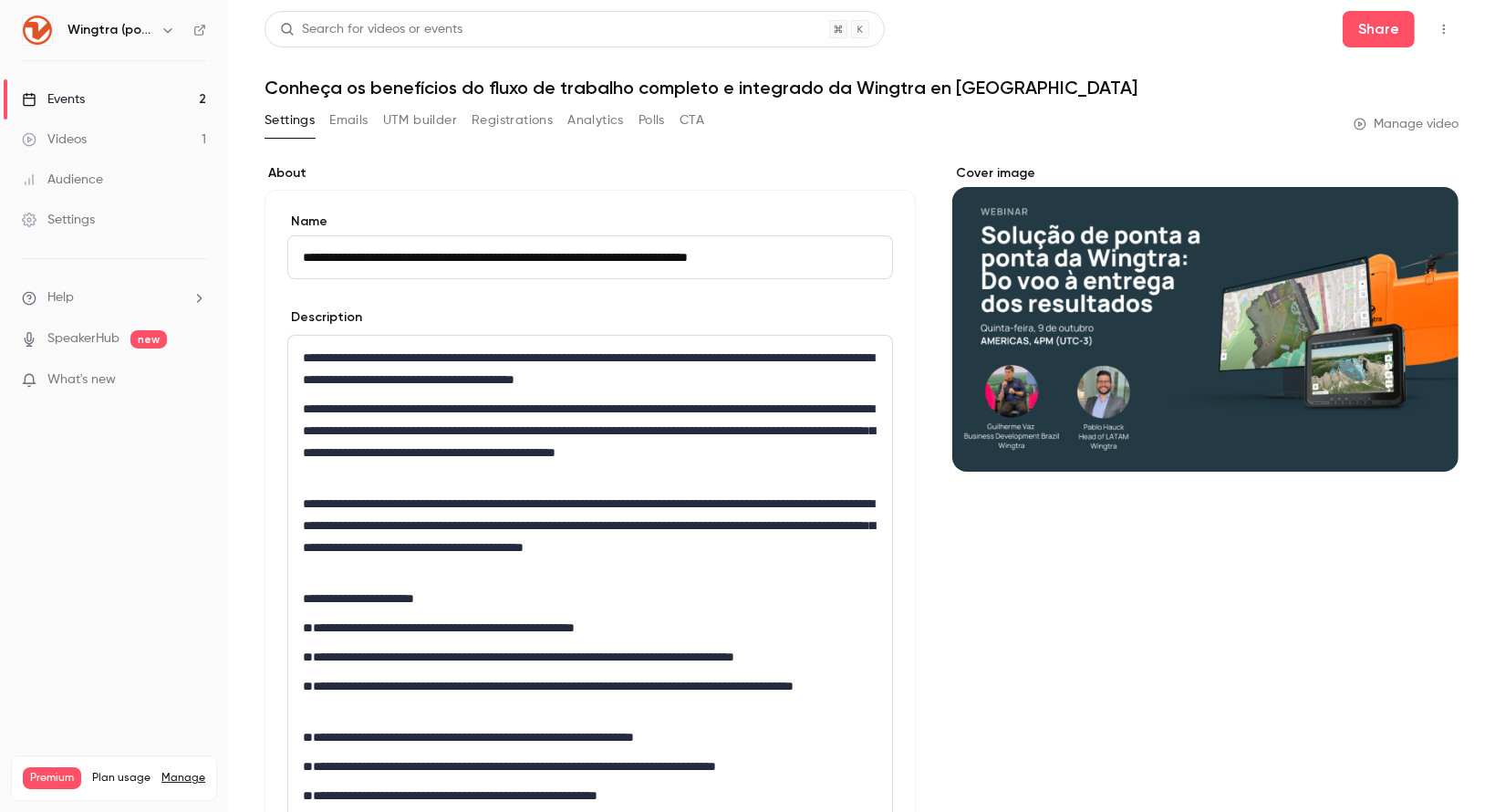
click at [626, 249] on input "**********" at bounding box center [590, 257] width 605 height 44
click at [1425, 12] on div "Share" at bounding box center [1401, 29] width 116 height 36
click at [1361, 35] on button "Share" at bounding box center [1378, 29] width 72 height 36
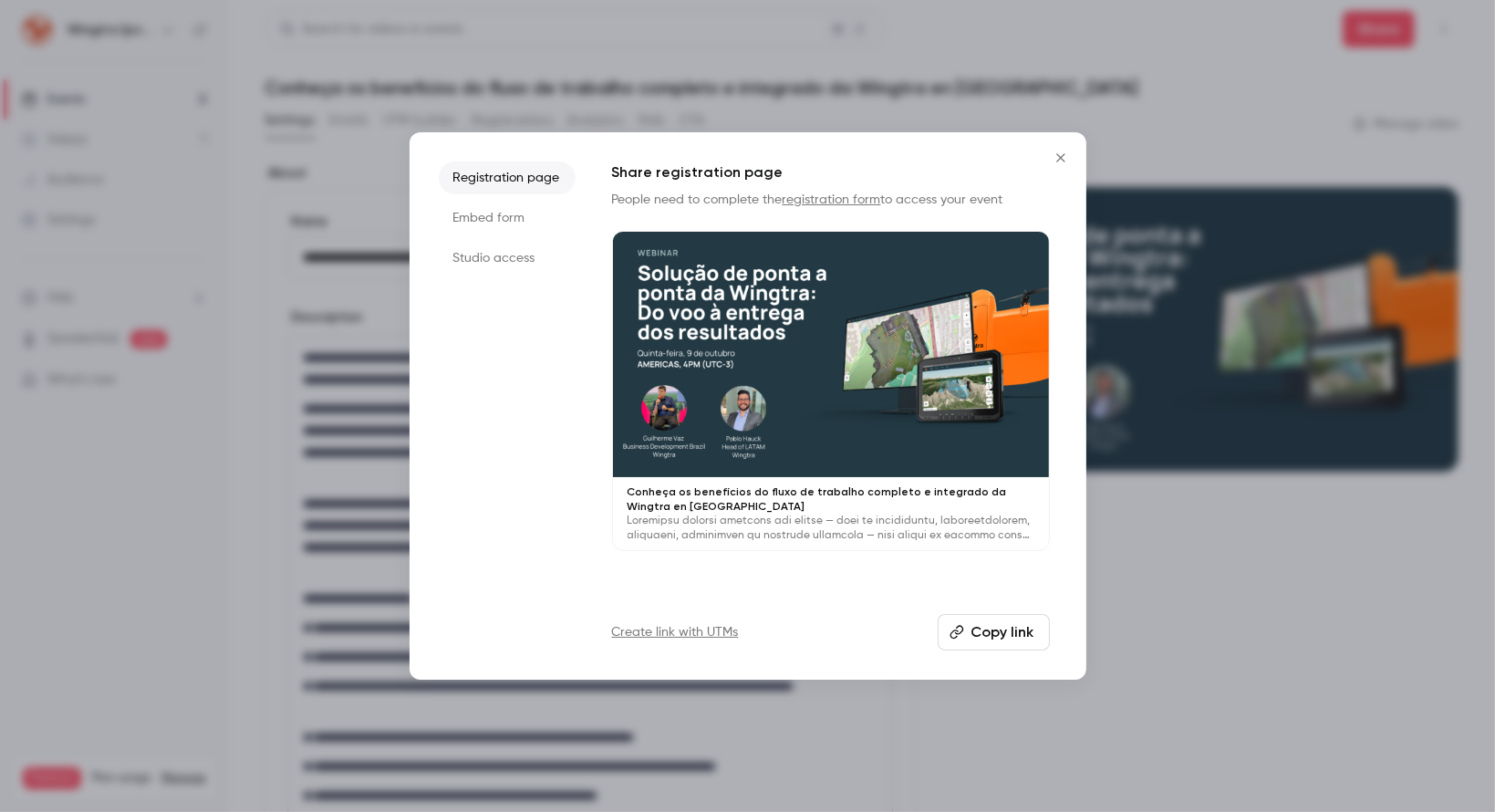
click at [529, 172] on li "Registration page" at bounding box center [507, 178] width 136 height 33
click at [1006, 623] on button "Copy link" at bounding box center [993, 632] width 112 height 36
click at [1066, 155] on icon "Close" at bounding box center [1060, 158] width 21 height 15
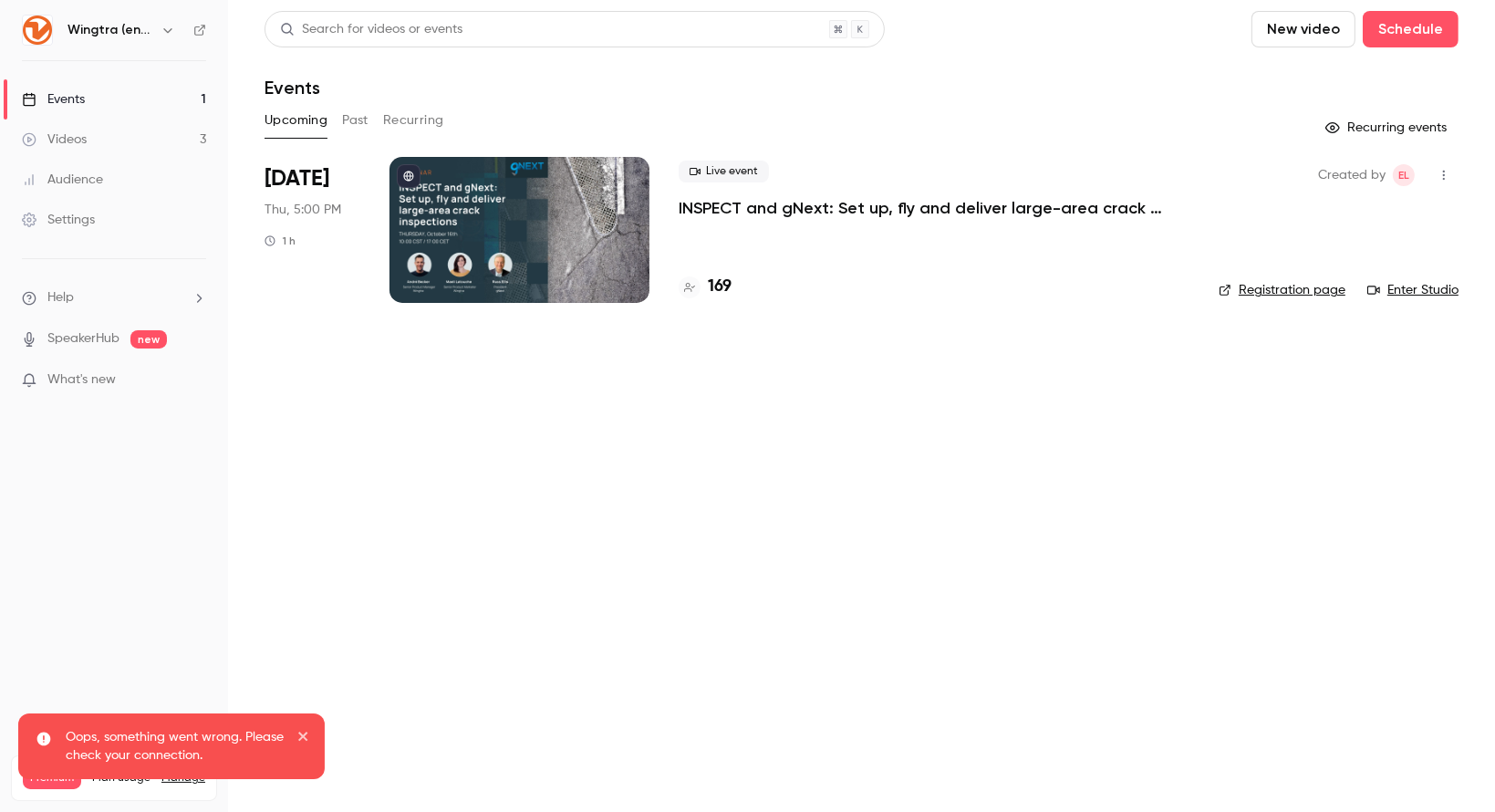
click at [145, 26] on h6 "Wingtra (english)" at bounding box center [110, 30] width 86 height 19
click at [170, 28] on icon "button" at bounding box center [168, 30] width 15 height 15
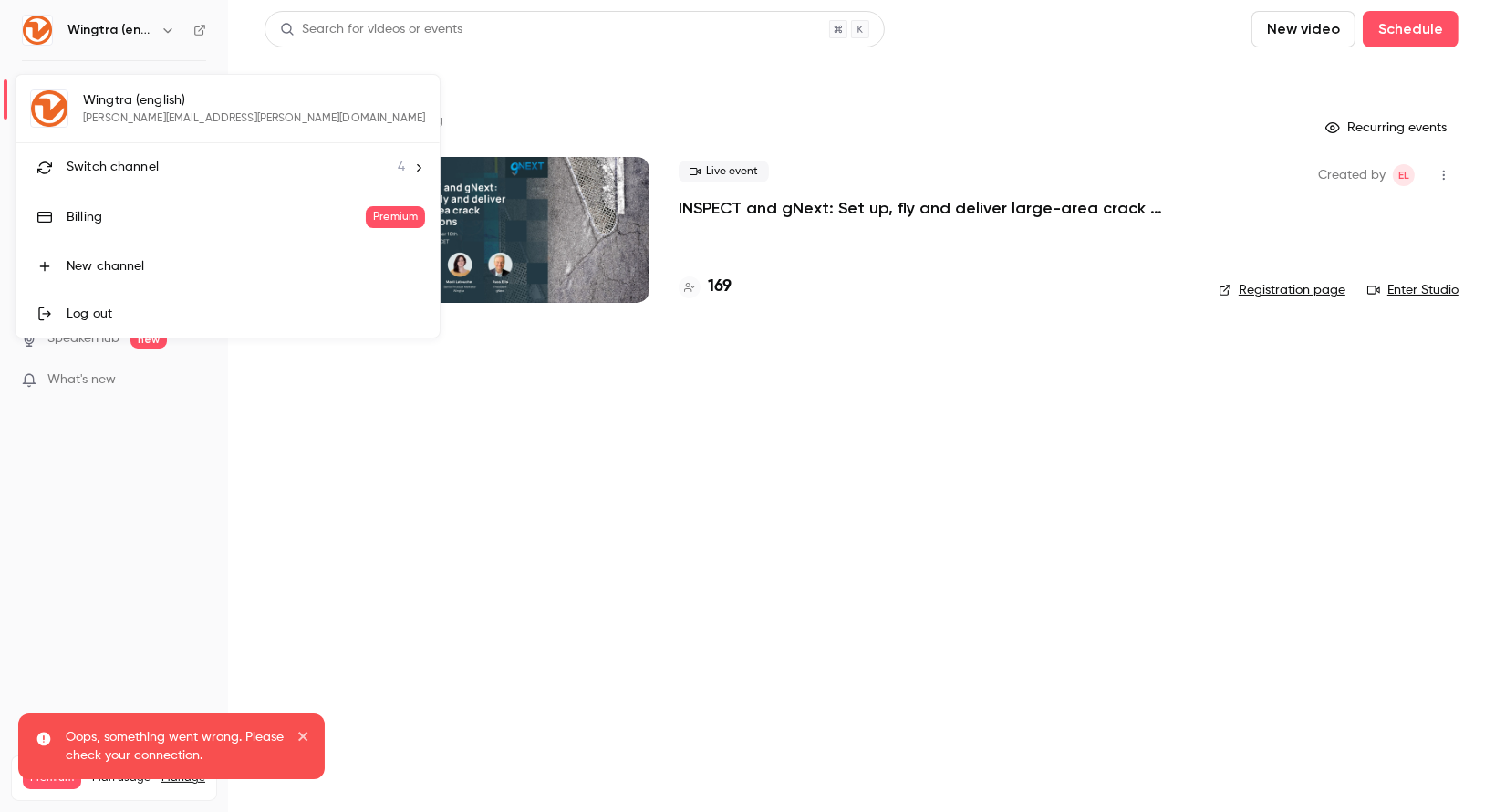
click at [157, 158] on div "Switch channel 4" at bounding box center [235, 167] width 338 height 19
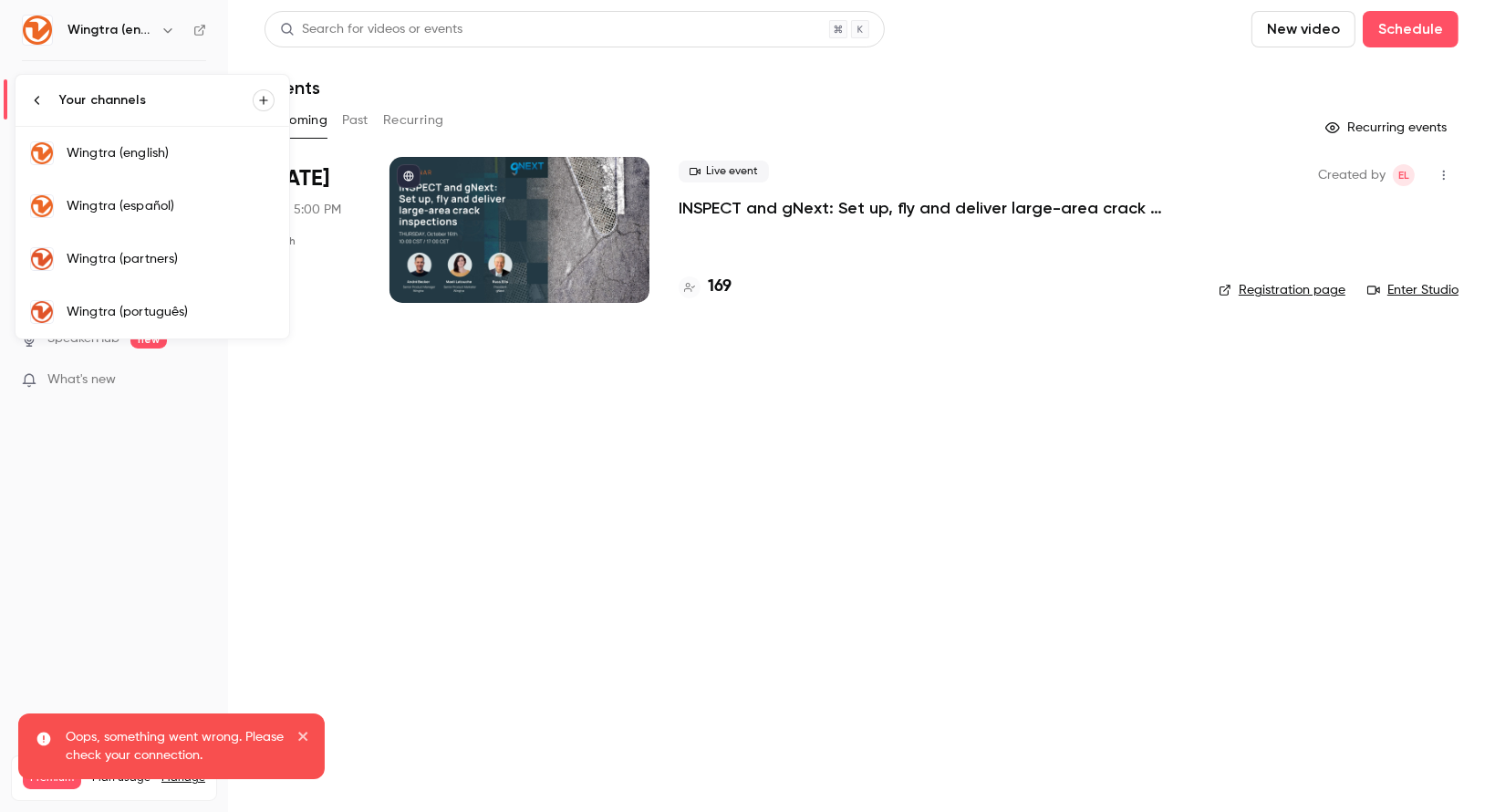
click at [156, 306] on div "Wingtra (português)" at bounding box center [170, 312] width 208 height 19
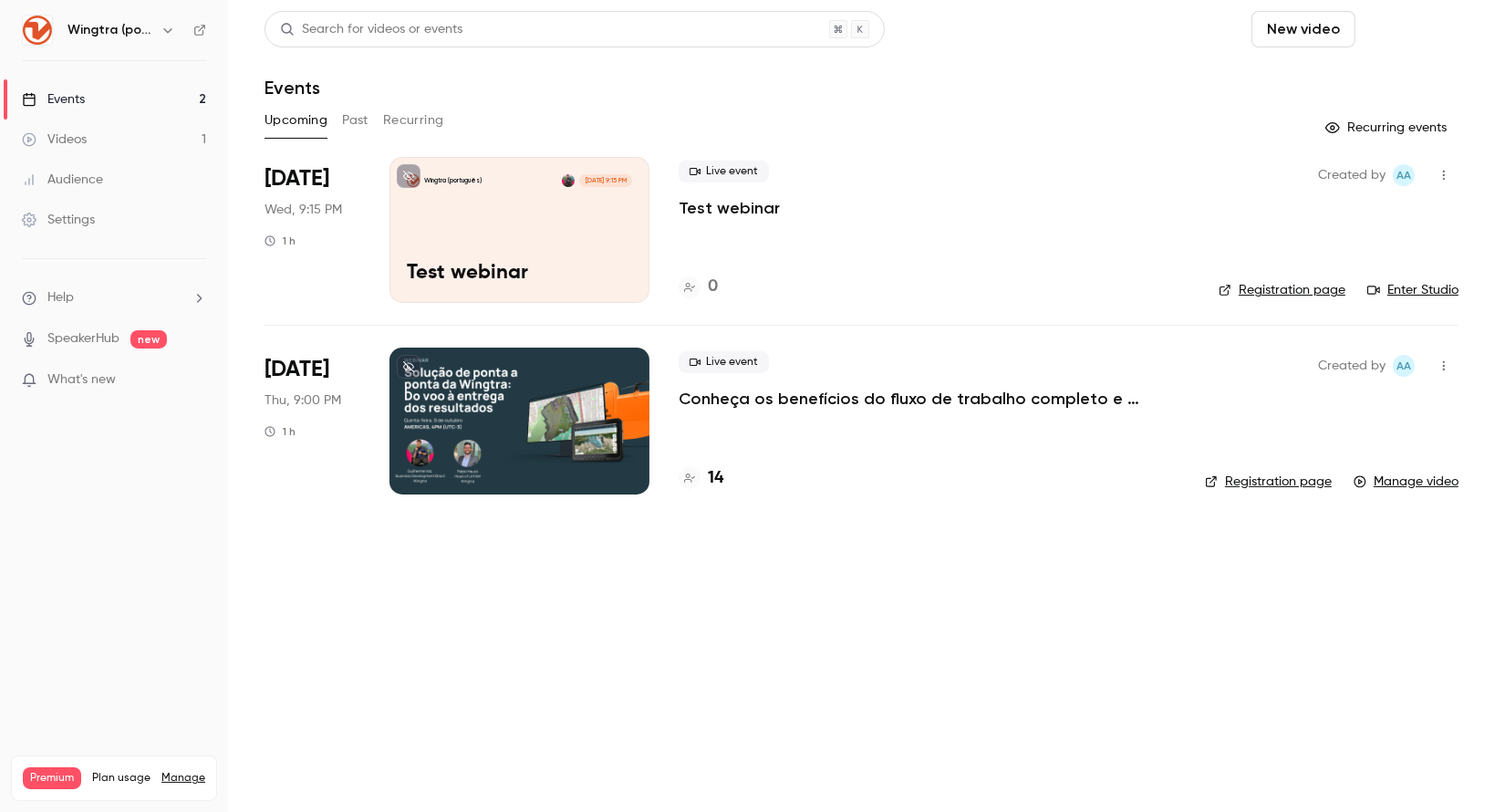
click at [1414, 37] on button "Schedule" at bounding box center [1410, 29] width 95 height 36
click at [1332, 84] on div "One time event" at bounding box center [1374, 79] width 138 height 19
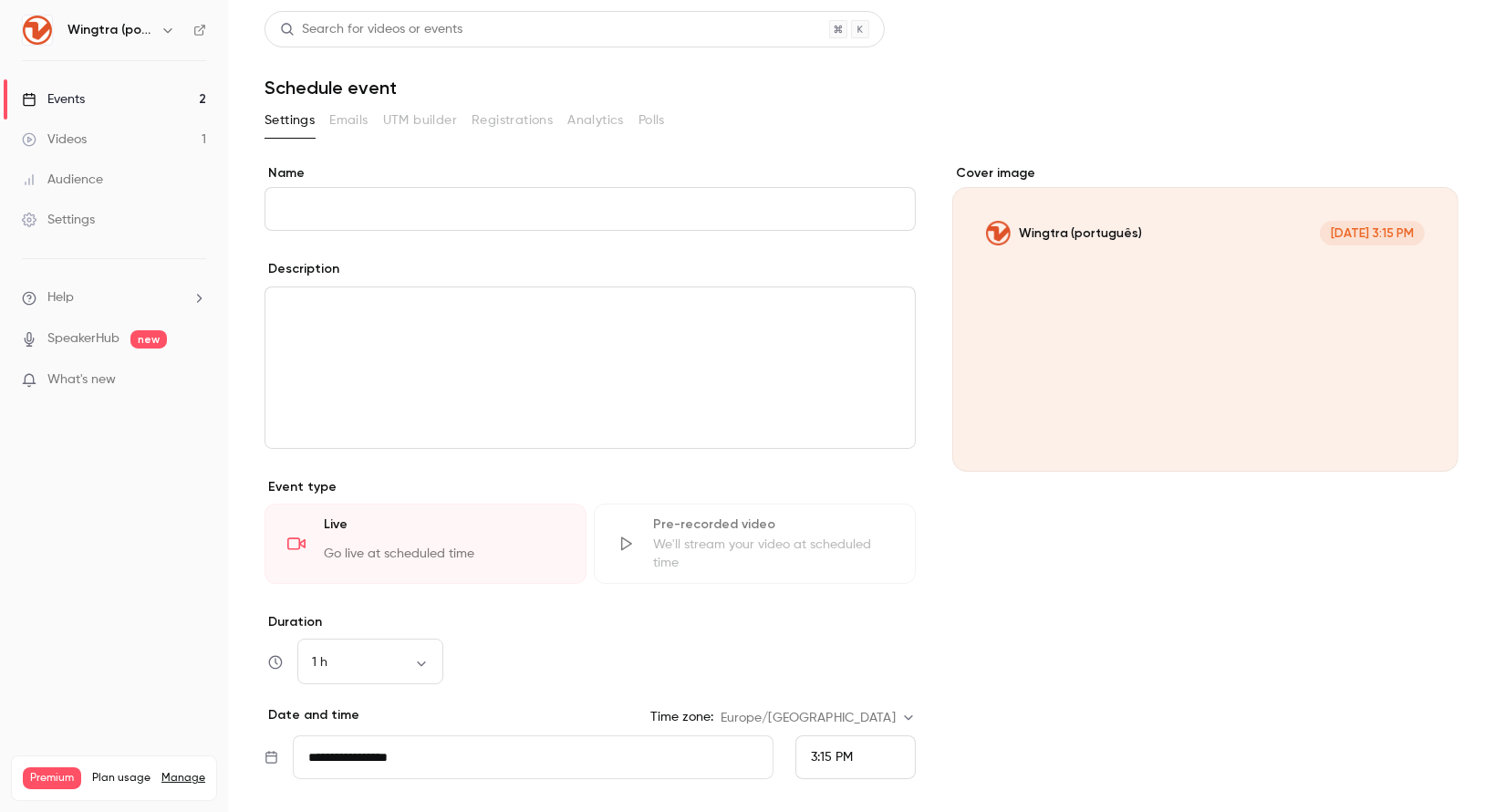
click at [323, 320] on p "editor" at bounding box center [591, 308] width 620 height 21
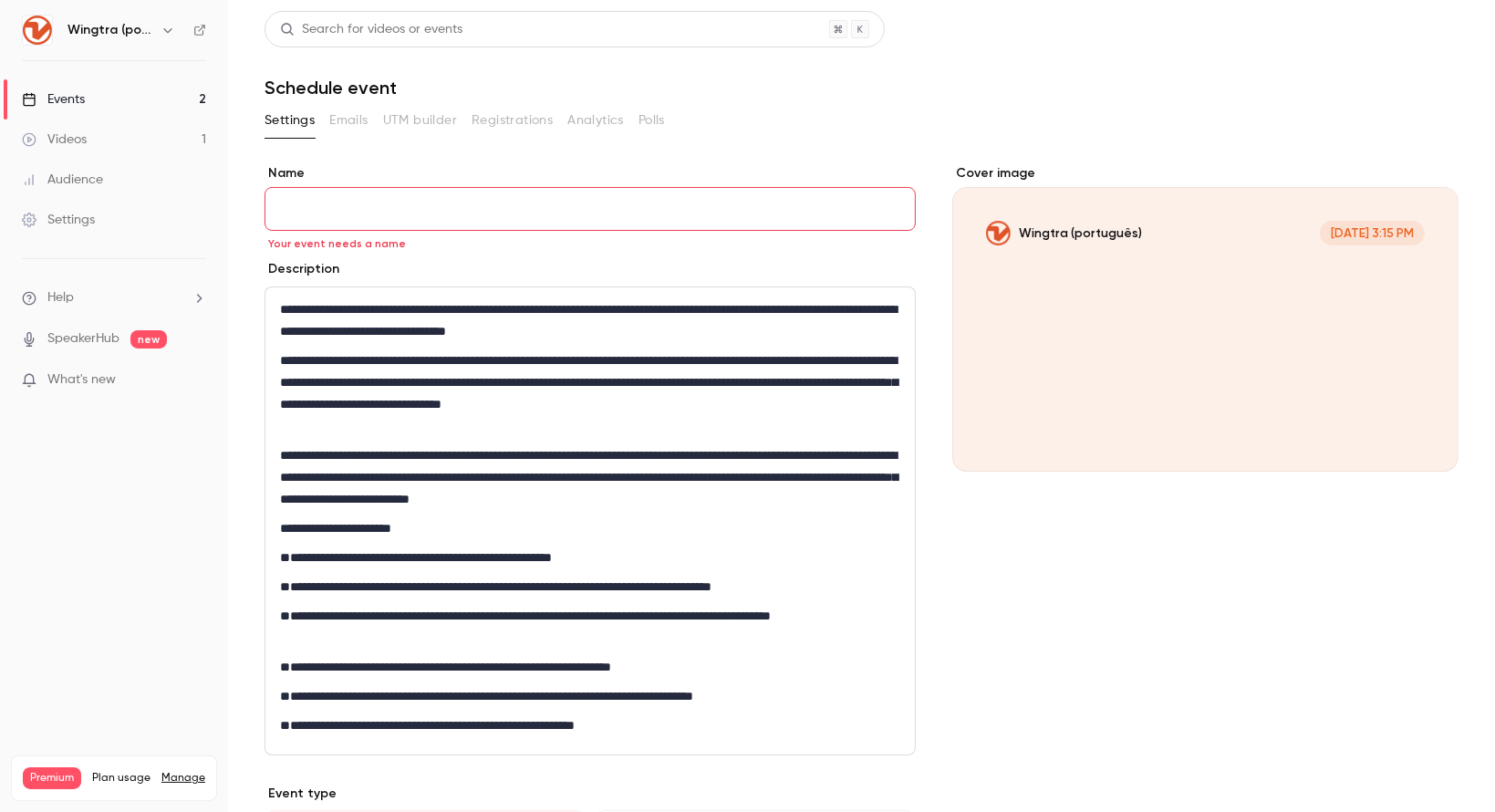
click at [292, 218] on input "Name" at bounding box center [590, 208] width 651 height 44
paste input "**********"
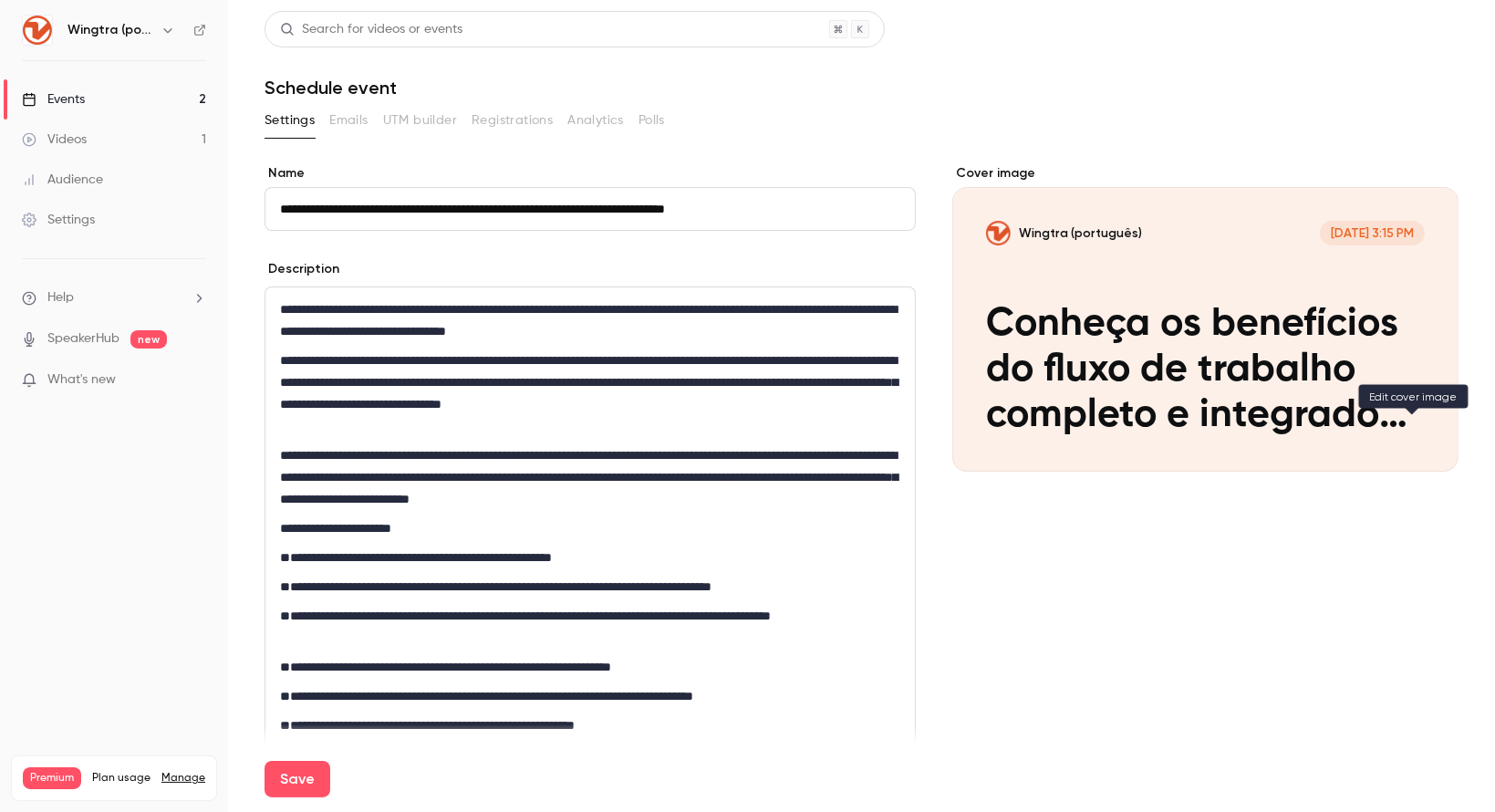
type input "**********"
click at [1416, 432] on icon "Cover image" at bounding box center [1425, 439] width 20 height 15
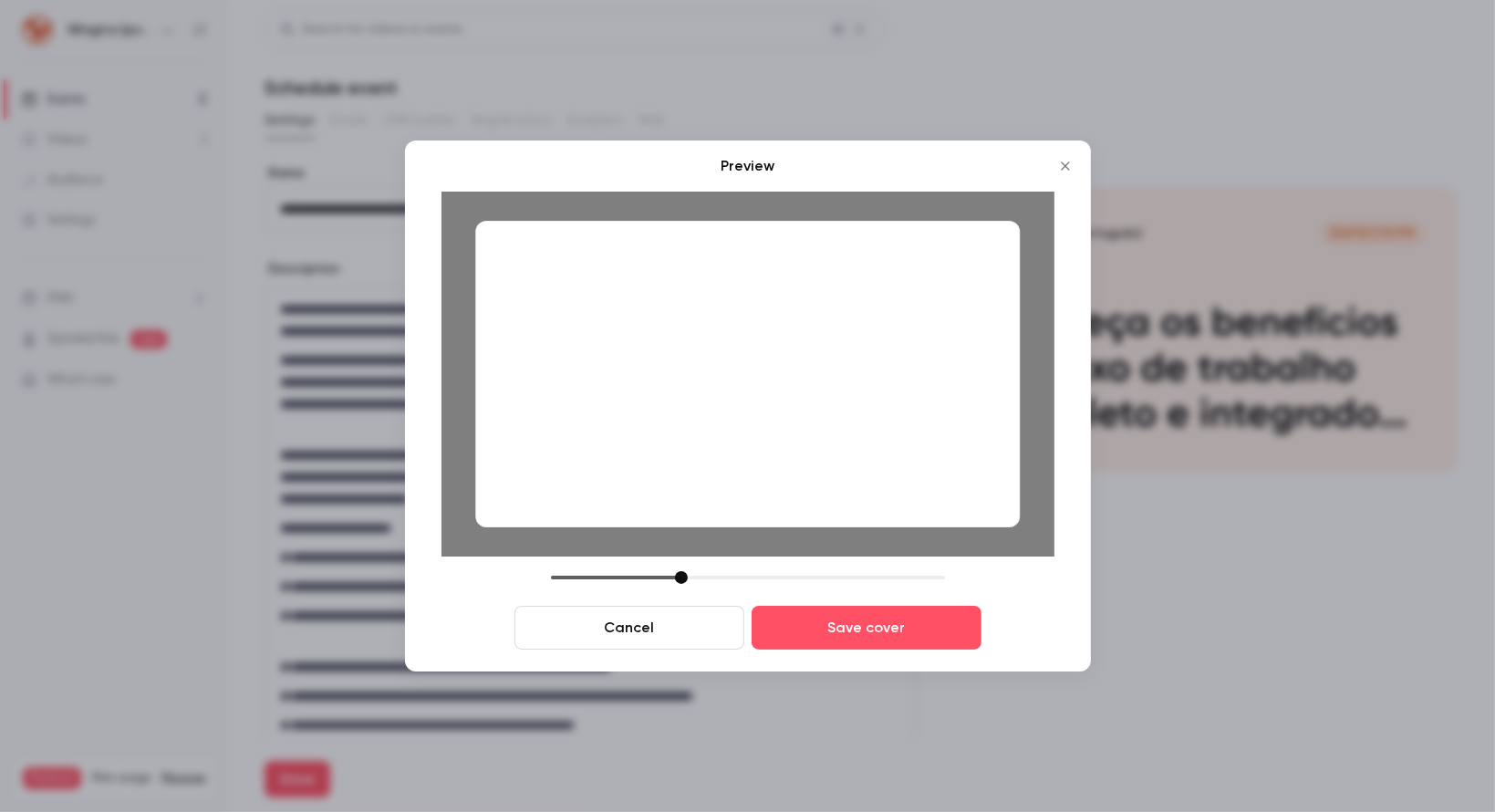
drag, startPoint x: 690, startPoint y: 319, endPoint x: 883, endPoint y: 358, distance: 196.9
click at [883, 358] on div at bounding box center [748, 374] width 545 height 306
click at [855, 625] on button "Save cover" at bounding box center [866, 627] width 230 height 44
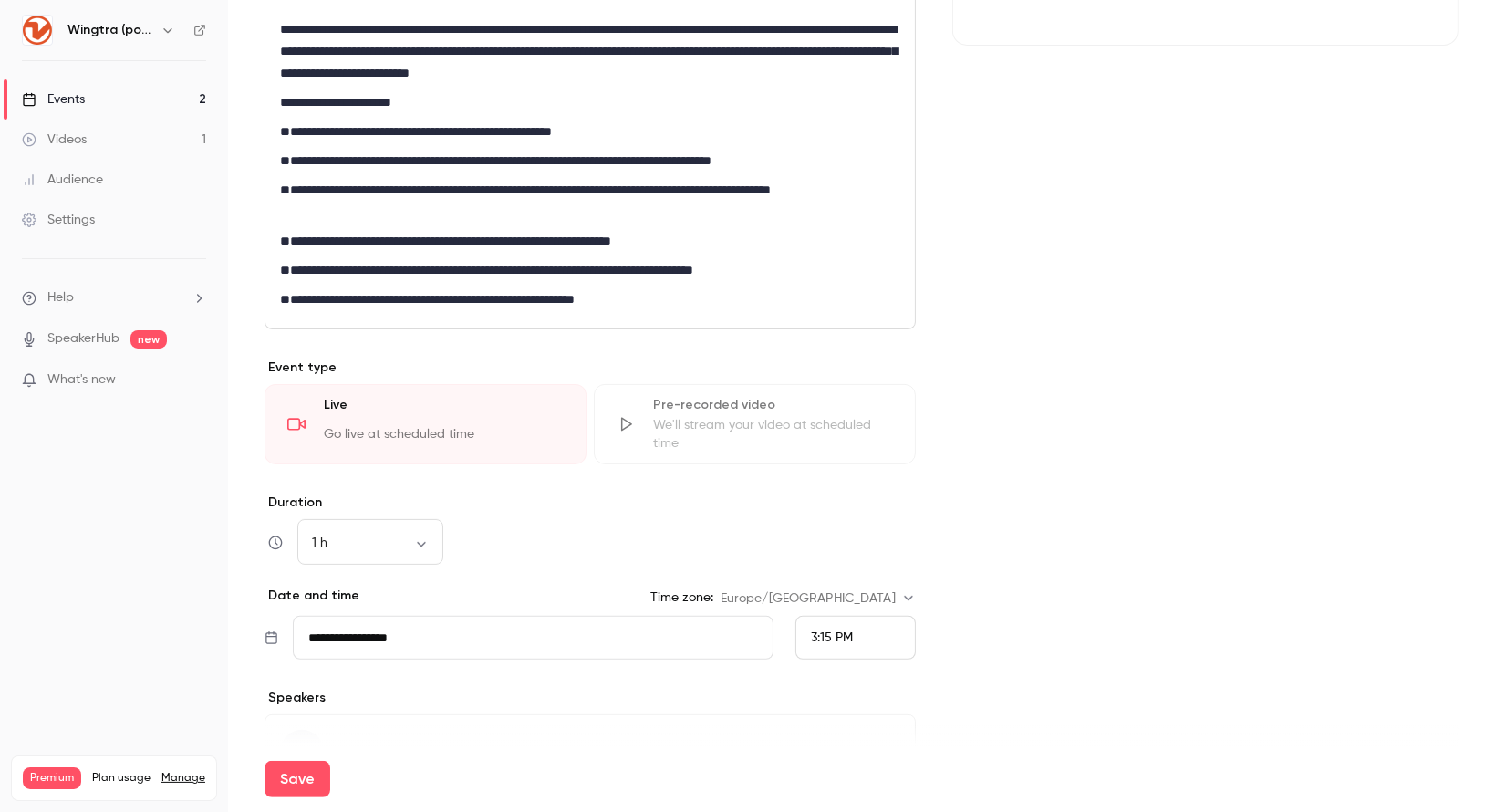
scroll to position [548, 0]
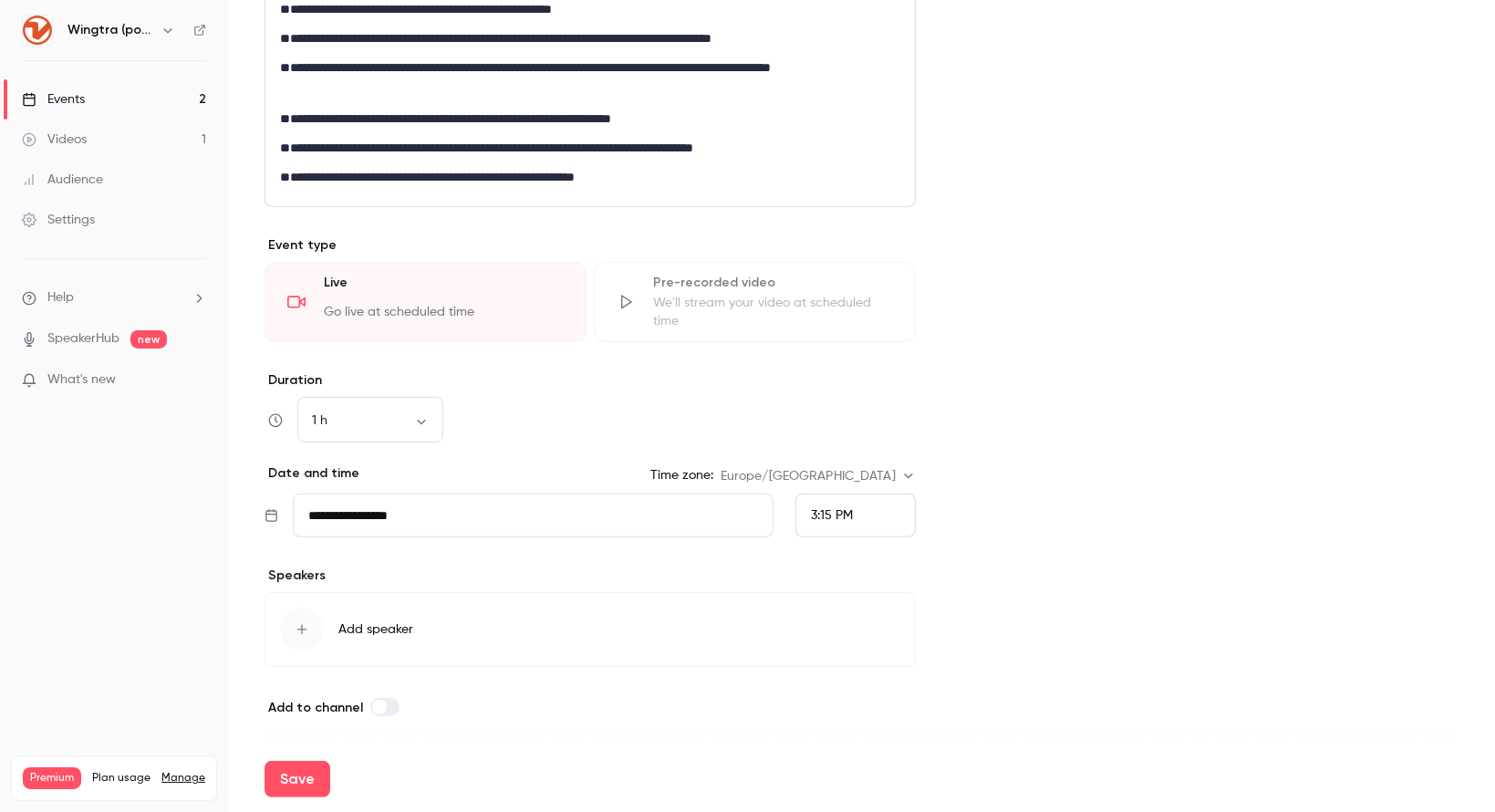
click at [684, 516] on input "**********" at bounding box center [533, 515] width 480 height 44
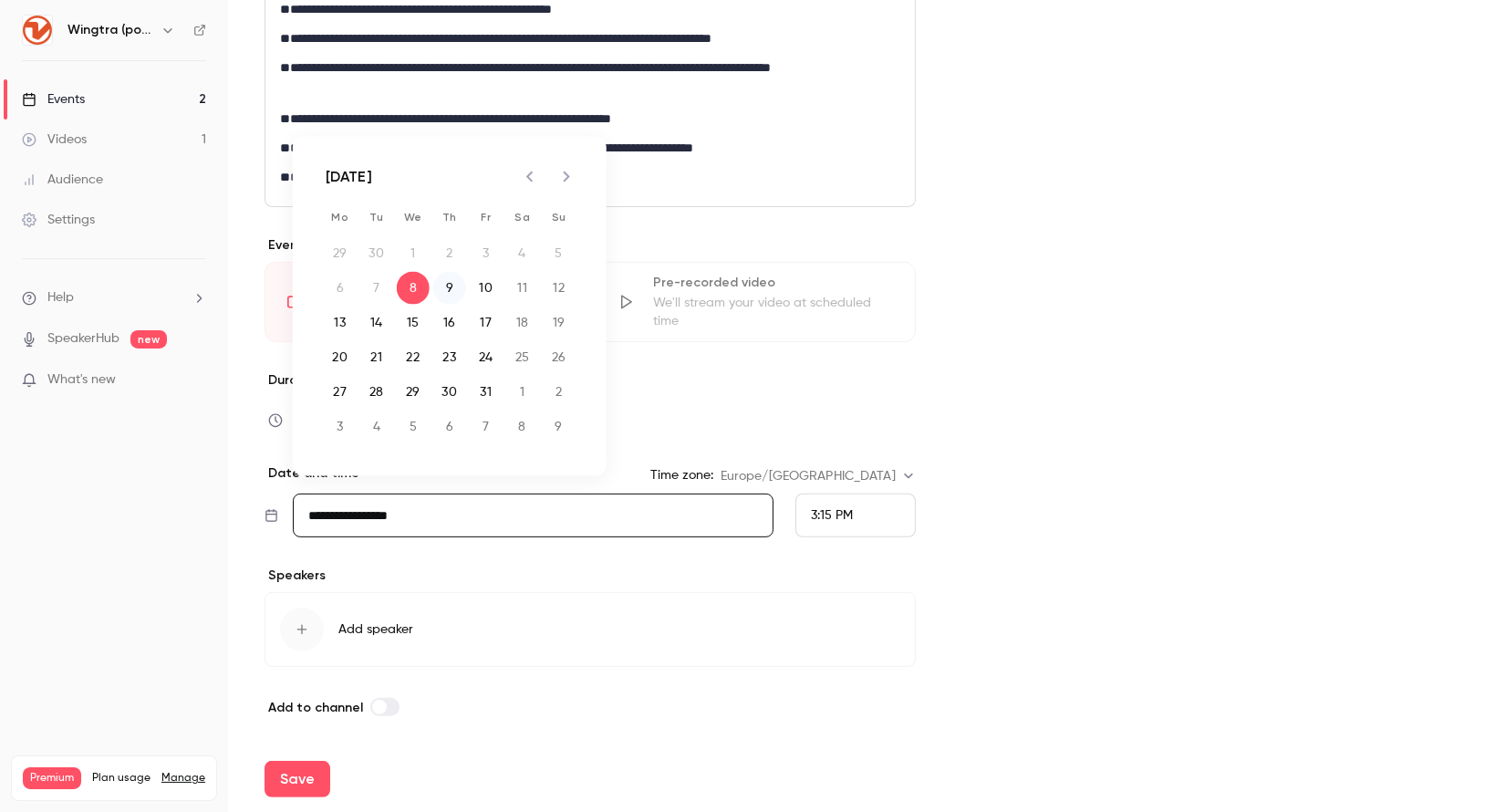
click at [447, 291] on button "9" at bounding box center [449, 288] width 33 height 33
type input "**********"
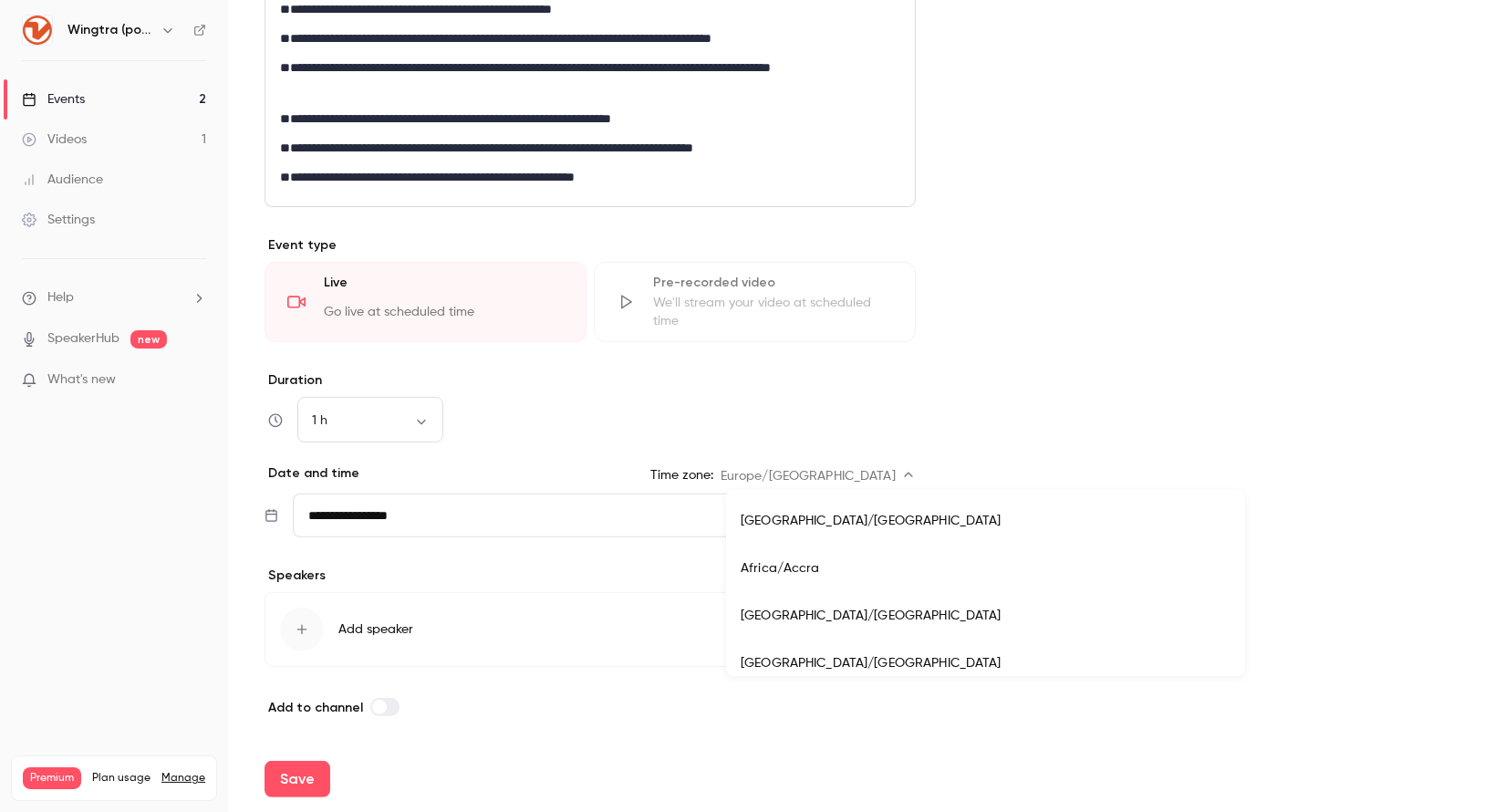
click at [887, 471] on body "**********" at bounding box center [748, 406] width 1495 height 812
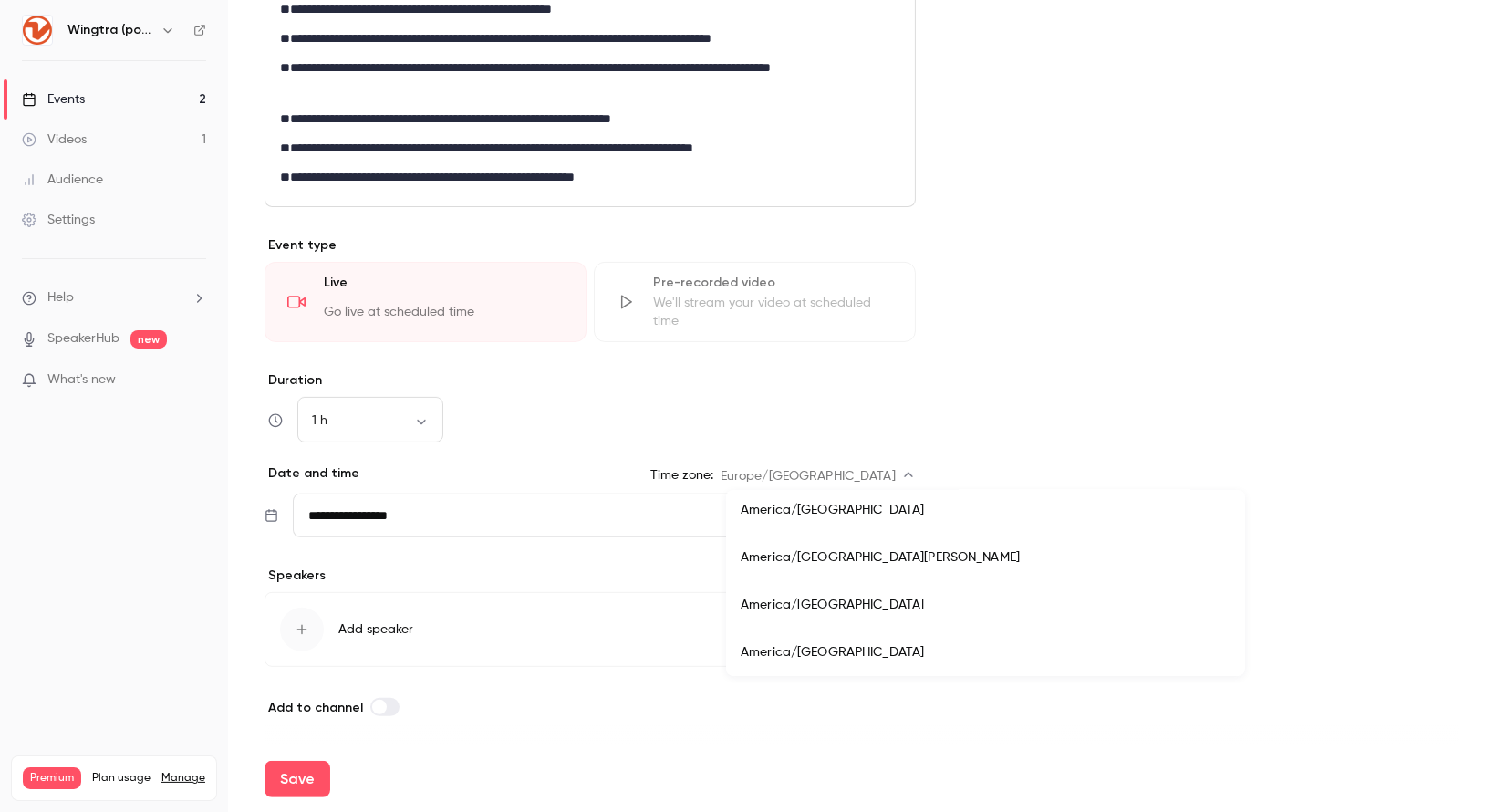
click at [862, 603] on li "America/[GEOGRAPHIC_DATA]" at bounding box center [985, 605] width 519 height 48
type input "**********"
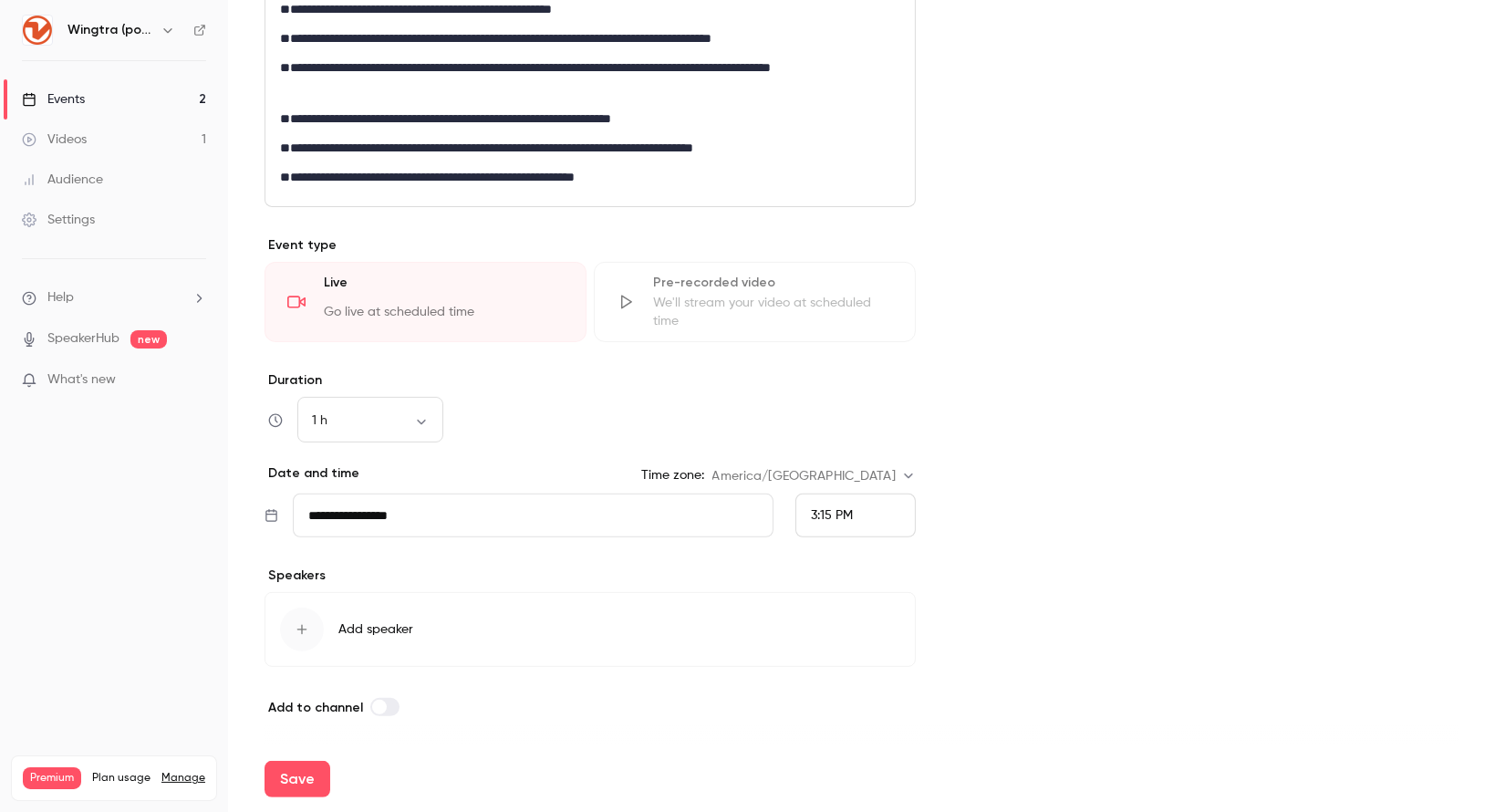
click at [815, 517] on span "3:15 PM" at bounding box center [832, 516] width 42 height 13
click at [828, 478] on span "4:00 PM" at bounding box center [827, 477] width 49 height 13
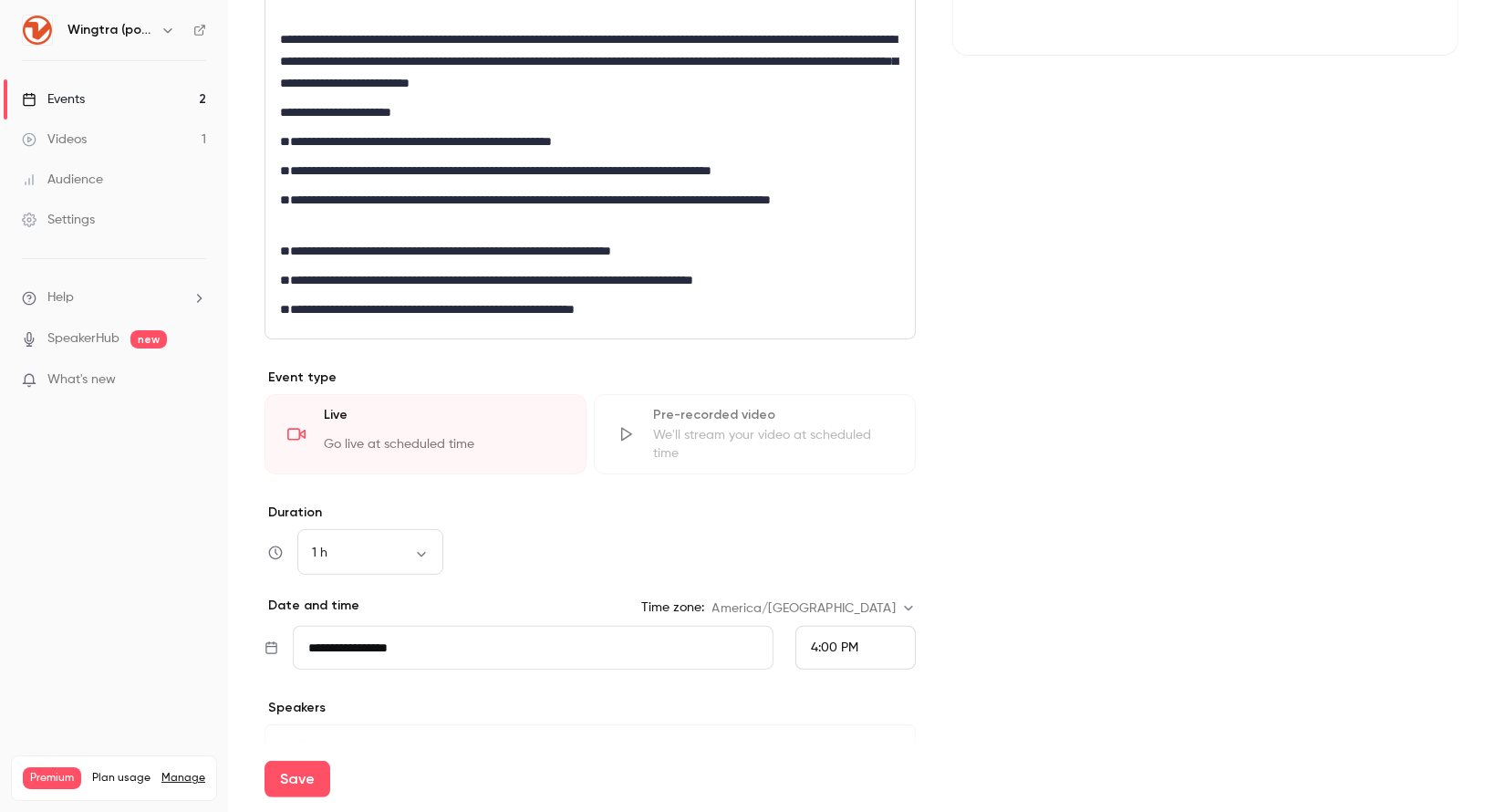
scroll to position [548, 0]
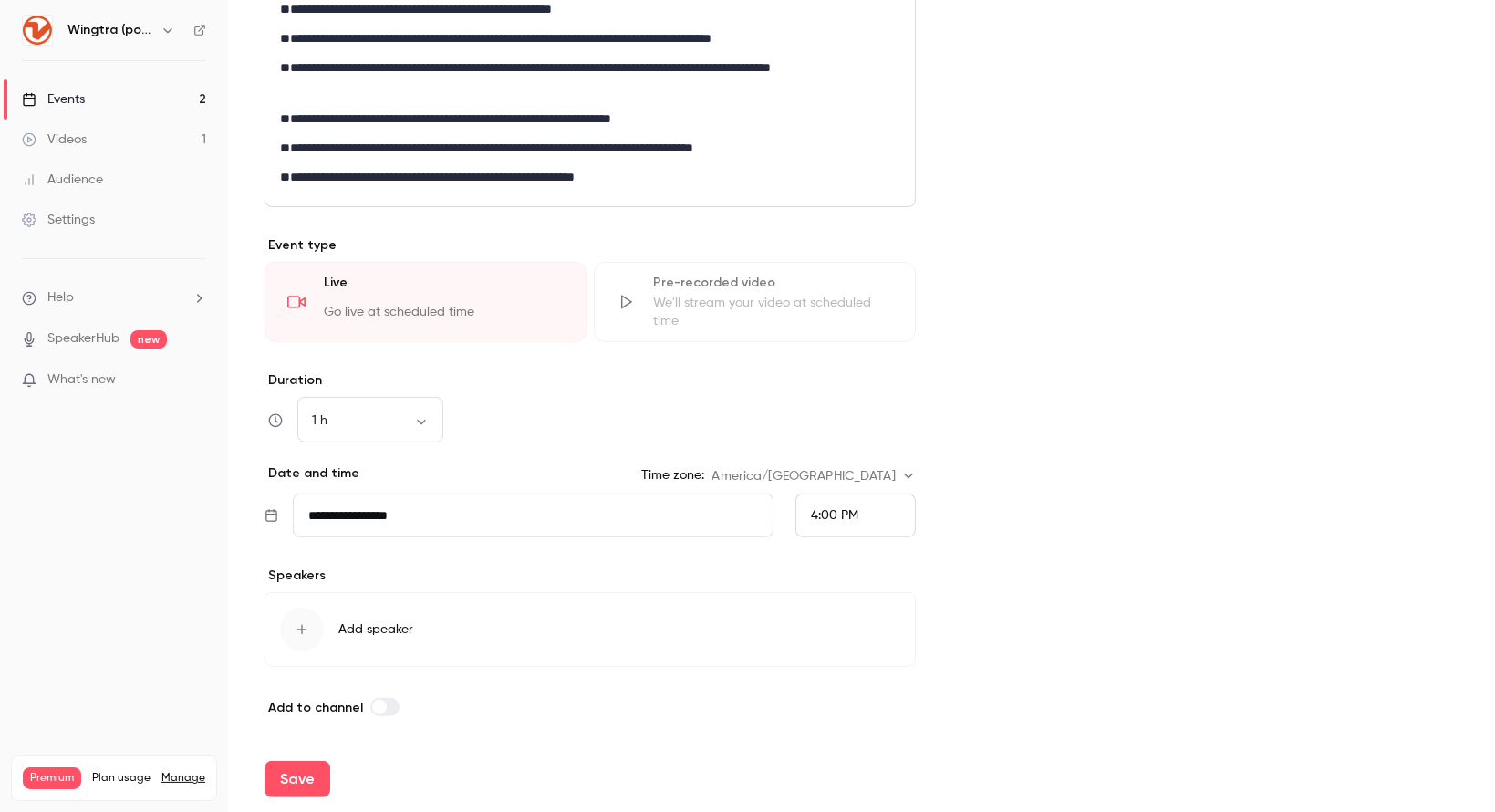
click at [488, 603] on button "Add speaker" at bounding box center [590, 629] width 651 height 75
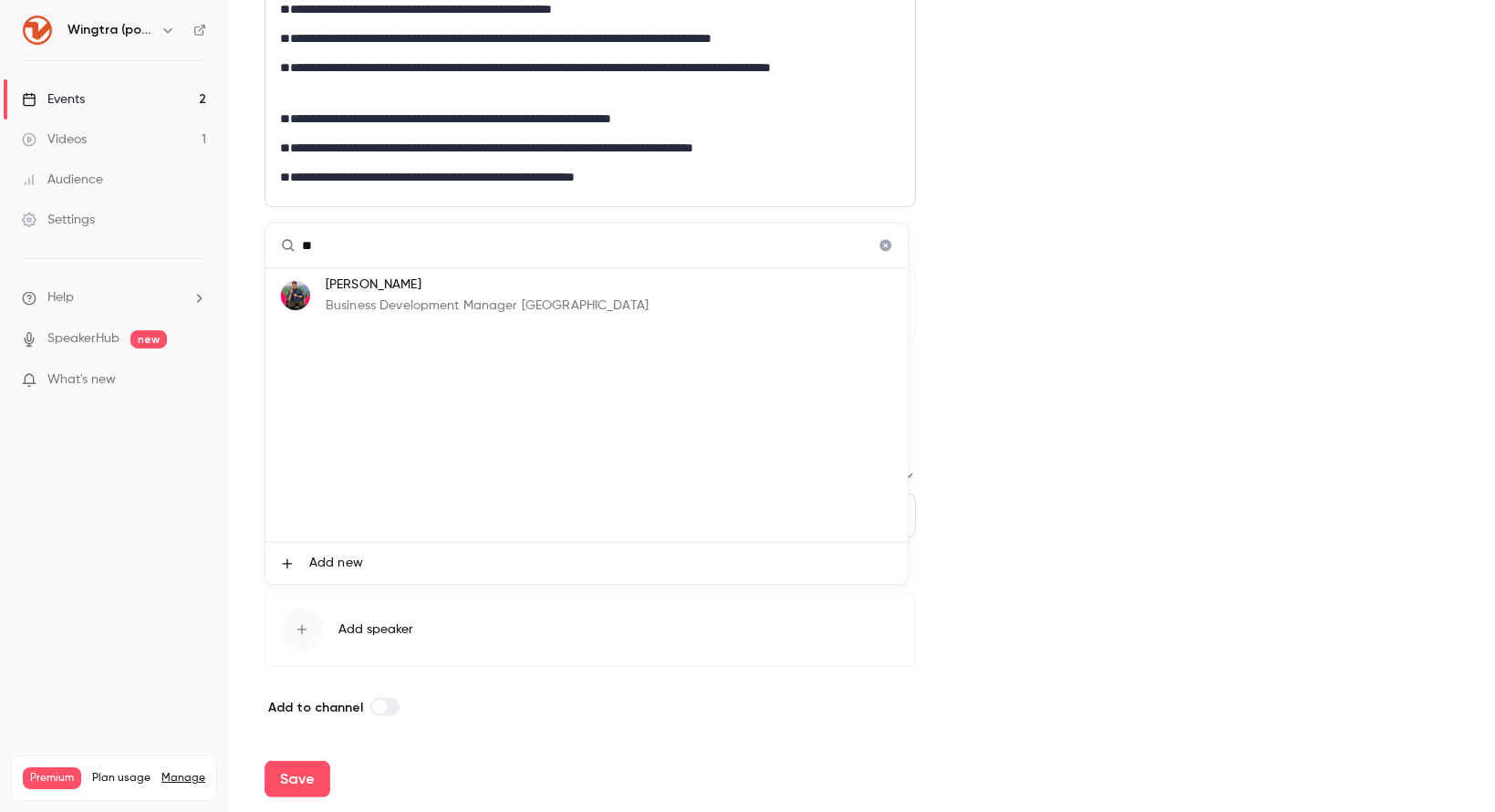
type input "**"
click at [387, 311] on p "Business Development Manager [GEOGRAPHIC_DATA]" at bounding box center [487, 306] width 323 height 19
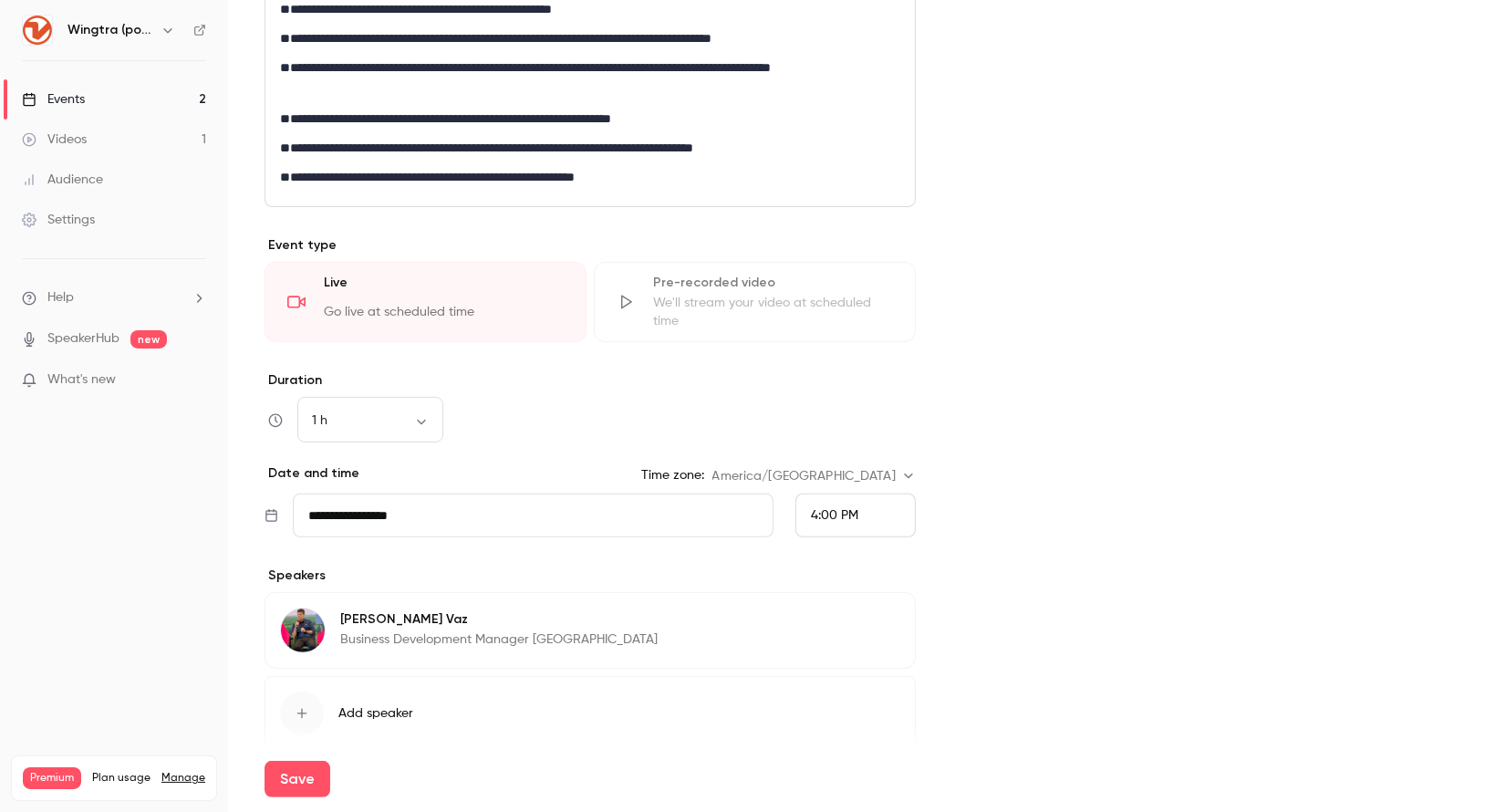
click at [382, 709] on span "Add speaker" at bounding box center [376, 714] width 75 height 19
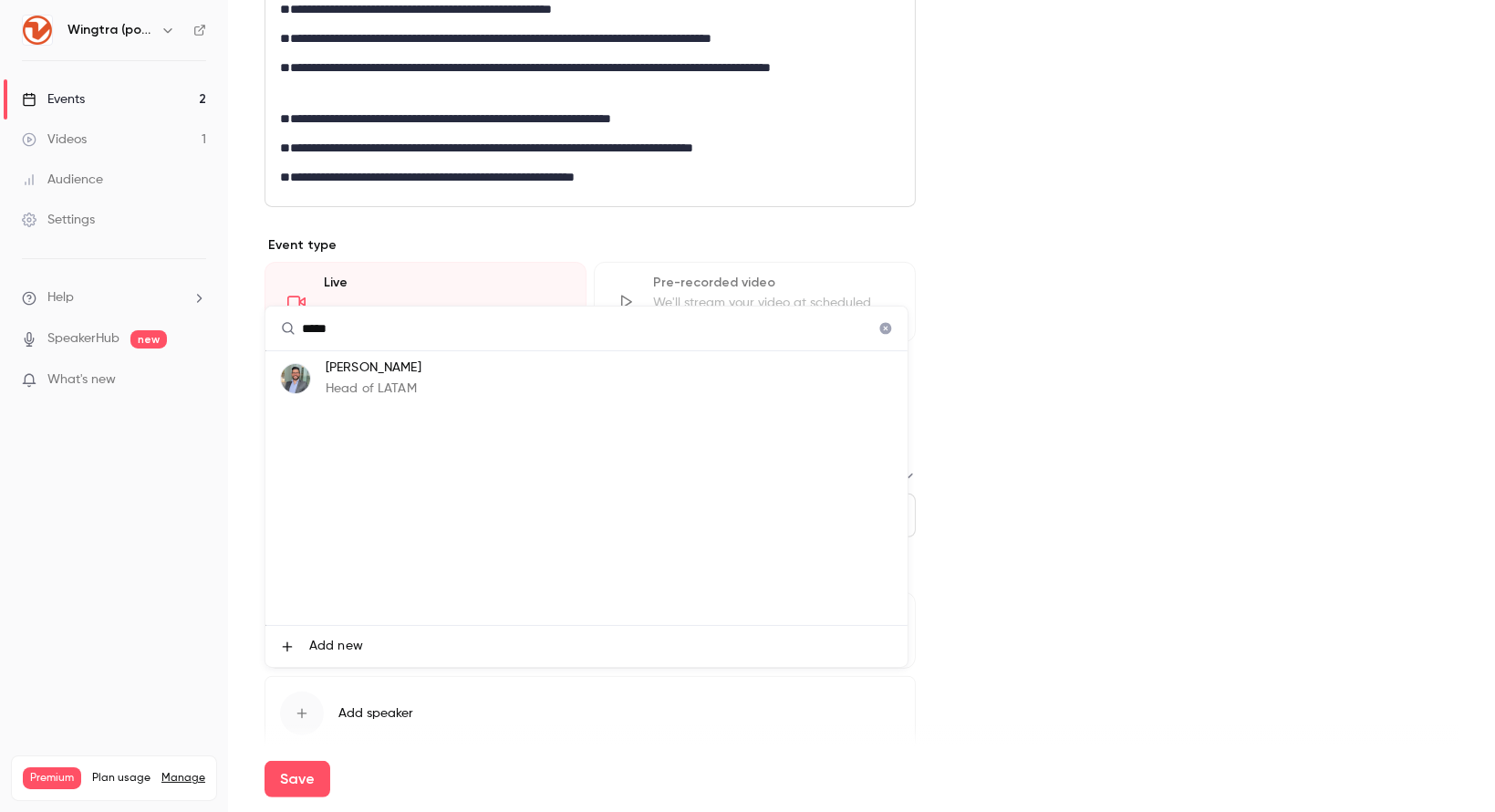
type input "*****"
click at [430, 395] on li "[PERSON_NAME] Head of LATAM" at bounding box center [586, 378] width 642 height 55
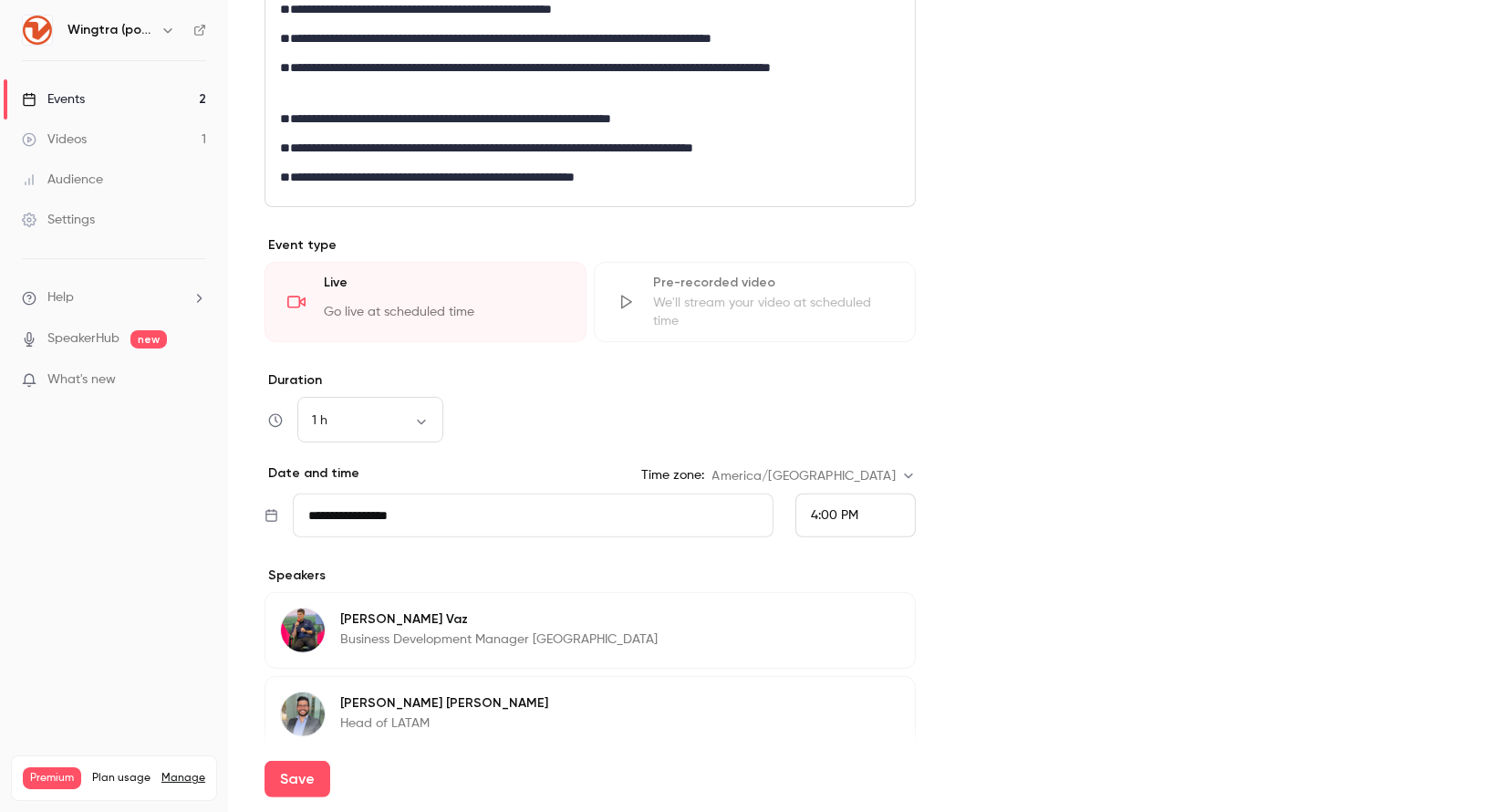
scroll to position [715, 0]
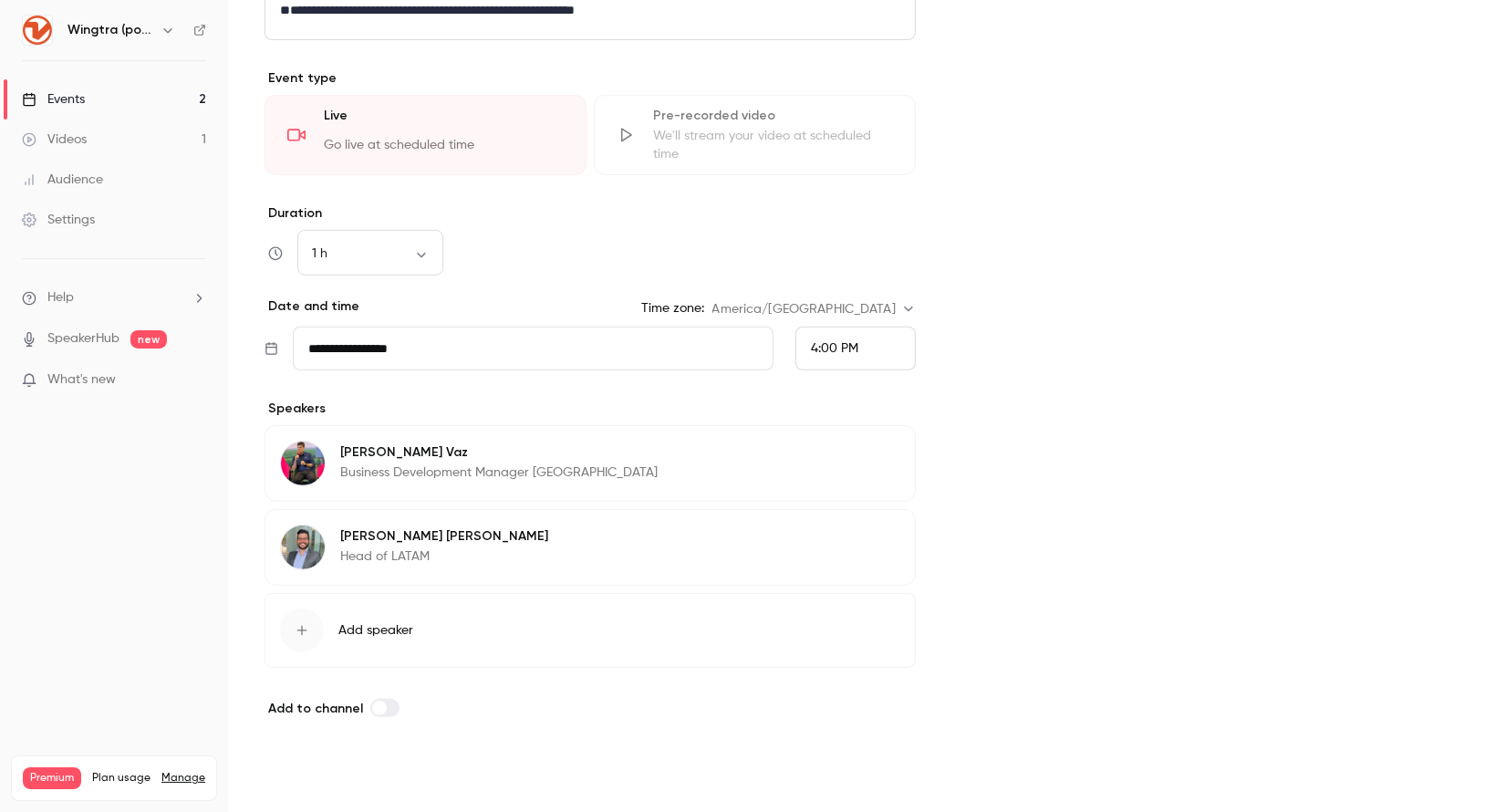
click at [287, 782] on button "Save" at bounding box center [297, 778] width 65 height 36
type input "**********"
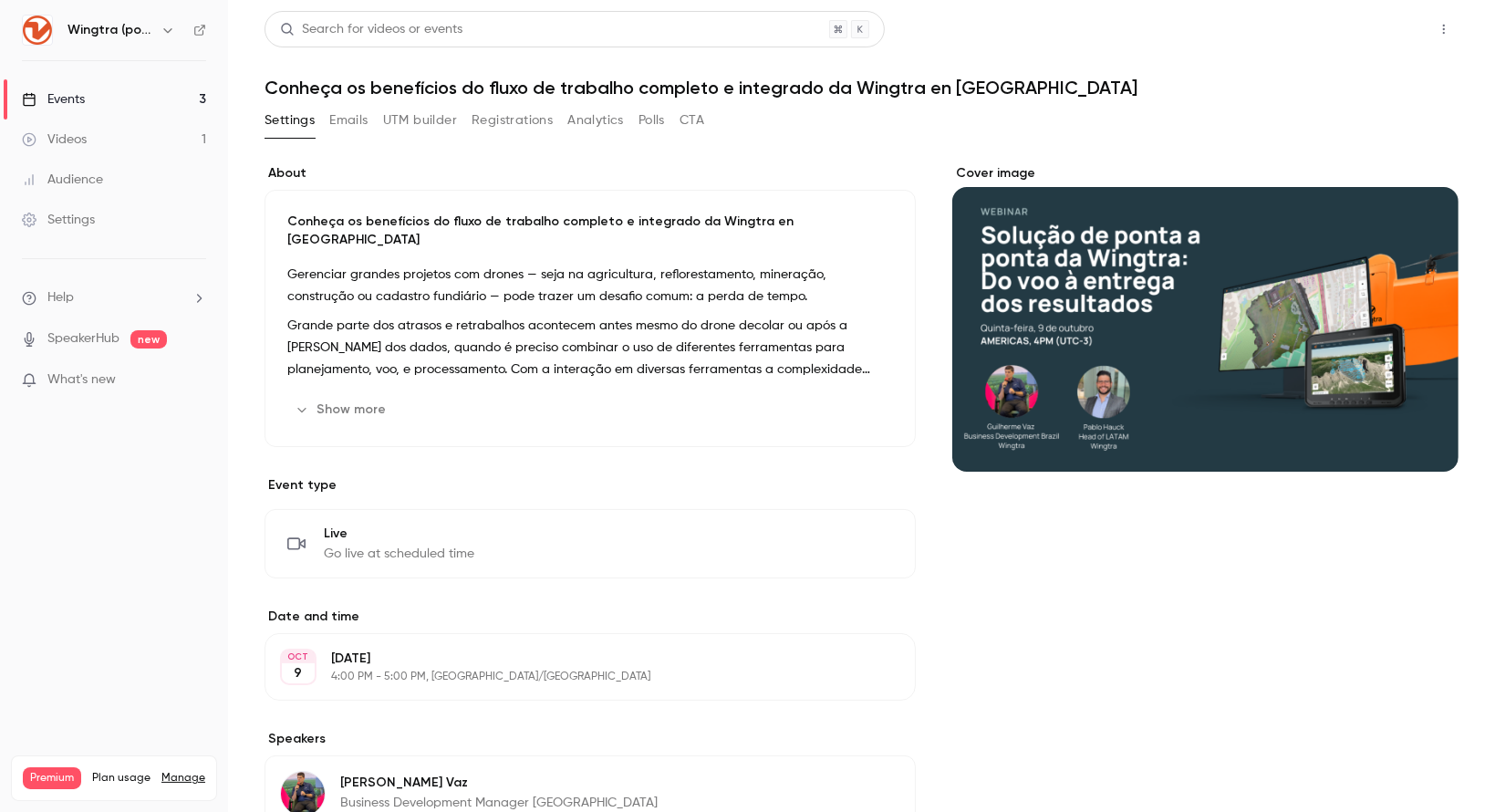
click at [1360, 26] on button "Share" at bounding box center [1378, 29] width 72 height 36
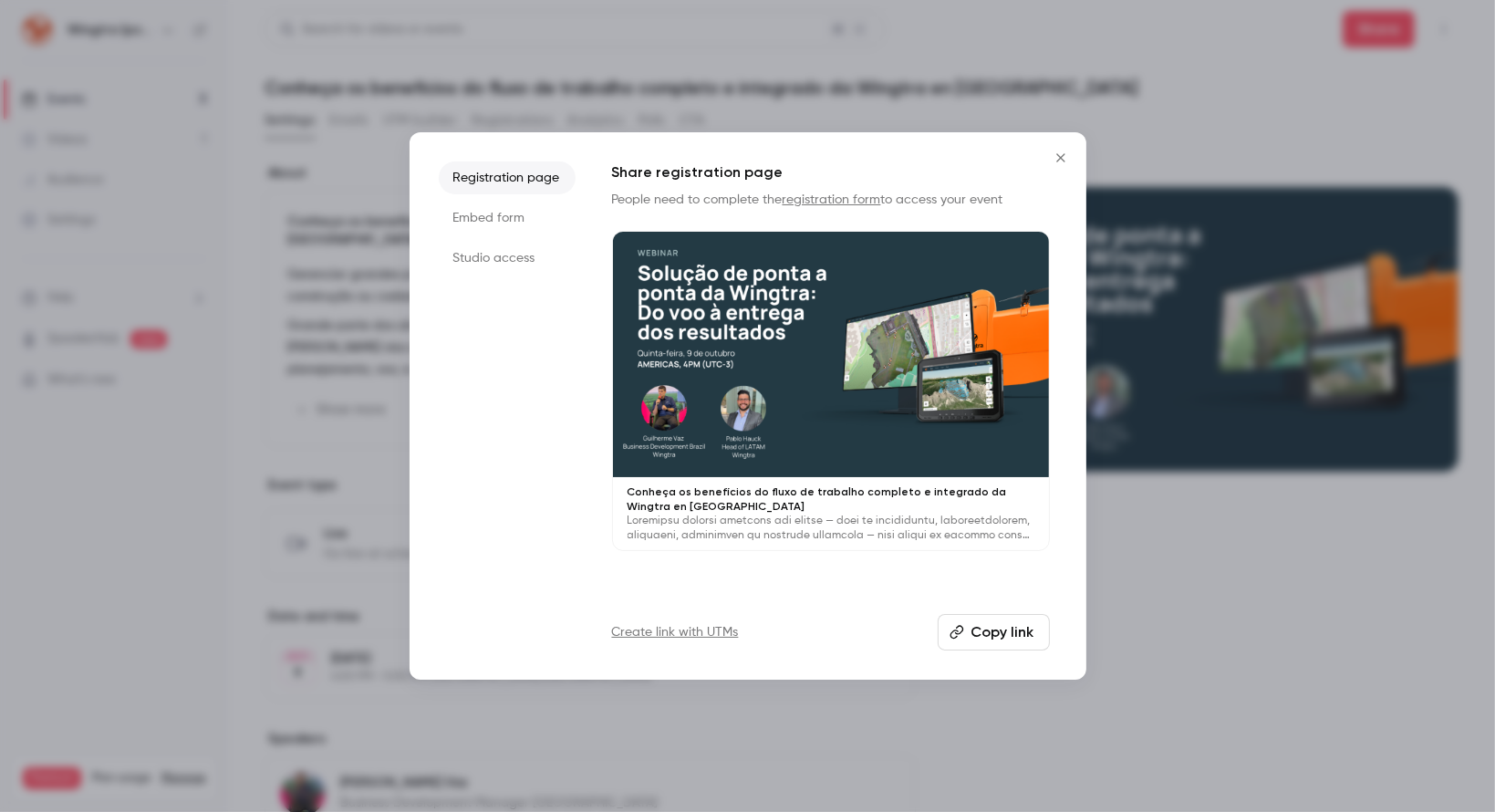
click at [511, 252] on li "Studio access" at bounding box center [507, 258] width 136 height 33
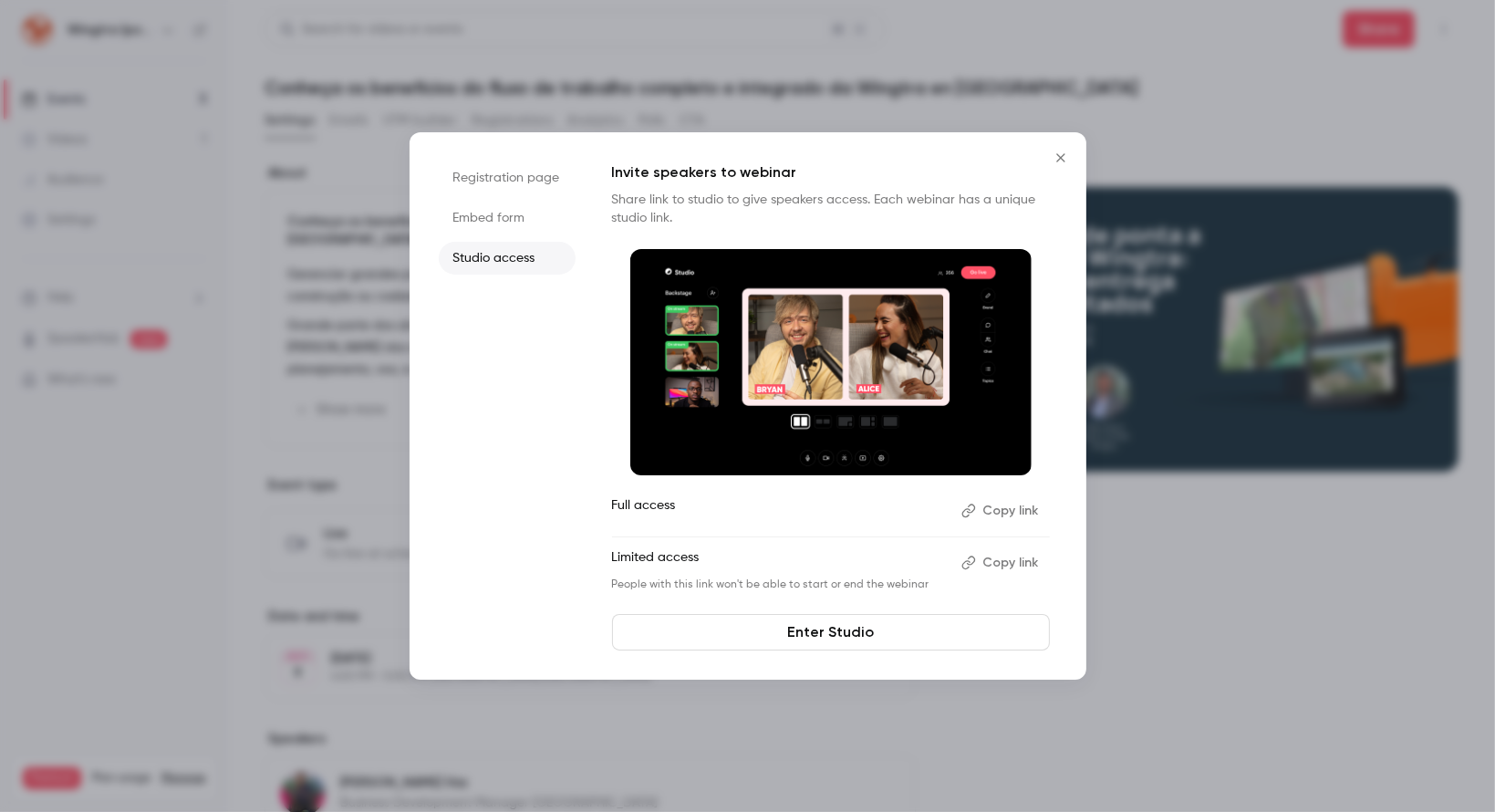
click at [1006, 510] on button "Copy link" at bounding box center [1002, 510] width 95 height 29
click at [1070, 154] on icon "Close" at bounding box center [1060, 158] width 21 height 15
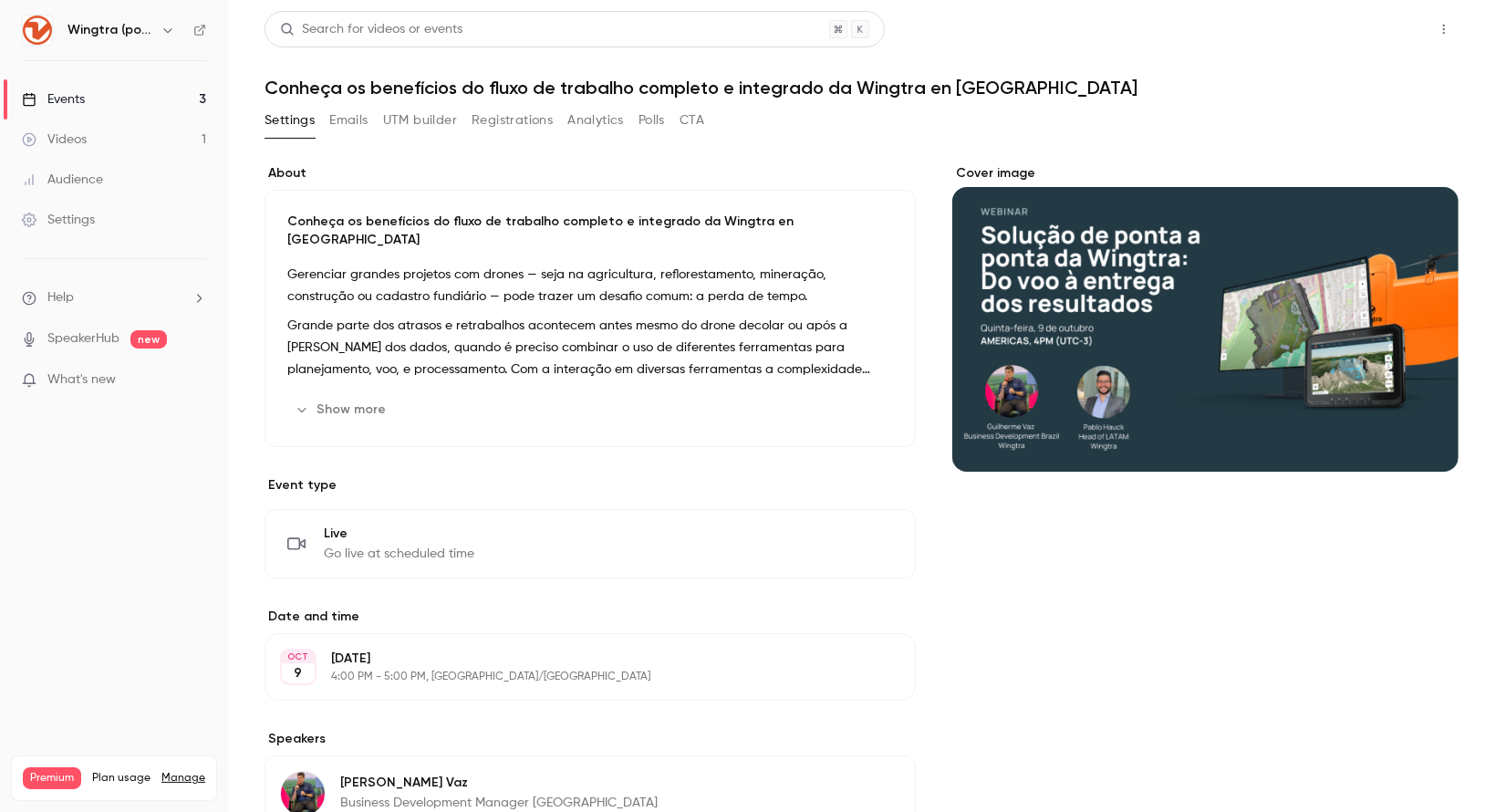
click at [1361, 37] on button "Share" at bounding box center [1378, 29] width 72 height 36
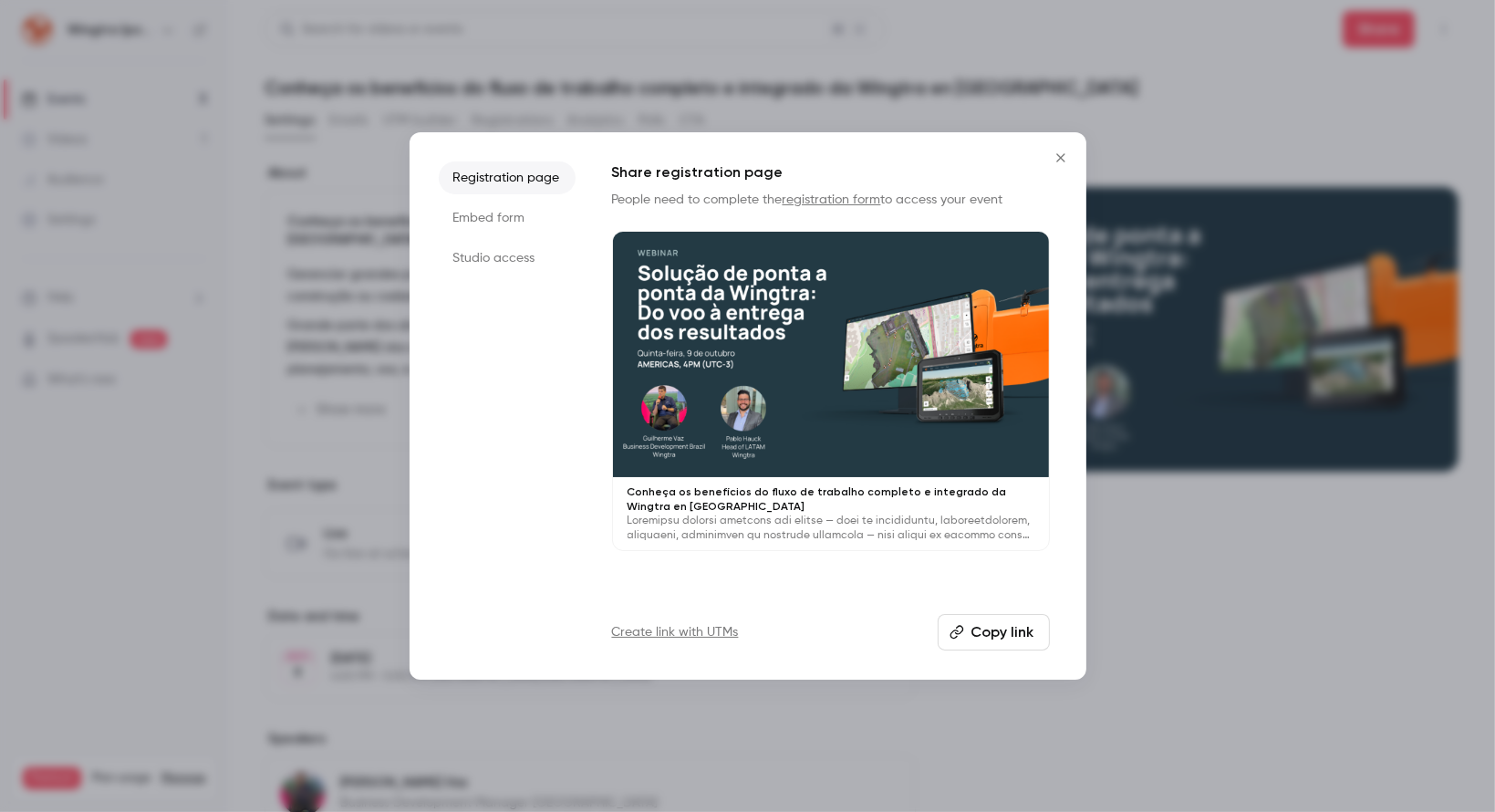
click at [971, 630] on button "Copy link" at bounding box center [993, 632] width 112 height 36
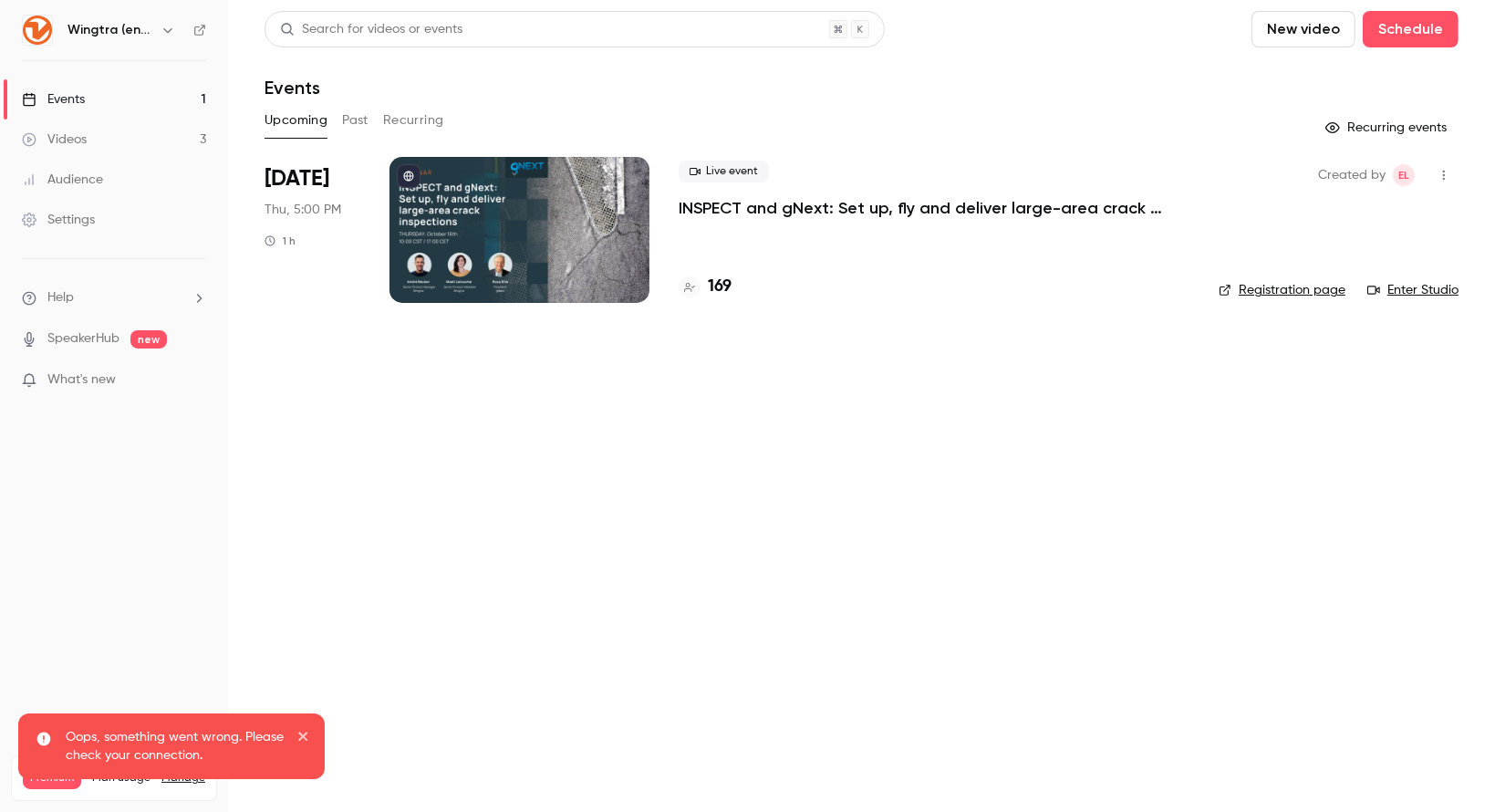
click at [150, 28] on h6 "Wingtra (english)" at bounding box center [110, 30] width 86 height 19
click at [165, 37] on button "button" at bounding box center [167, 29] width 21 height 21
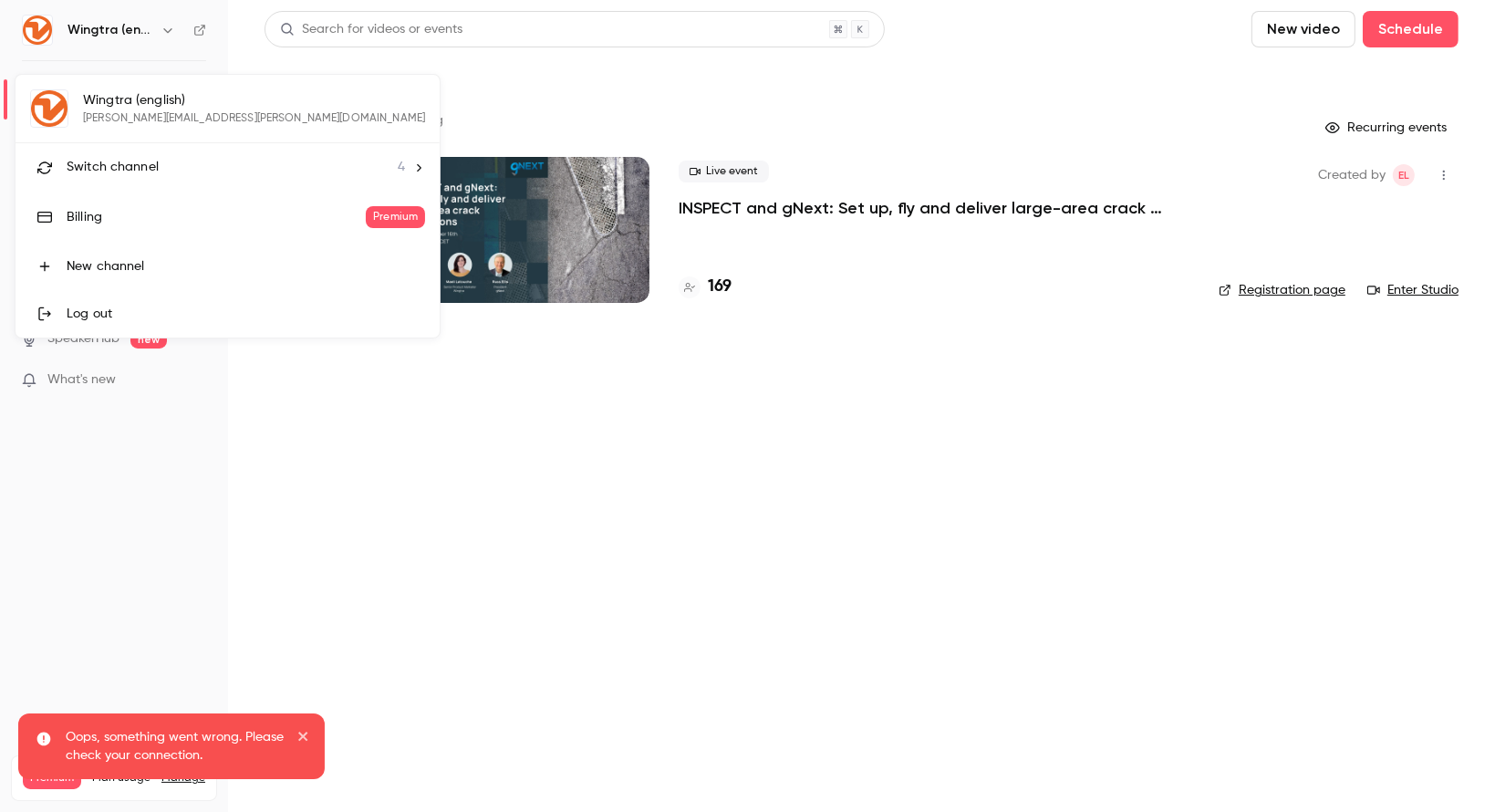
click at [156, 170] on span "Switch channel" at bounding box center [112, 167] width 93 height 19
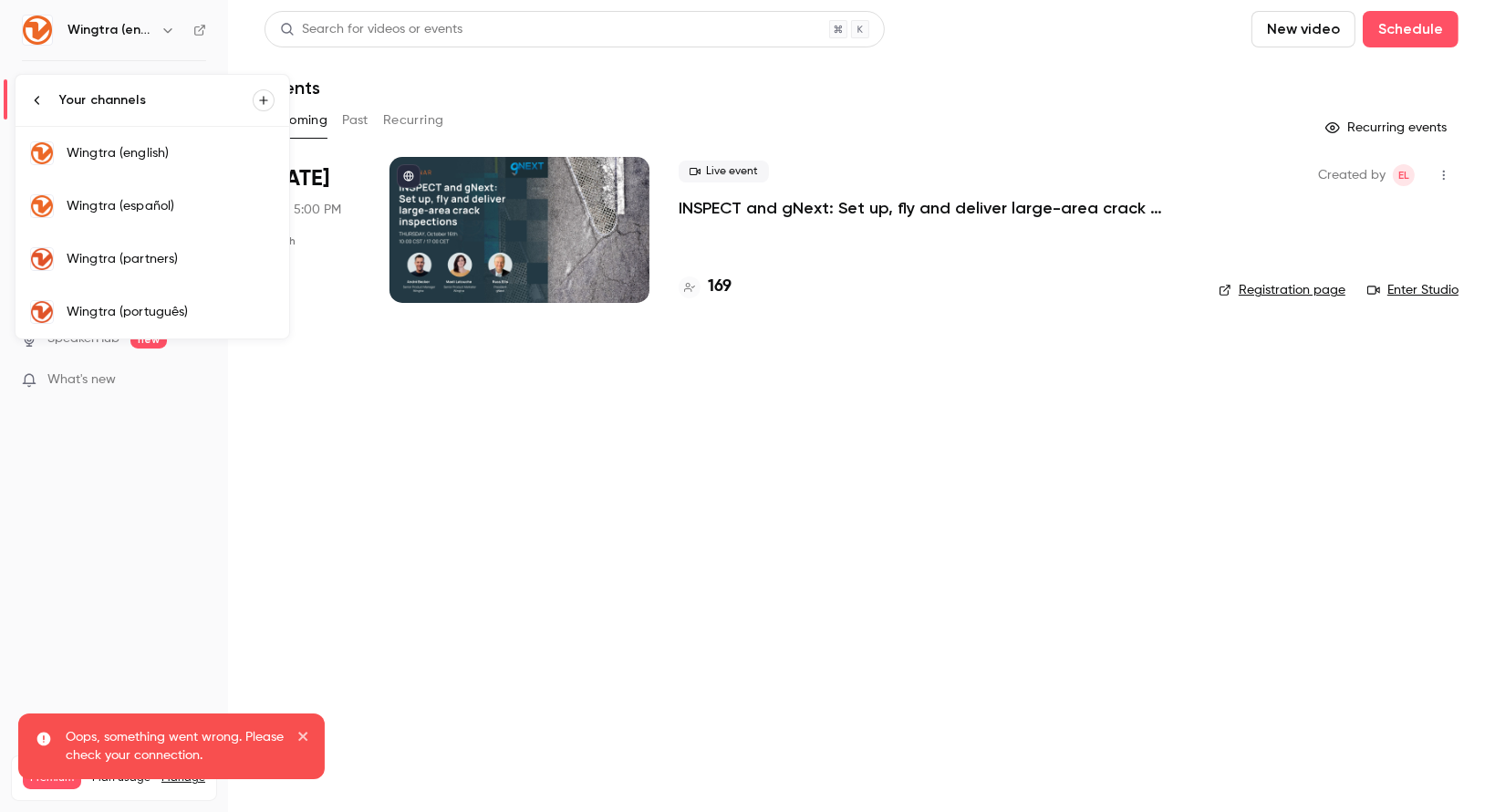
click at [144, 306] on div "Wingtra (português)" at bounding box center [170, 312] width 208 height 19
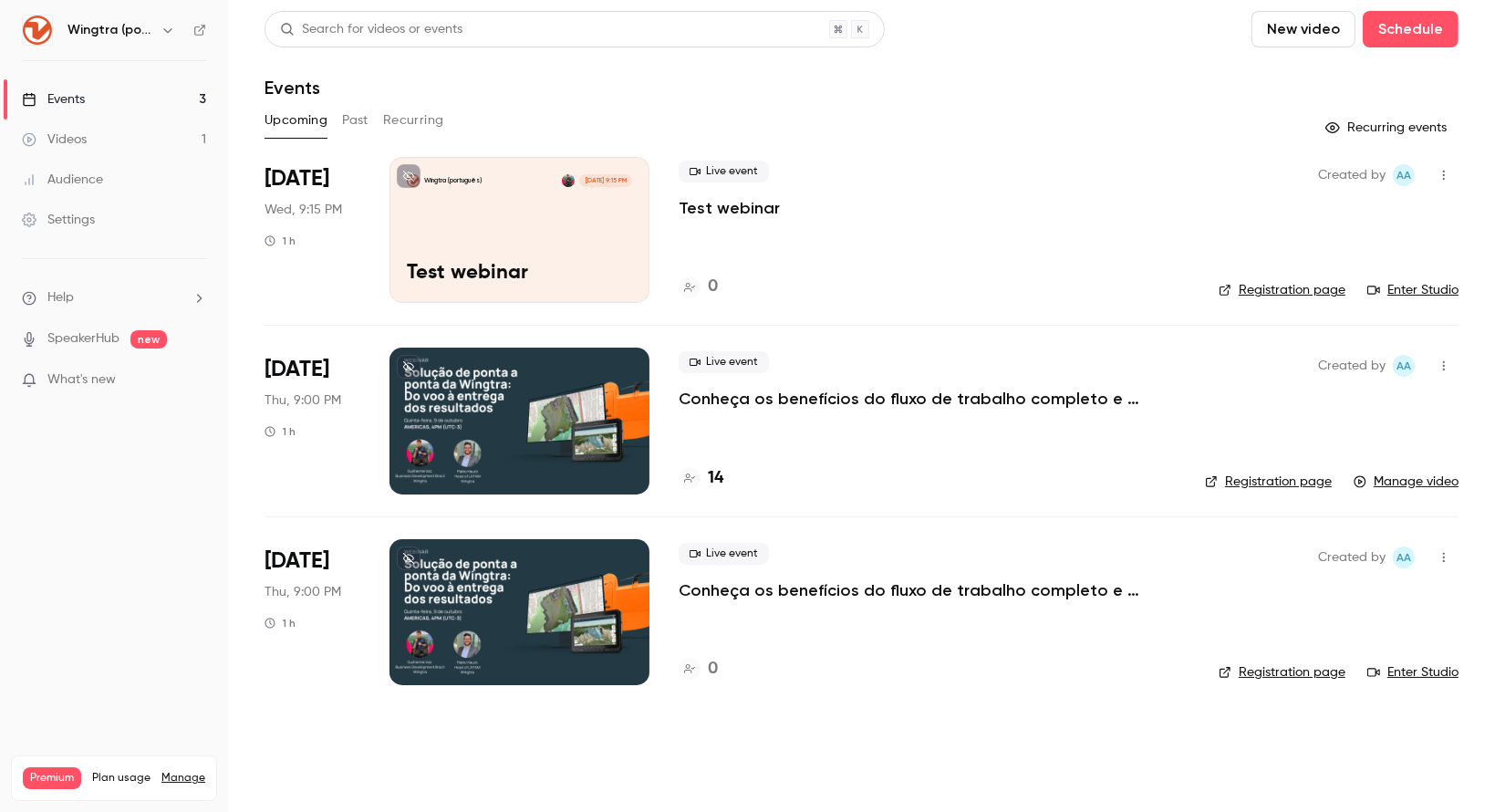
click at [607, 607] on div at bounding box center [520, 612] width 260 height 146
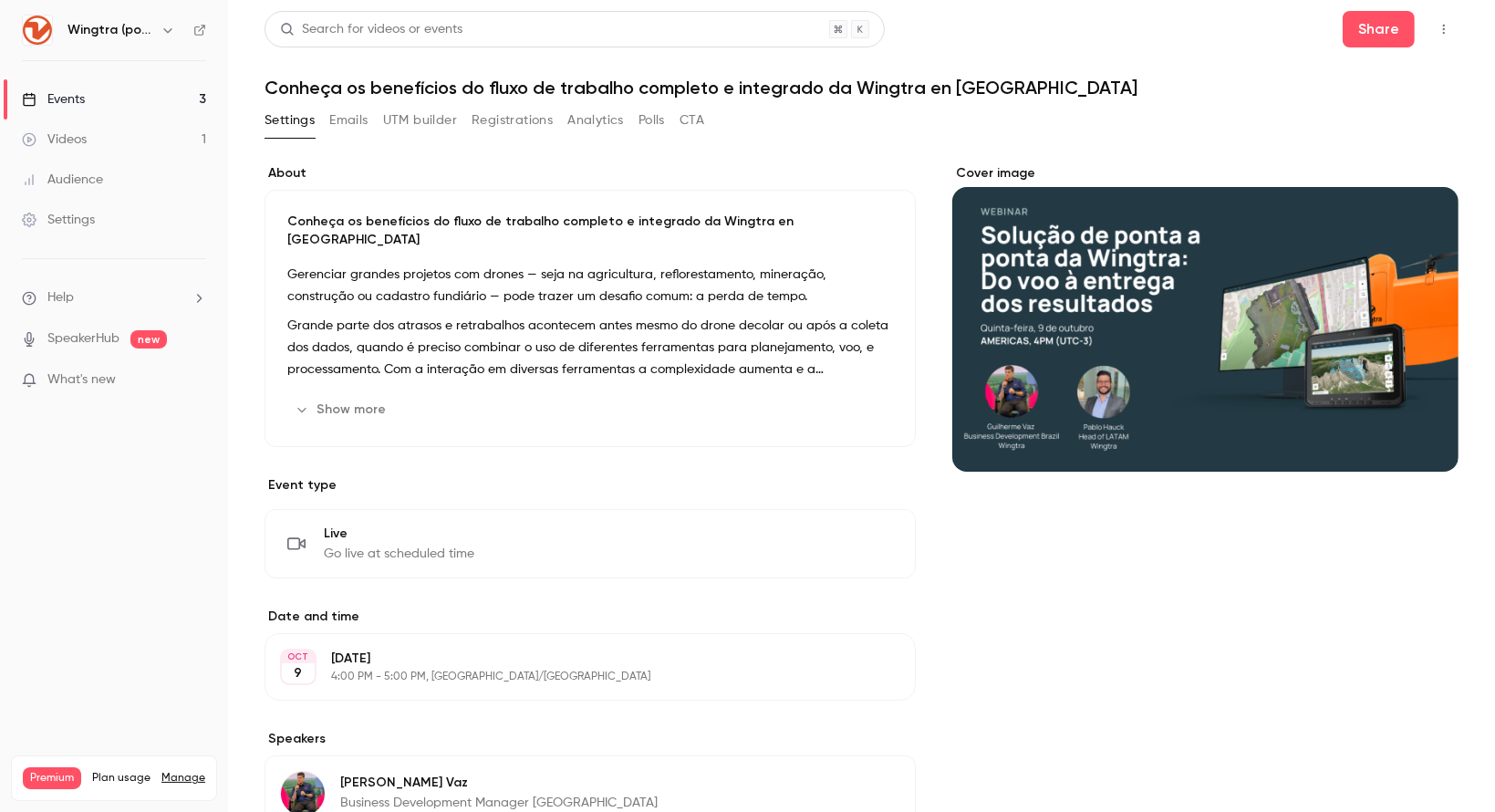
click at [1436, 31] on icon "button" at bounding box center [1444, 29] width 15 height 13
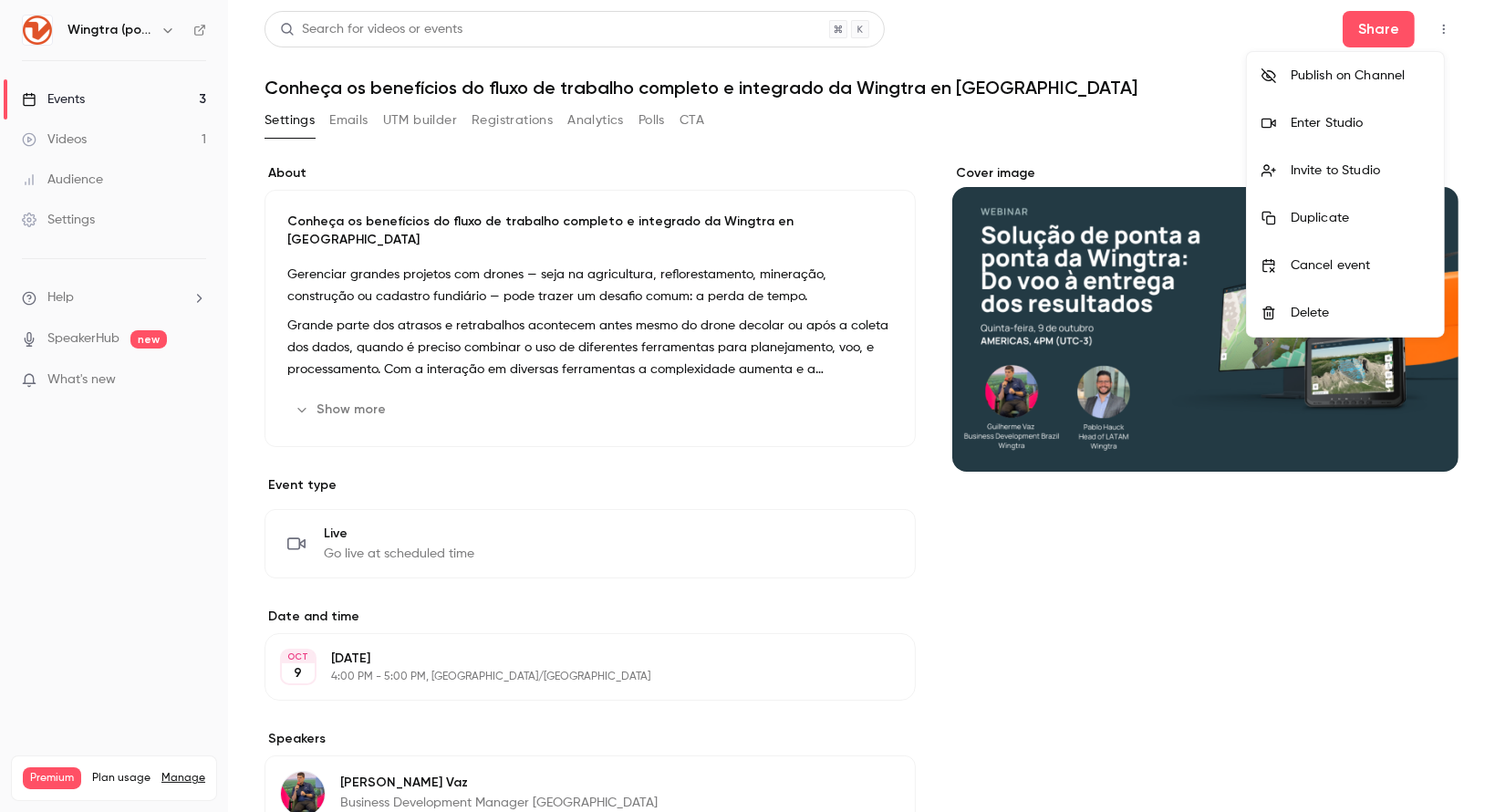
click at [1368, 27] on div at bounding box center [748, 406] width 1495 height 812
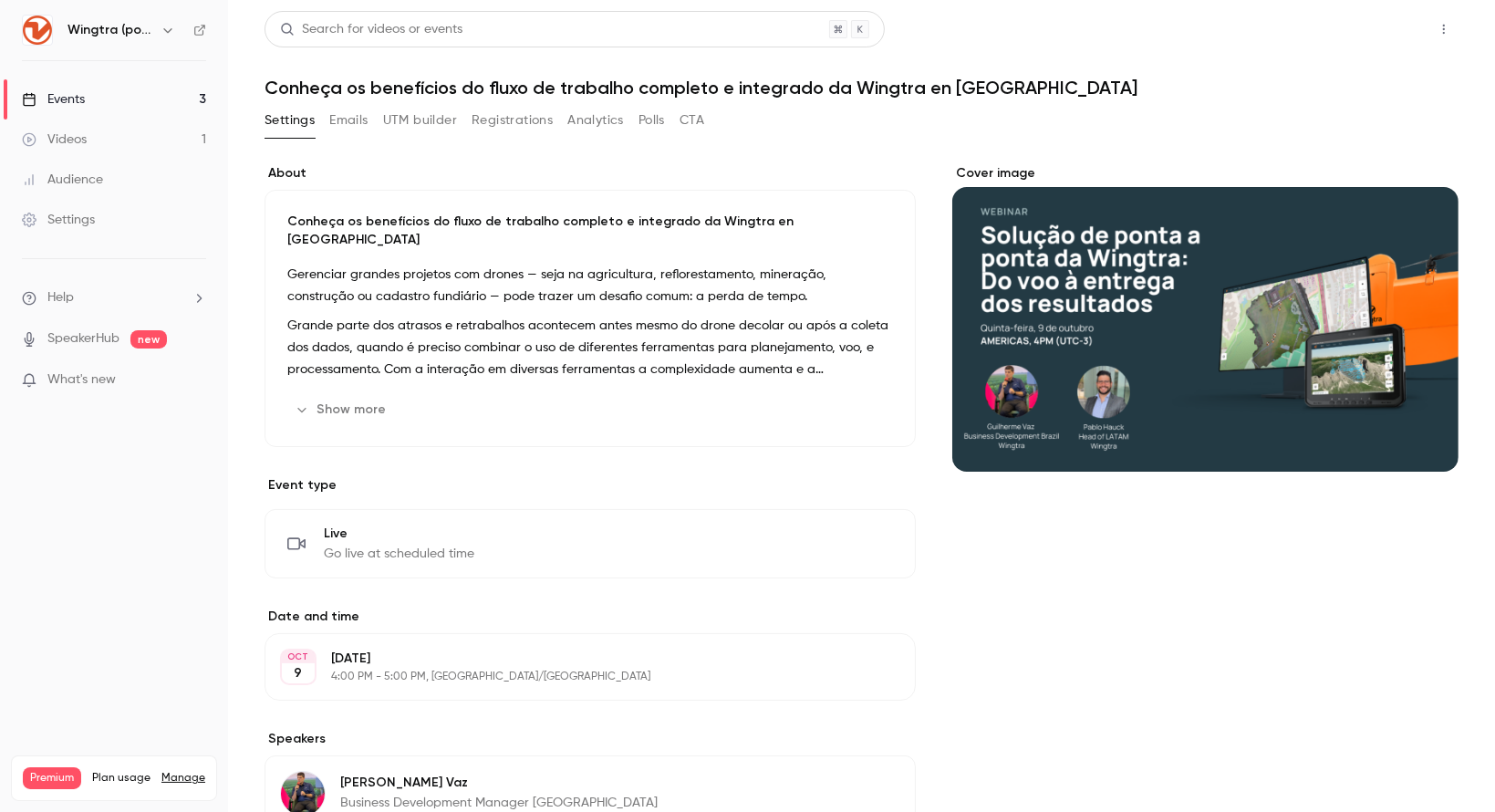
click at [1368, 28] on button "Share" at bounding box center [1378, 29] width 72 height 36
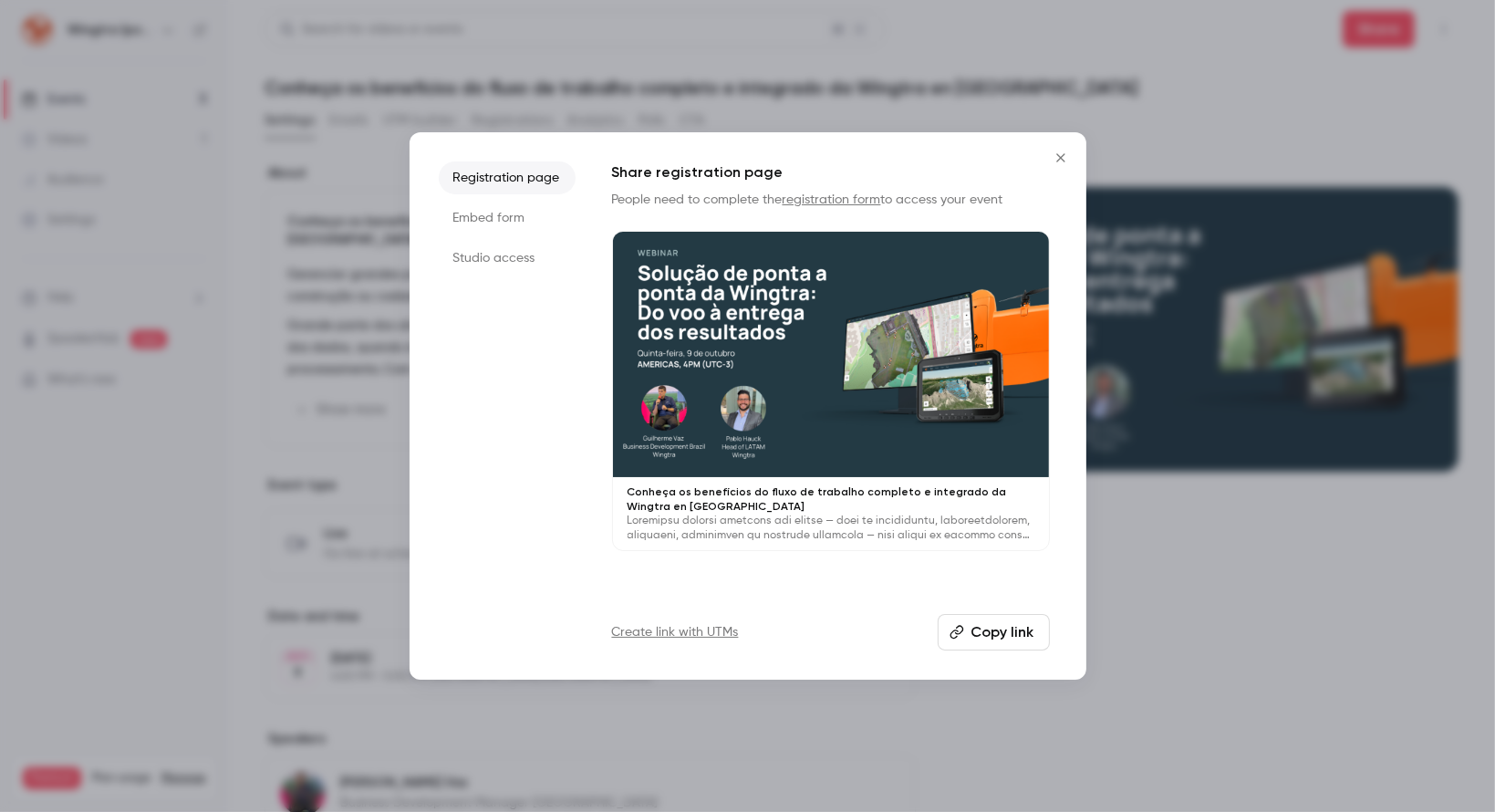
click at [477, 258] on li "Studio access" at bounding box center [507, 258] width 136 height 33
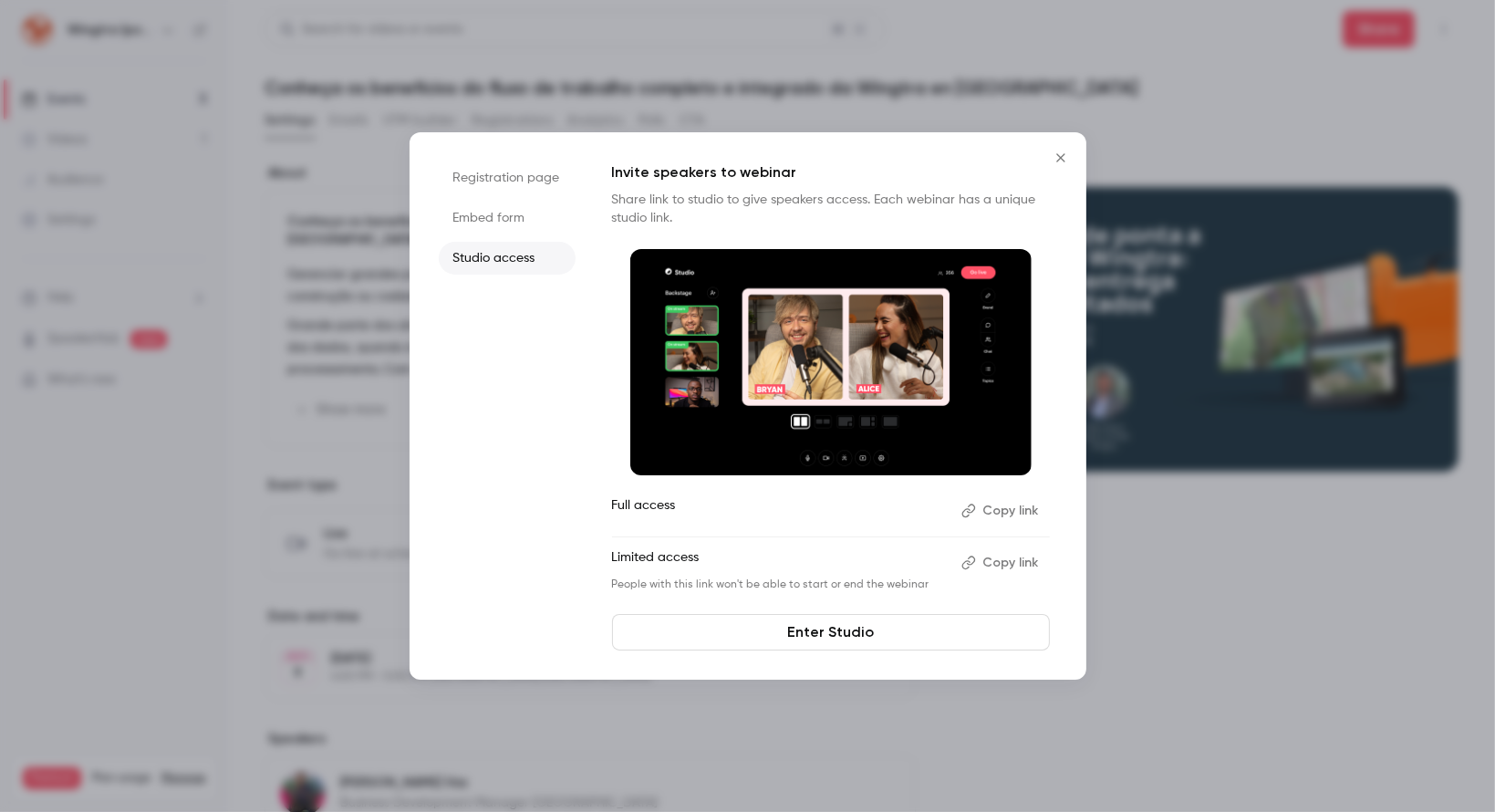
click at [1011, 507] on button "Copy link" at bounding box center [1002, 510] width 95 height 29
click at [1062, 157] on icon "Close" at bounding box center [1060, 158] width 21 height 15
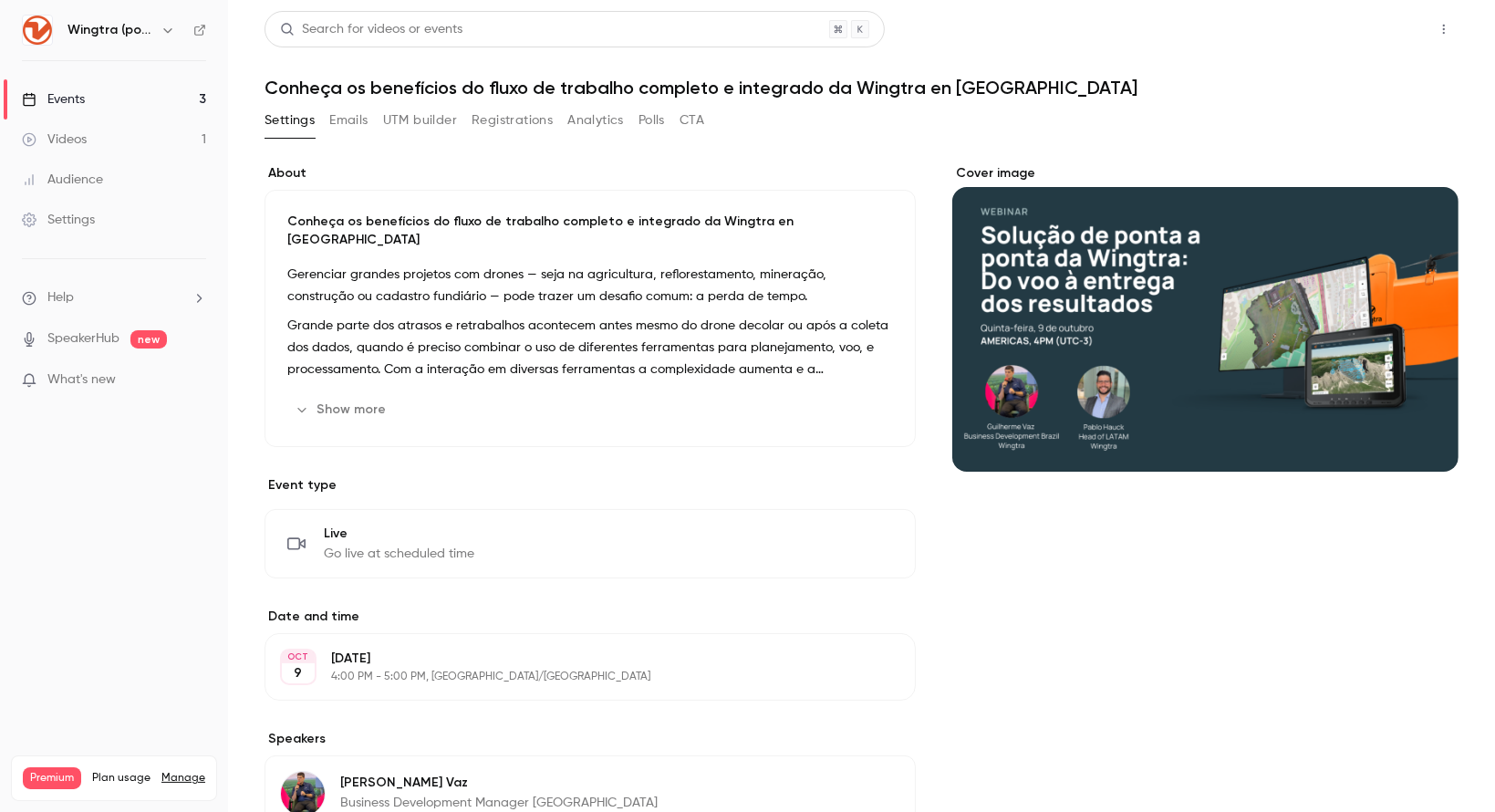
click at [1357, 23] on button "Share" at bounding box center [1378, 29] width 72 height 36
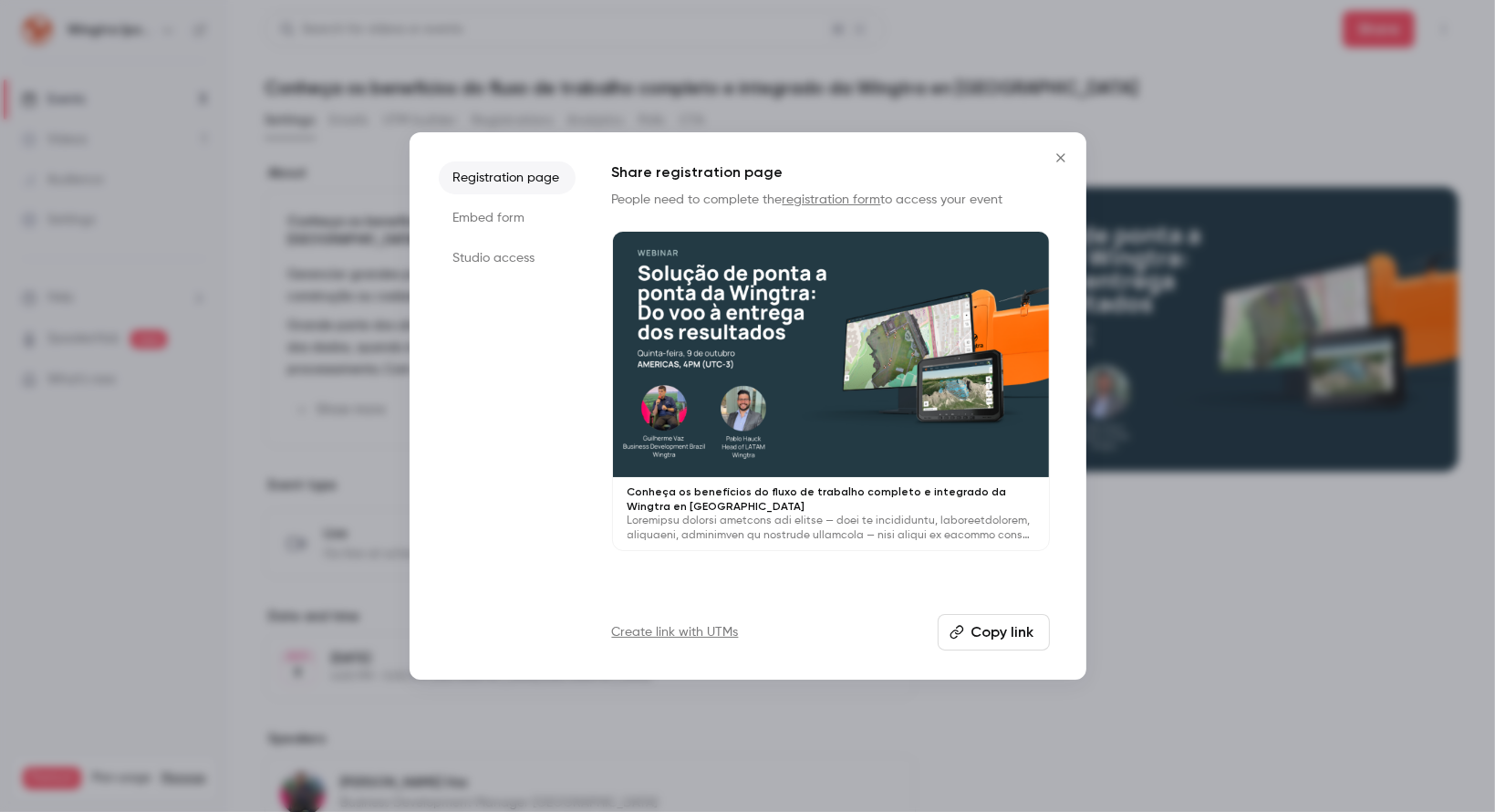
click at [999, 628] on button "Copy link" at bounding box center [993, 632] width 112 height 36
